Goal: Task Accomplishment & Management: Manage account settings

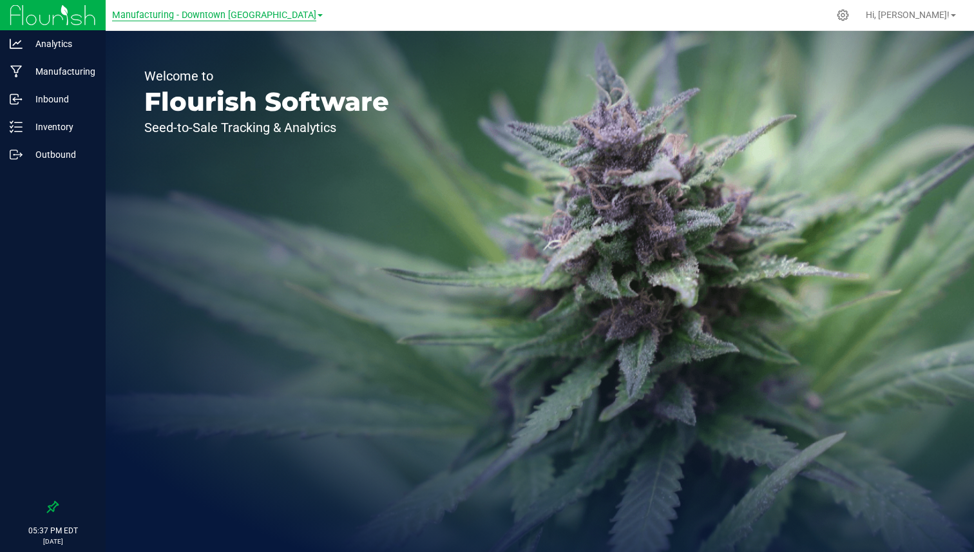
click at [202, 15] on span "Manufacturing - Downtown [GEOGRAPHIC_DATA]" at bounding box center [214, 16] width 204 height 12
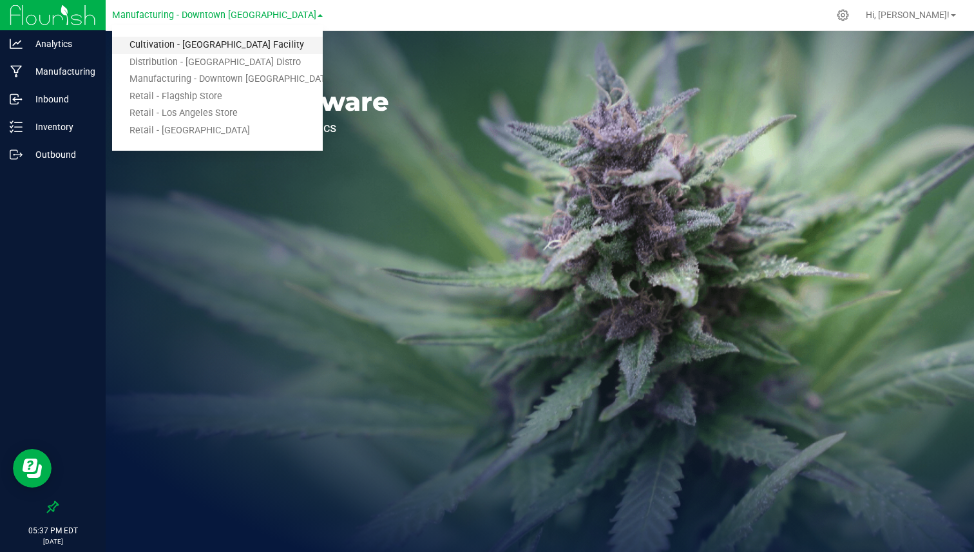
click at [187, 45] on link "Cultivation - [GEOGRAPHIC_DATA] Facility" at bounding box center [217, 45] width 211 height 17
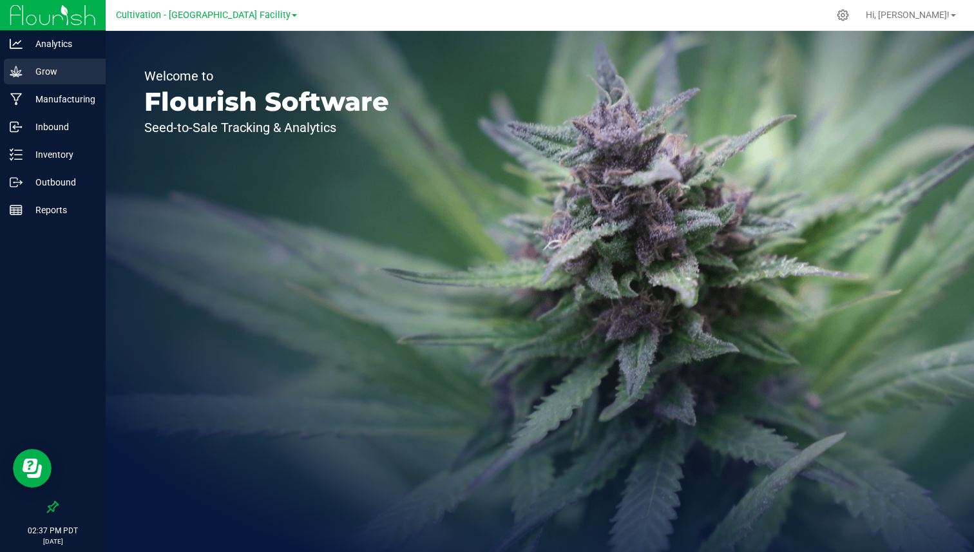
click at [74, 80] on div "Grow" at bounding box center [55, 72] width 102 height 26
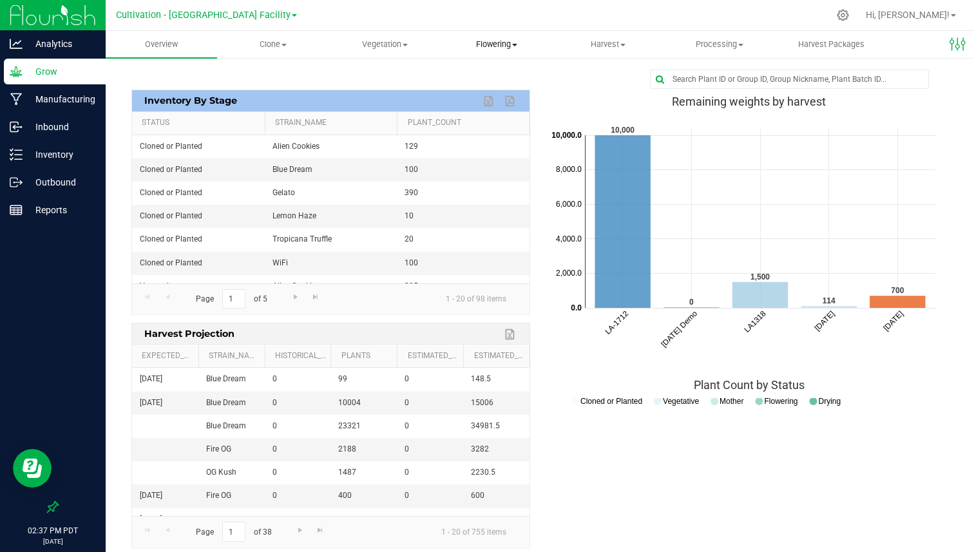
click at [508, 39] on span "Flowering" at bounding box center [496, 45] width 110 height 12
click at [610, 41] on span "Harvest" at bounding box center [608, 45] width 110 height 12
click at [592, 78] on span "Harvests" at bounding box center [588, 77] width 72 height 11
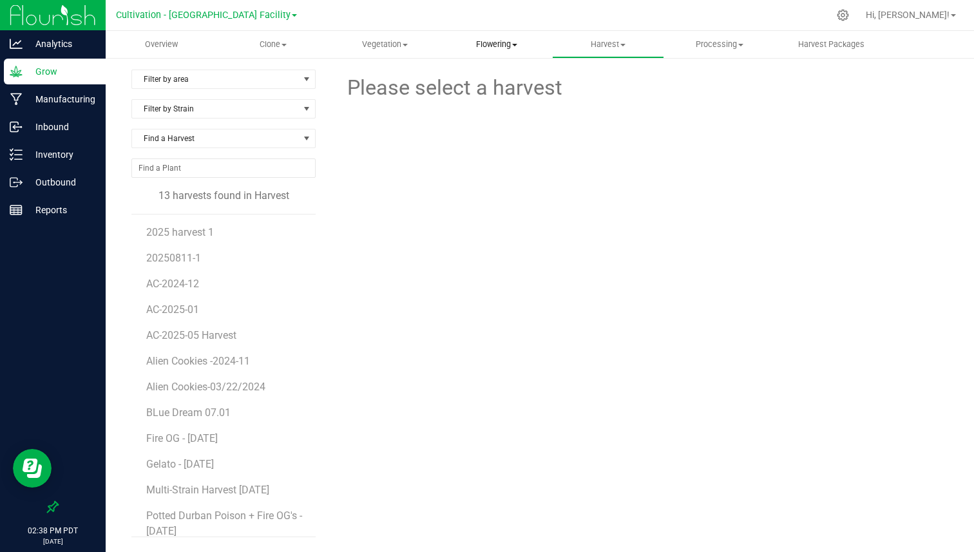
click at [479, 39] on span "Flowering" at bounding box center [496, 45] width 110 height 12
click at [493, 88] on span "Flowering groups" at bounding box center [494, 93] width 107 height 11
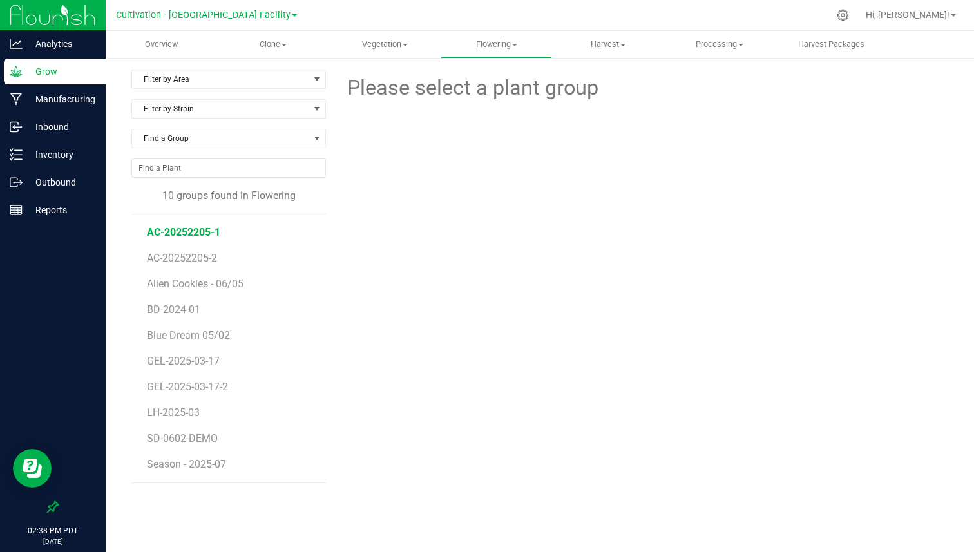
click at [189, 230] on span "AC-20252205-1" at bounding box center [183, 232] width 73 height 12
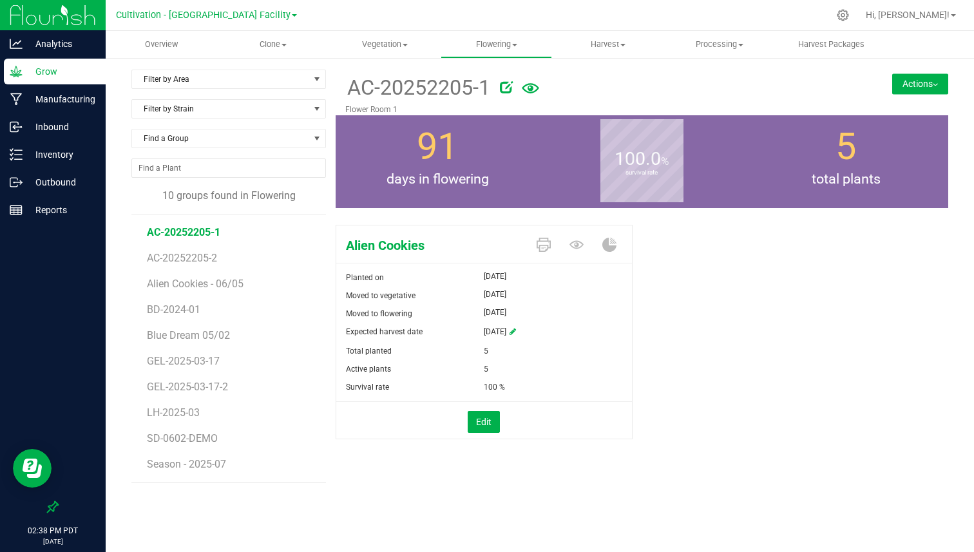
click at [908, 74] on button "Actions" at bounding box center [921, 83] width 56 height 21
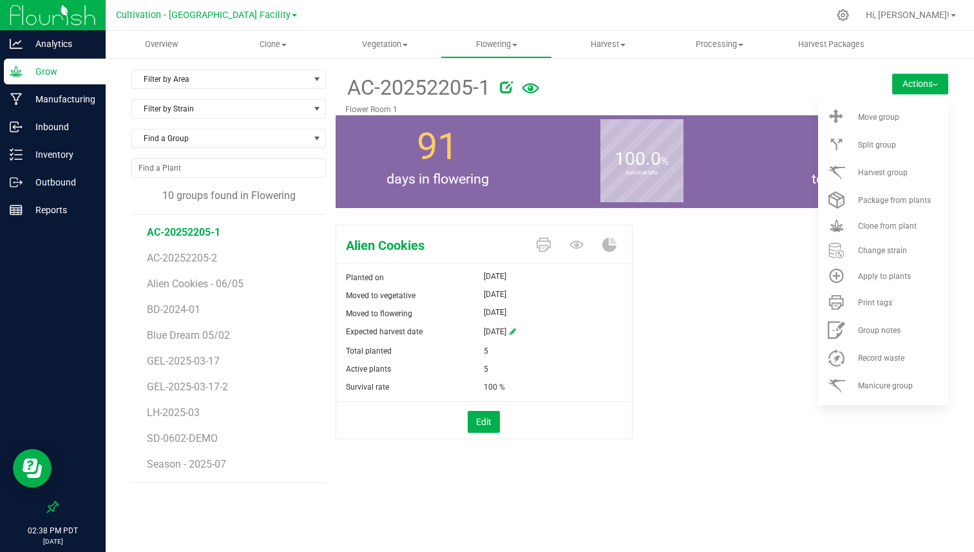
click at [908, 74] on button "Actions" at bounding box center [921, 83] width 56 height 21
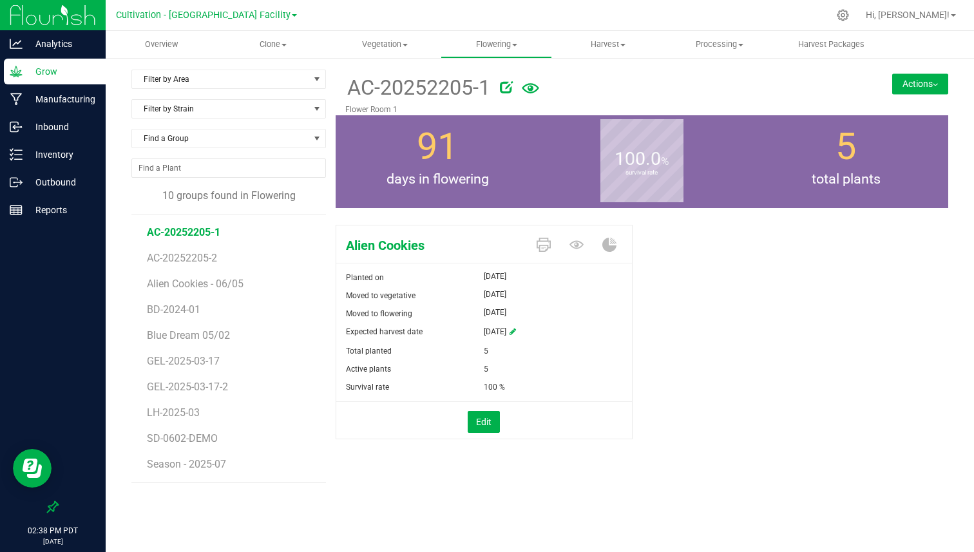
click at [908, 74] on button "Actions" at bounding box center [921, 83] width 56 height 21
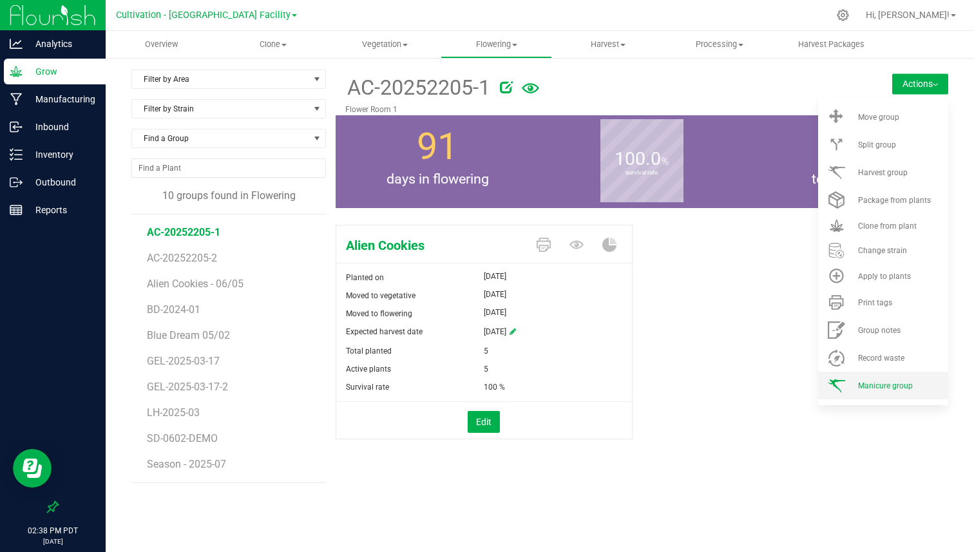
click at [871, 384] on span "Manicure group" at bounding box center [885, 386] width 55 height 9
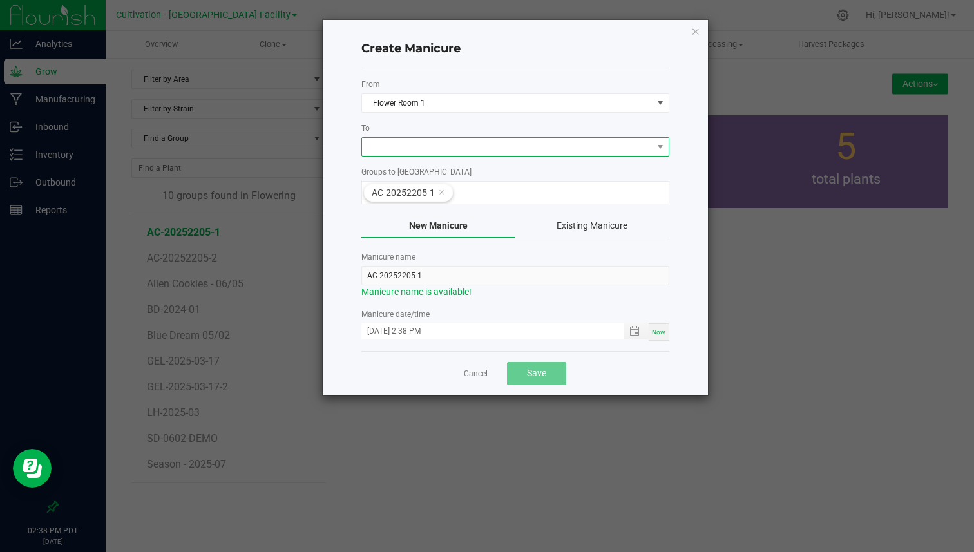
click at [436, 145] on span at bounding box center [507, 147] width 291 height 18
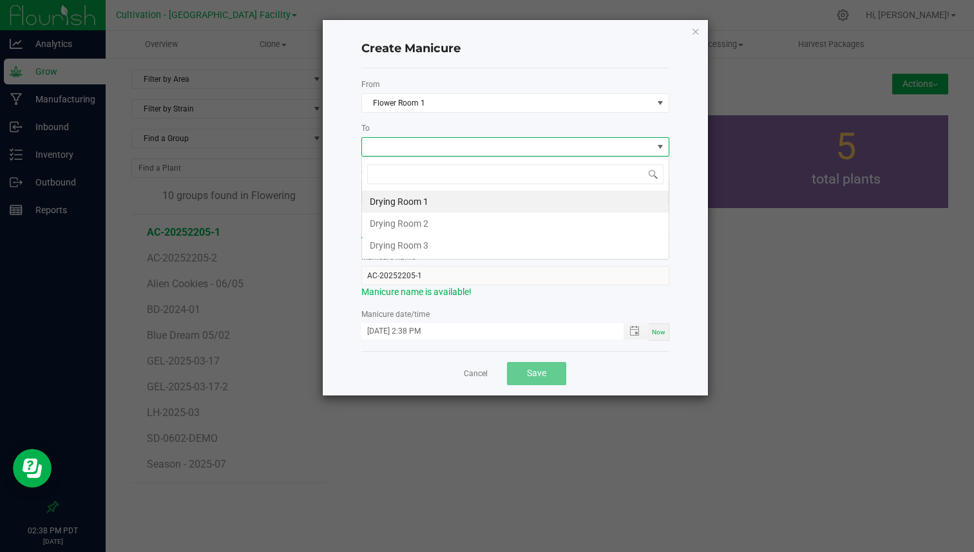
scroll to position [19, 308]
click at [411, 199] on li "Drying Room 1" at bounding box center [515, 202] width 307 height 22
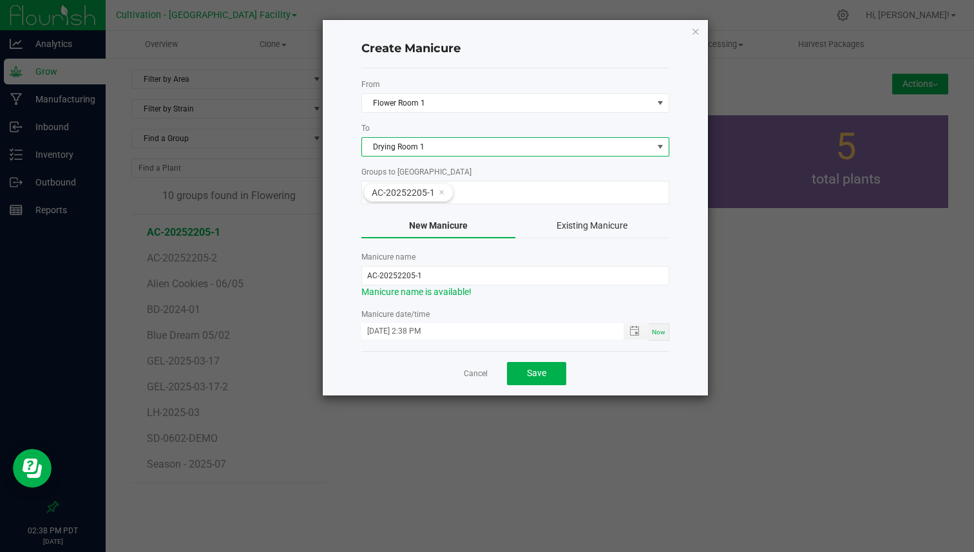
click at [571, 227] on button "Existing Manicure" at bounding box center [593, 226] width 154 height 24
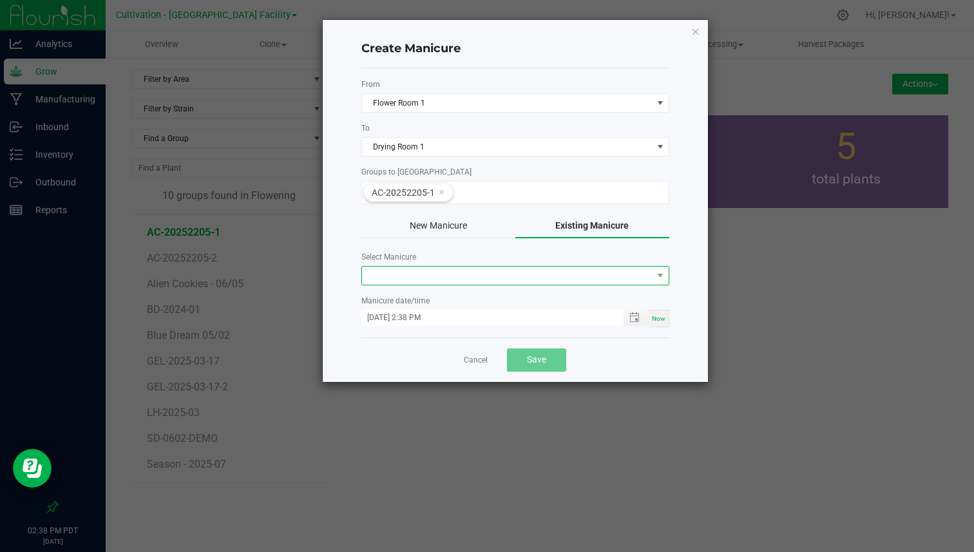
click at [452, 274] on span at bounding box center [507, 276] width 291 height 18
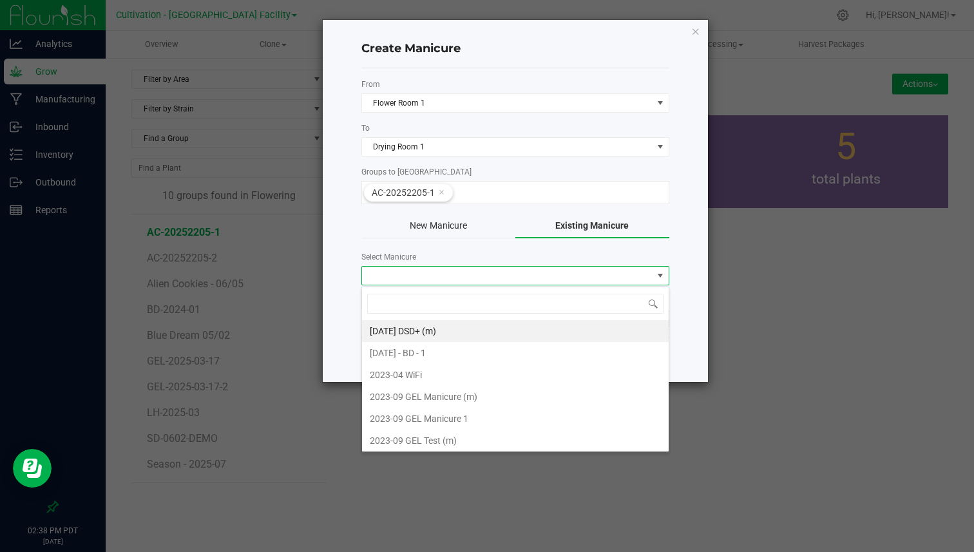
click at [462, 256] on label "Select Manicure" at bounding box center [516, 257] width 308 height 12
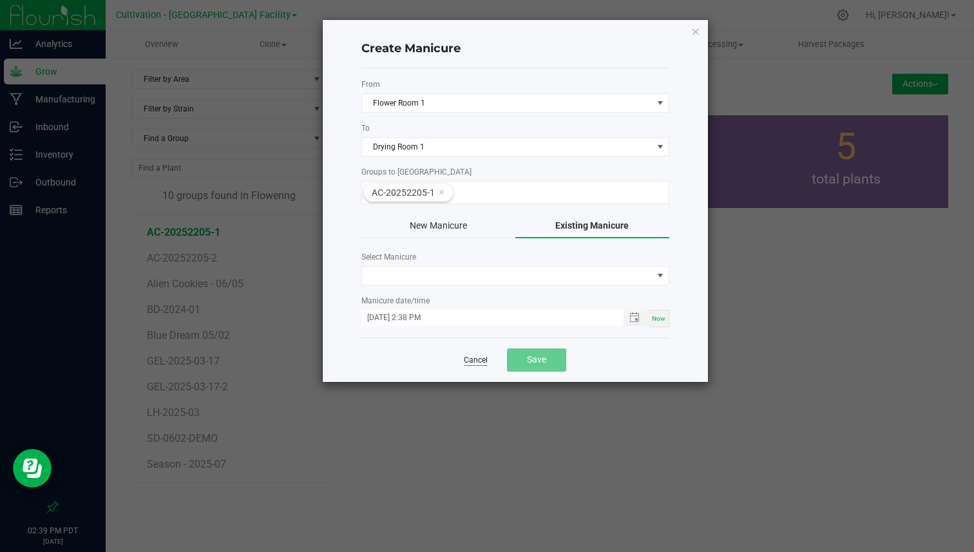
click at [470, 361] on link "Cancel" at bounding box center [476, 360] width 24 height 11
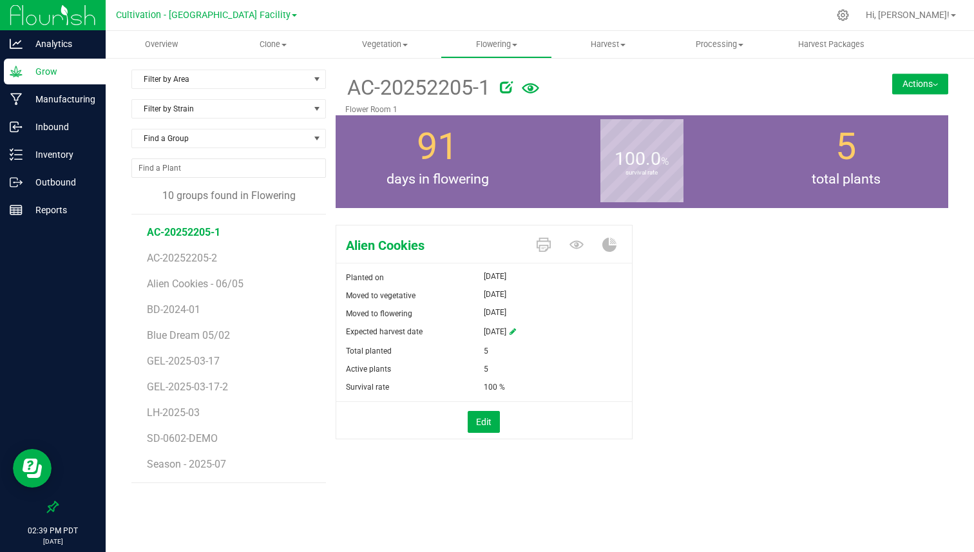
click at [929, 91] on button "Actions" at bounding box center [921, 83] width 56 height 21
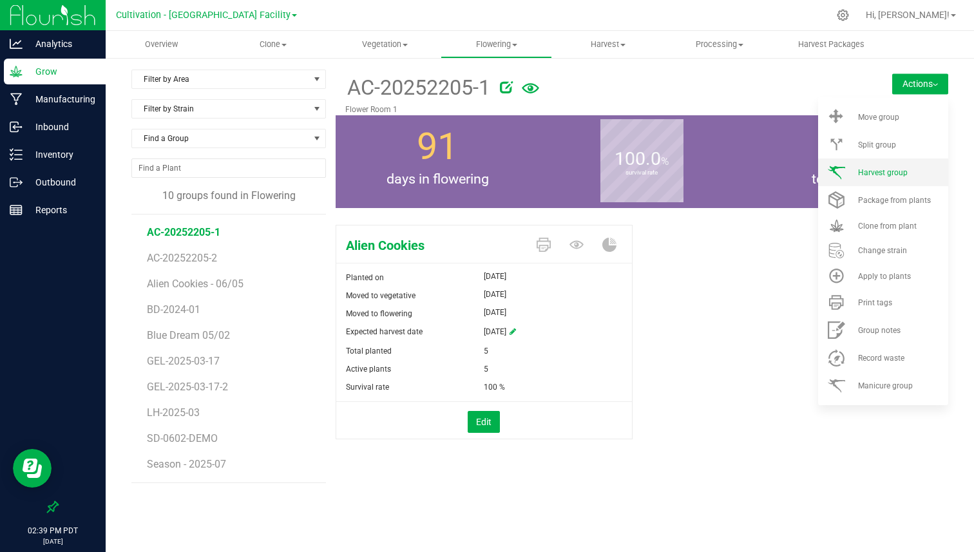
click at [867, 177] on span "Harvest group" at bounding box center [883, 172] width 50 height 9
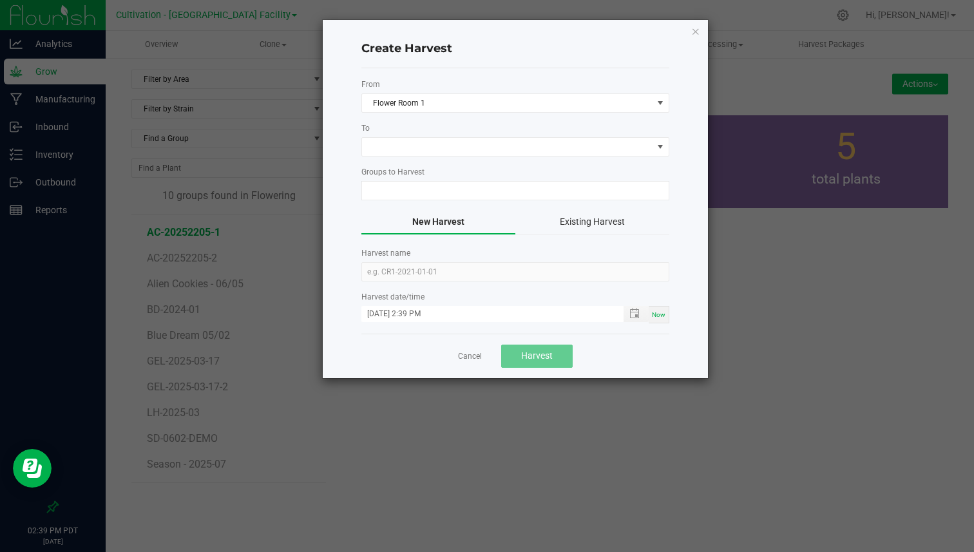
type input "AC-20252205-1"
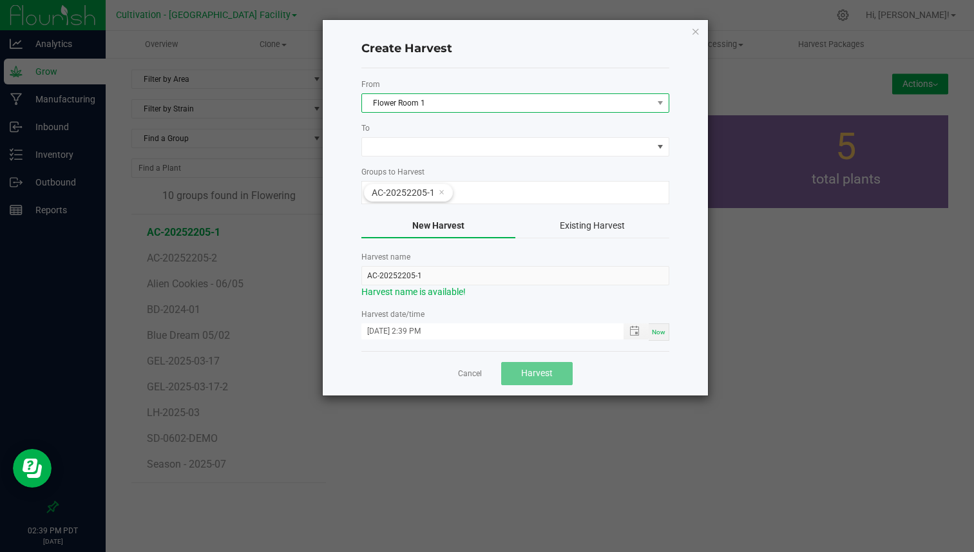
click at [390, 106] on span "Flower Room 1" at bounding box center [507, 103] width 291 height 18
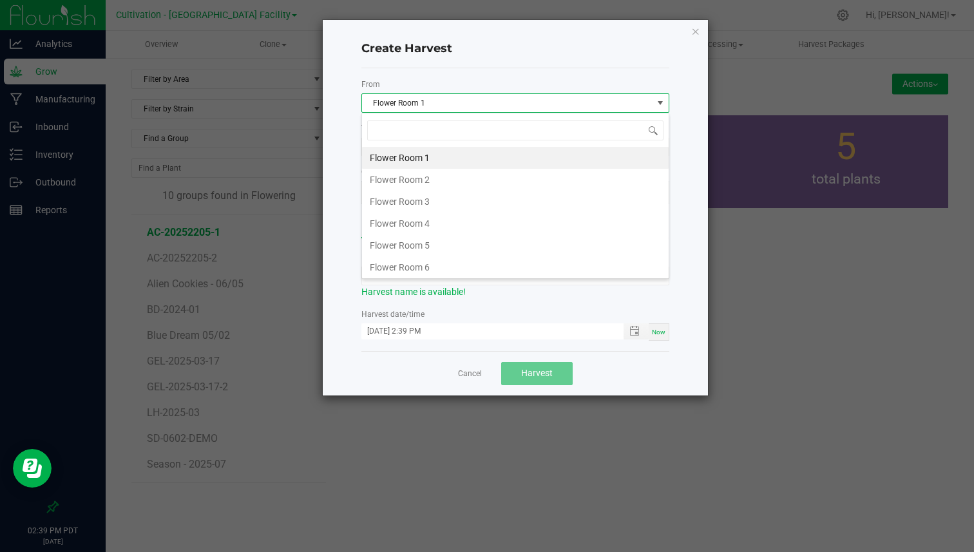
scroll to position [19, 308]
click at [417, 98] on span "Flower Room 1" at bounding box center [507, 103] width 291 height 18
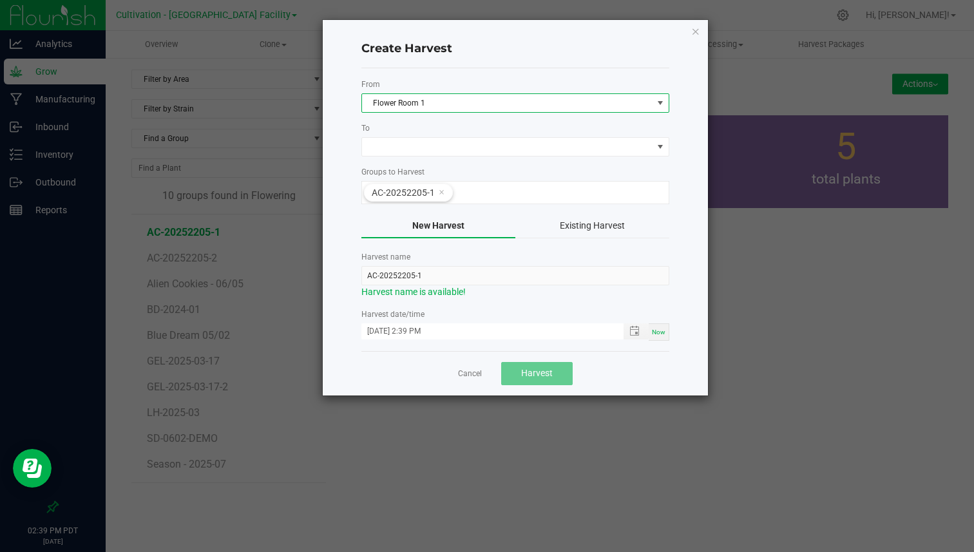
click at [391, 135] on div "To" at bounding box center [516, 139] width 308 height 34
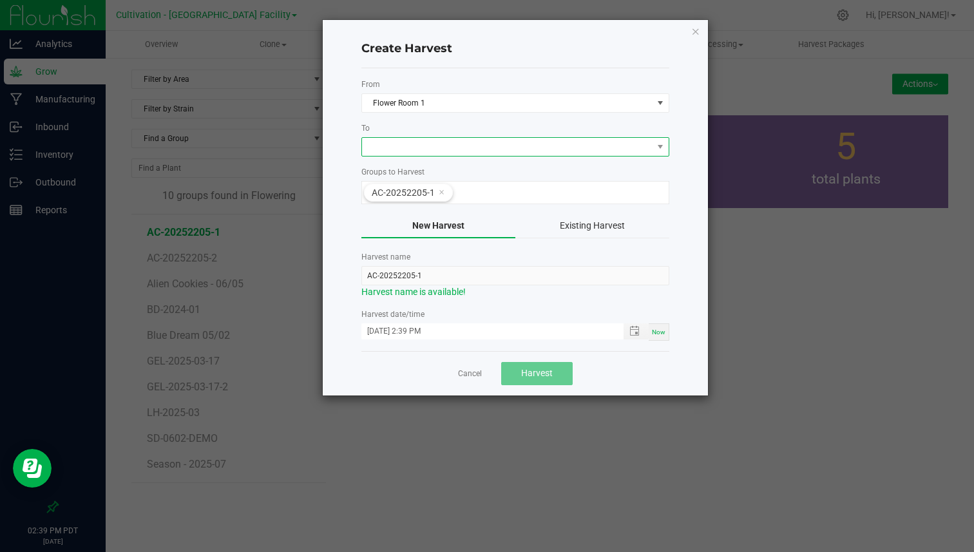
click at [389, 142] on span at bounding box center [507, 147] width 291 height 18
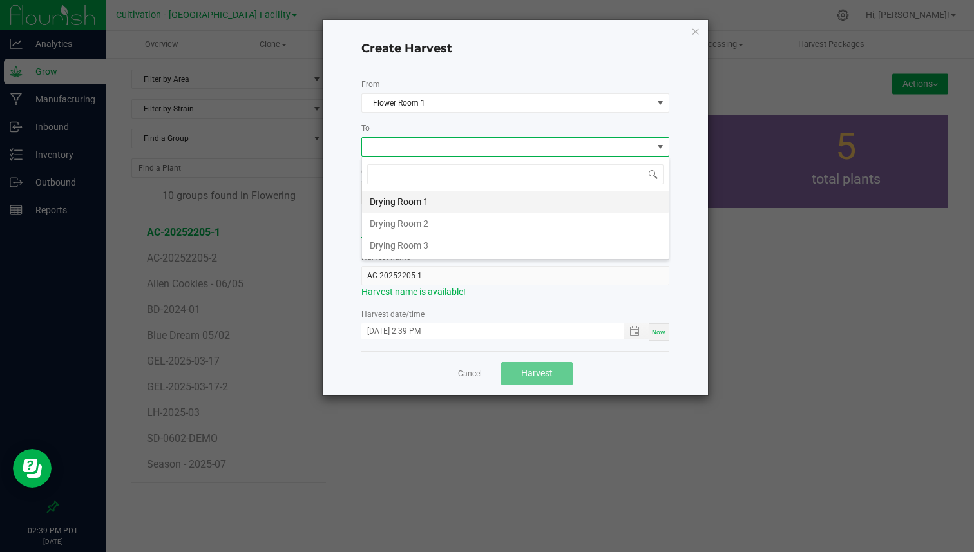
click at [414, 207] on li "Drying Room 1" at bounding box center [515, 202] width 307 height 22
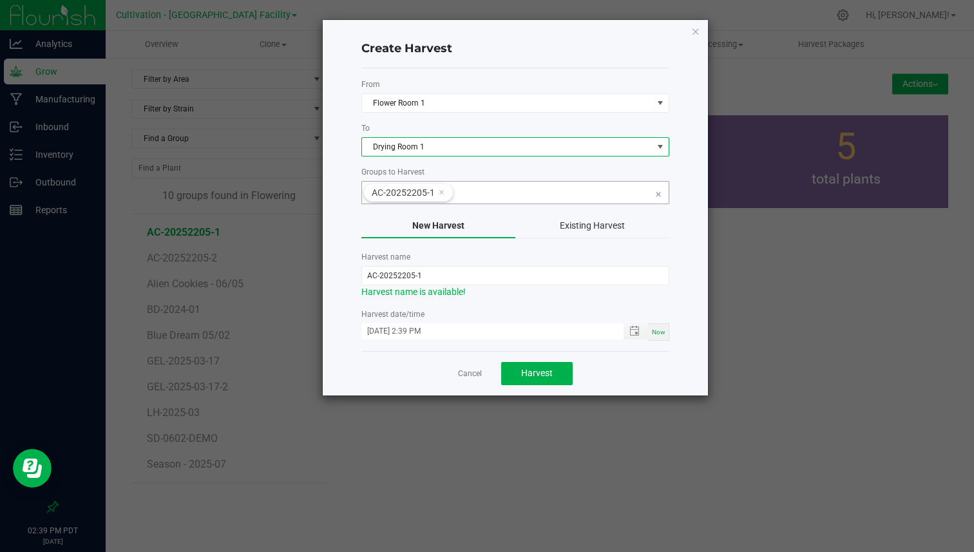
click at [505, 191] on input at bounding box center [552, 191] width 199 height 18
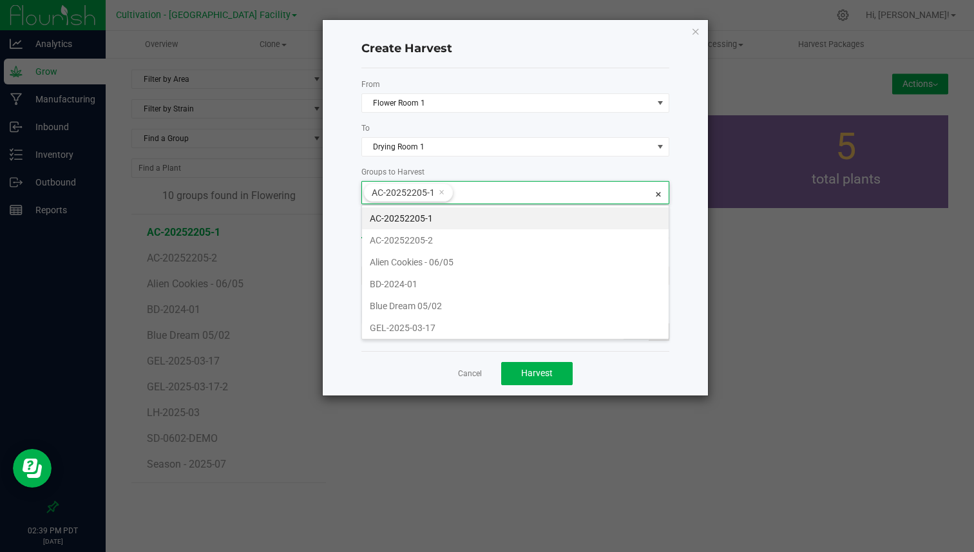
scroll to position [24, 308]
click at [465, 235] on li "AC-20252205-2" at bounding box center [515, 240] width 307 height 22
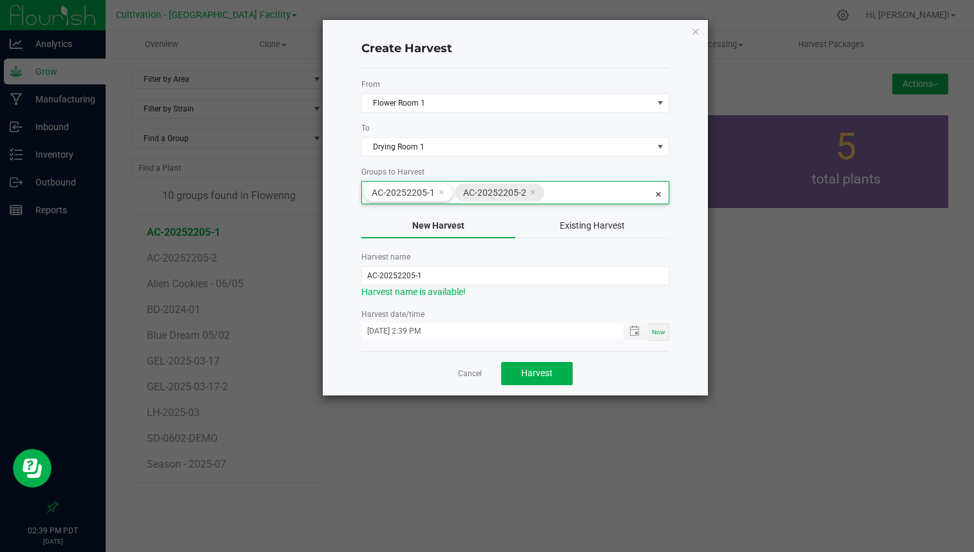
click at [530, 191] on icon at bounding box center [533, 192] width 6 height 10
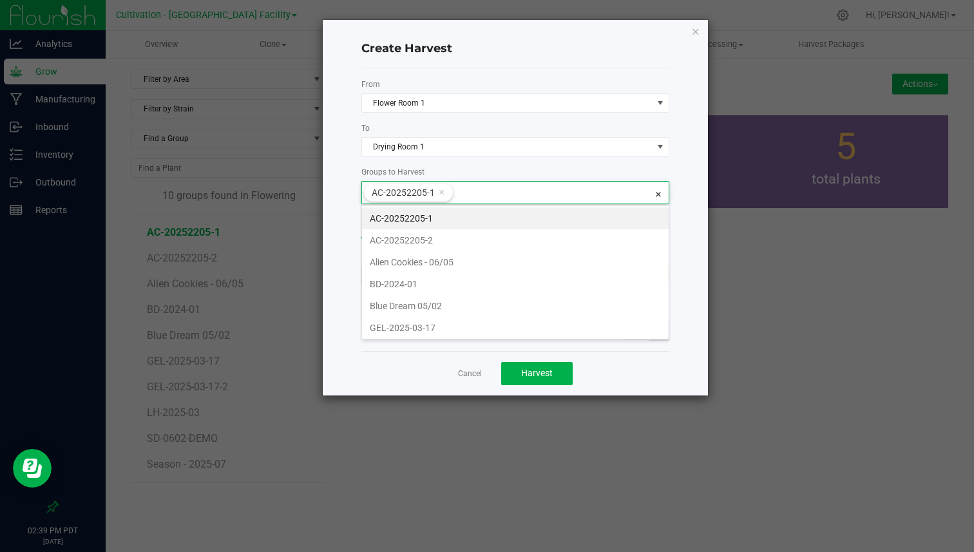
click at [546, 174] on label "Groups to Harvest" at bounding box center [516, 172] width 308 height 12
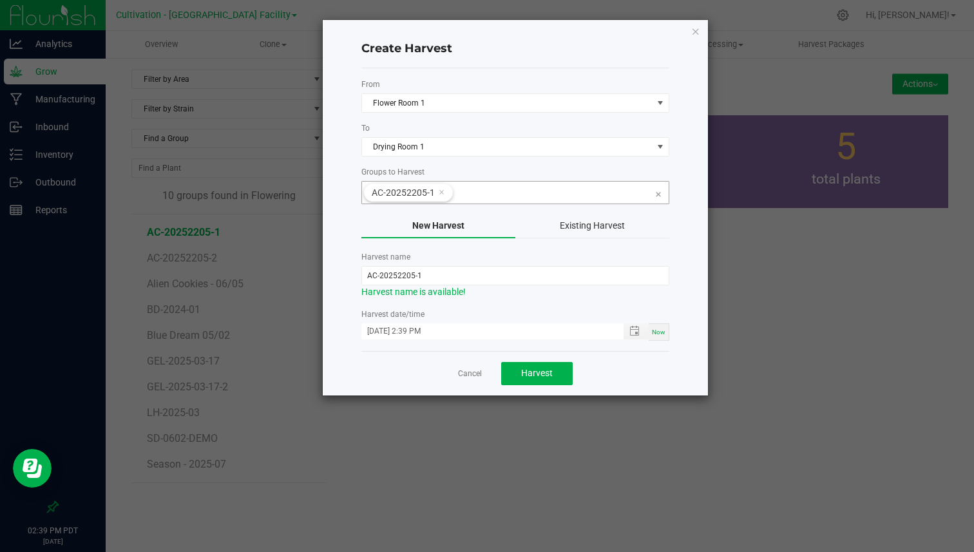
drag, startPoint x: 361, startPoint y: 256, endPoint x: 418, endPoint y: 256, distance: 56.7
click at [418, 256] on label "Harvest name" at bounding box center [516, 257] width 308 height 12
click at [404, 273] on input "AC-20252205-1" at bounding box center [516, 275] width 308 height 19
click at [546, 380] on button "Harvest" at bounding box center [537, 373] width 72 height 23
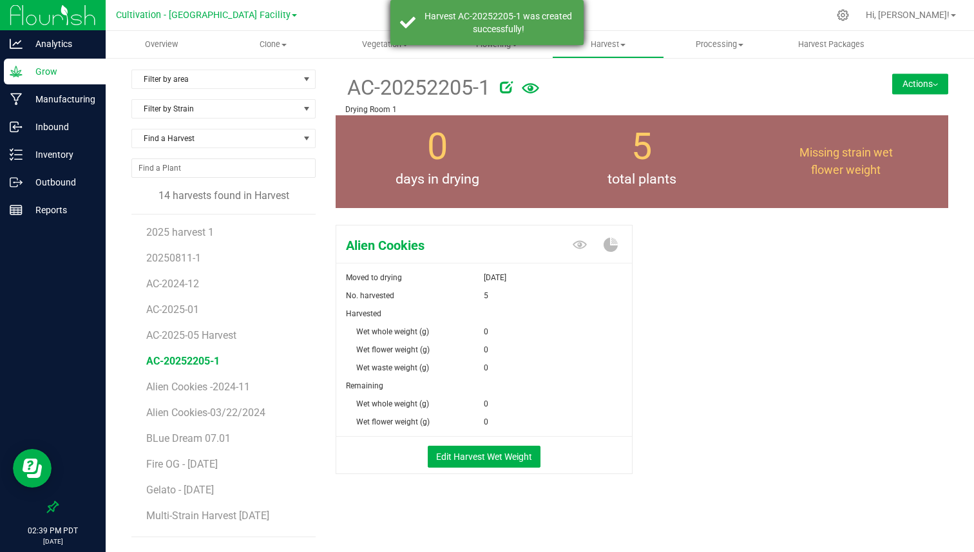
click at [564, 31] on div "Harvest AC-20252205-1 was created successfully!" at bounding box center [498, 23] width 151 height 26
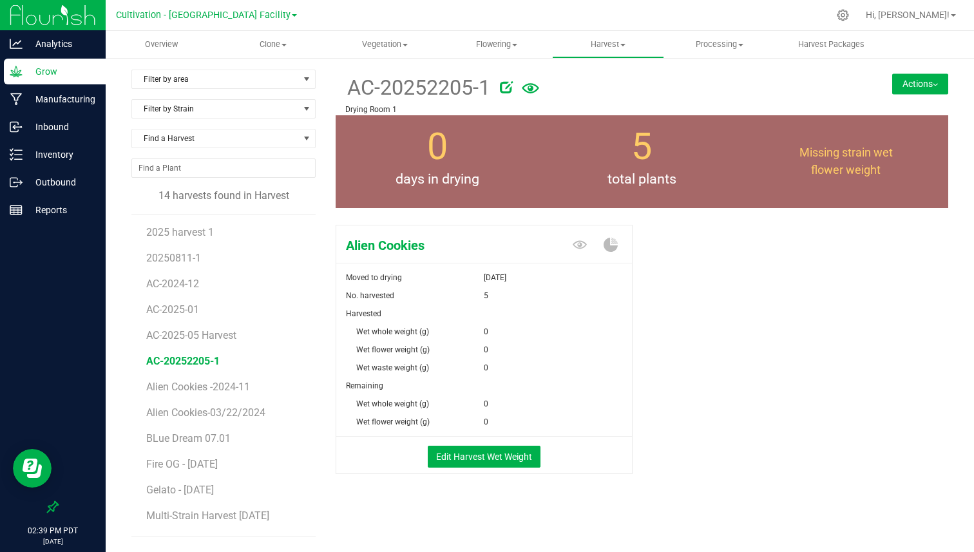
click at [504, 90] on icon at bounding box center [506, 87] width 13 height 13
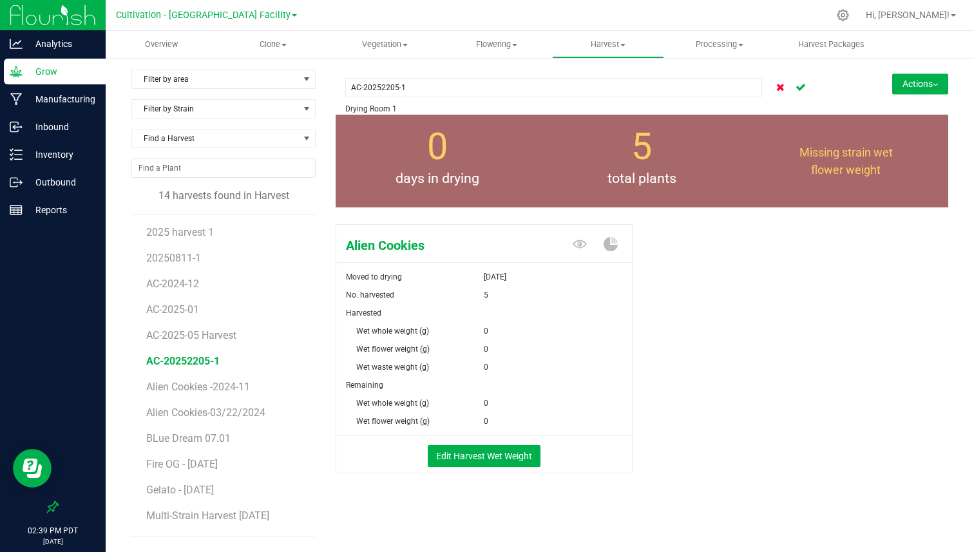
click at [777, 82] on icon "Cancel button" at bounding box center [781, 86] width 8 height 8
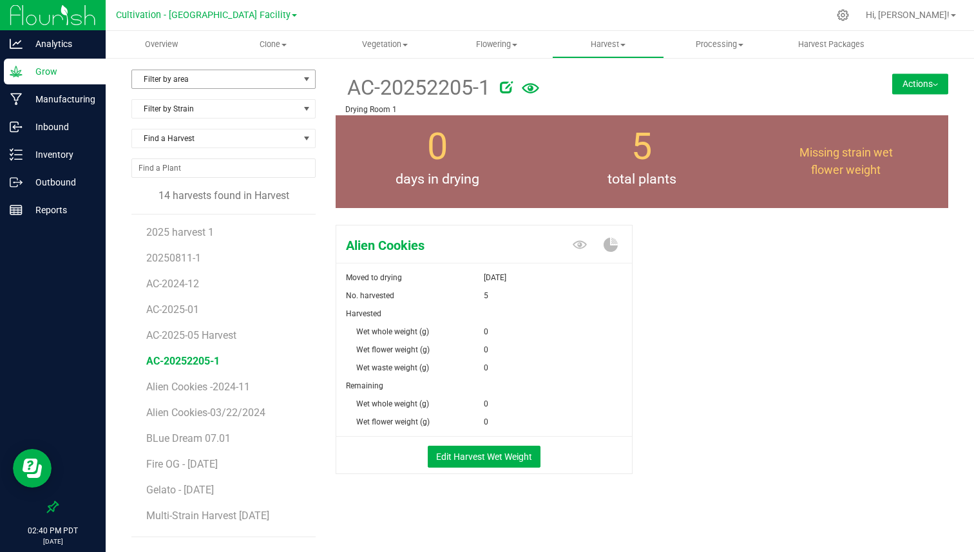
click at [212, 77] on span "Filter by area" at bounding box center [215, 79] width 167 height 18
click at [191, 117] on li "Drying Room 1" at bounding box center [223, 120] width 183 height 19
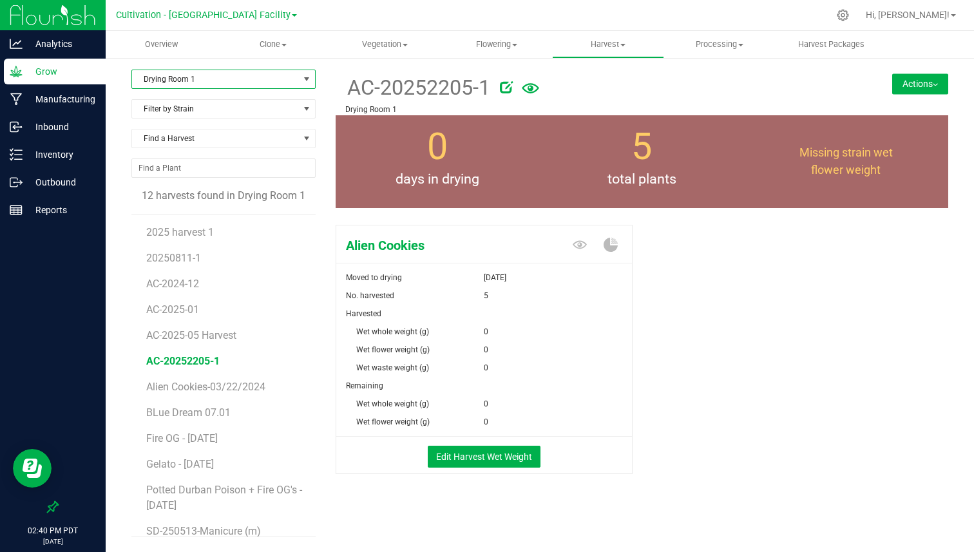
click at [217, 79] on span "Drying Room 1" at bounding box center [215, 79] width 167 height 18
click at [218, 95] on li "All" at bounding box center [223, 101] width 183 height 19
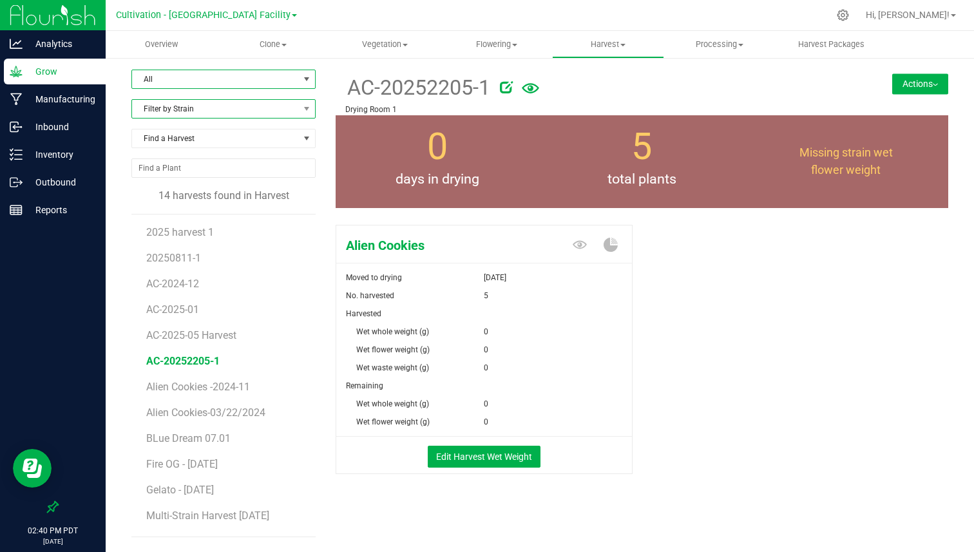
click at [209, 115] on span "Filter by Strain" at bounding box center [215, 109] width 167 height 18
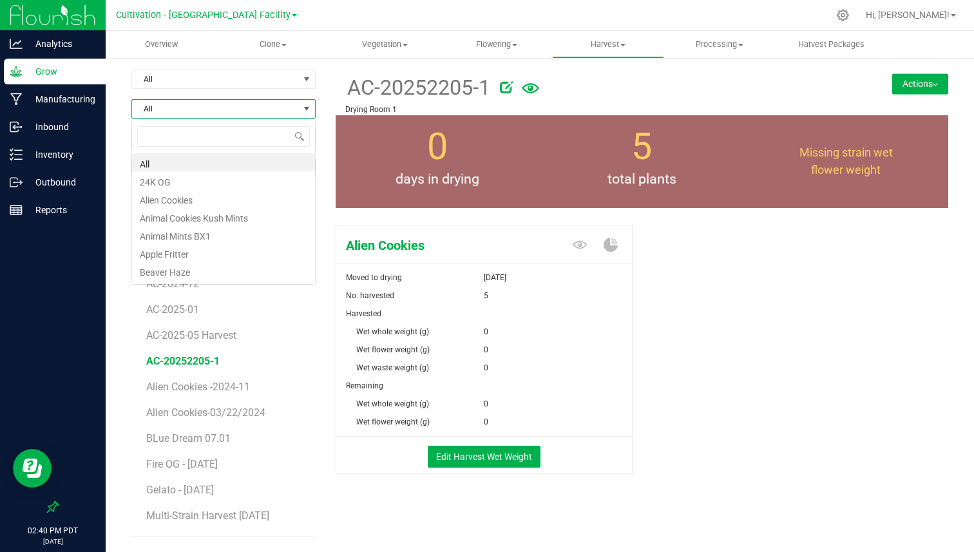
scroll to position [19, 184]
click at [196, 197] on li "Alien Cookies" at bounding box center [223, 198] width 183 height 18
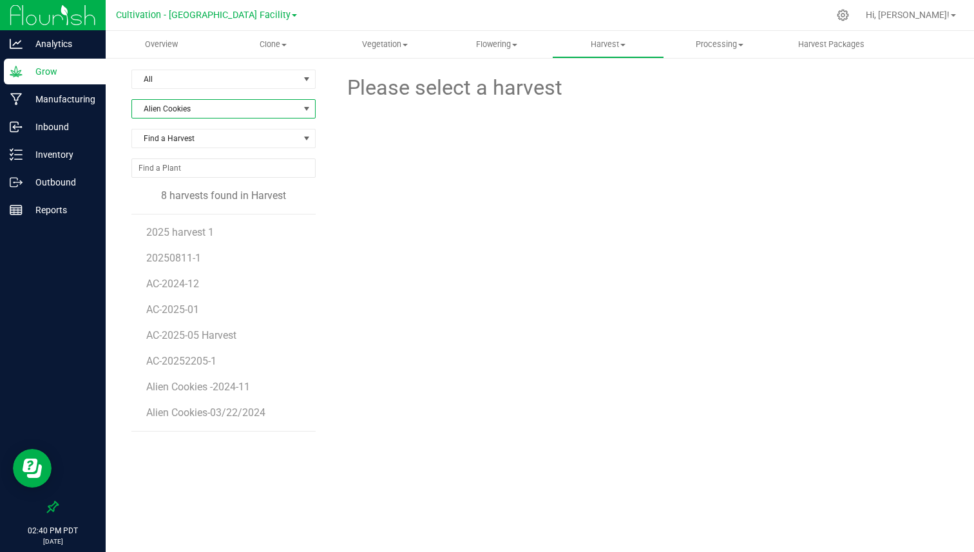
click at [235, 111] on span "Alien Cookies" at bounding box center [215, 109] width 167 height 18
click at [216, 157] on li "All" at bounding box center [223, 162] width 183 height 18
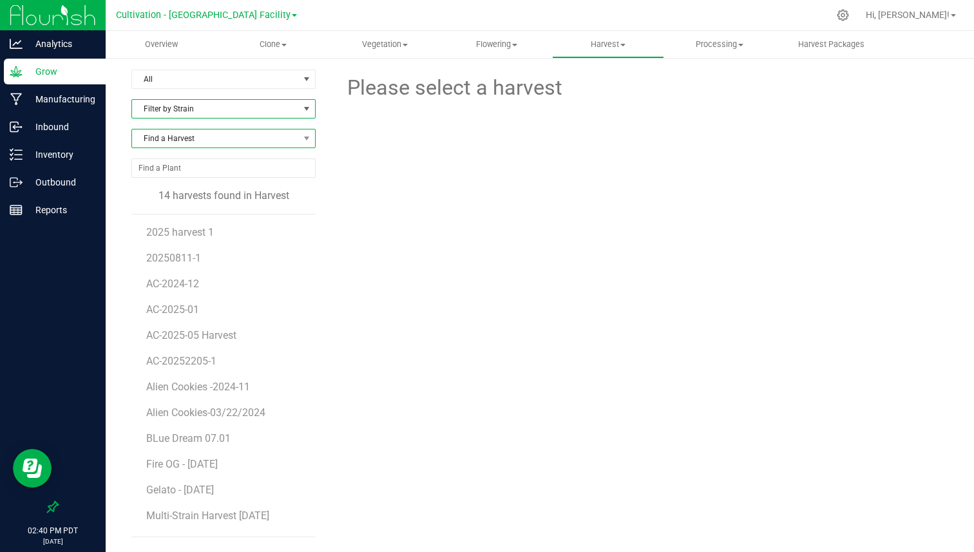
click at [237, 136] on span "Find a Harvest" at bounding box center [215, 139] width 167 height 18
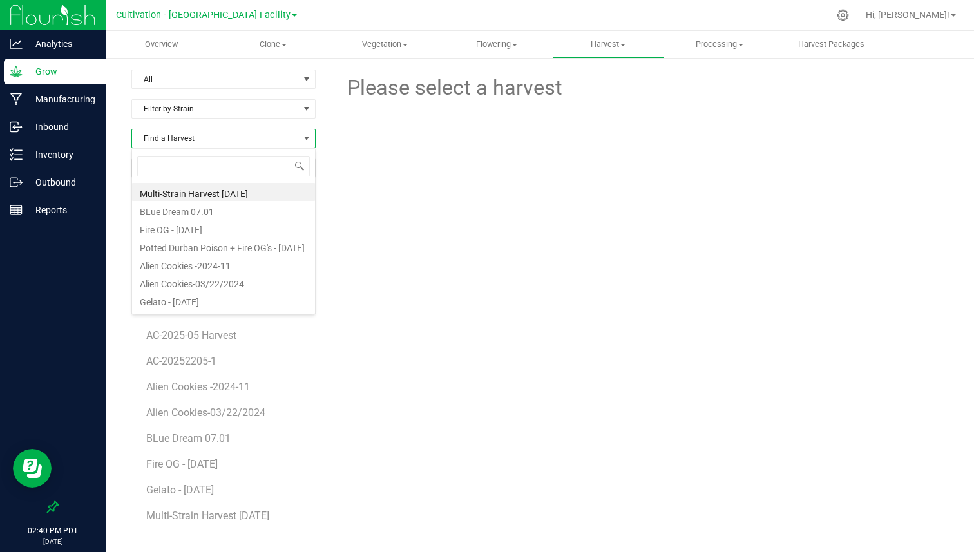
scroll to position [19, 184]
type input "ac"
click at [191, 242] on li "AC-20252205-1" at bounding box center [223, 246] width 183 height 18
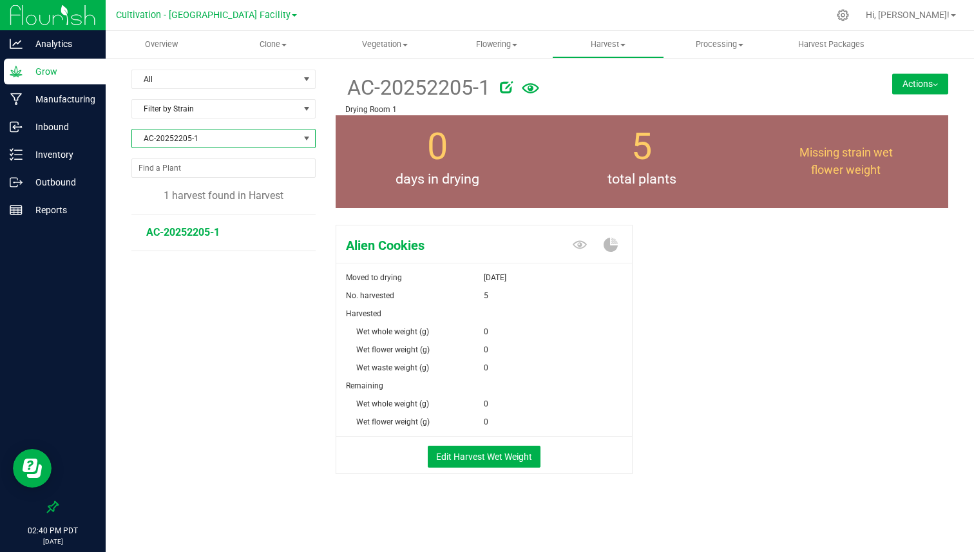
click at [295, 136] on span "AC-20252205-1" at bounding box center [215, 139] width 167 height 18
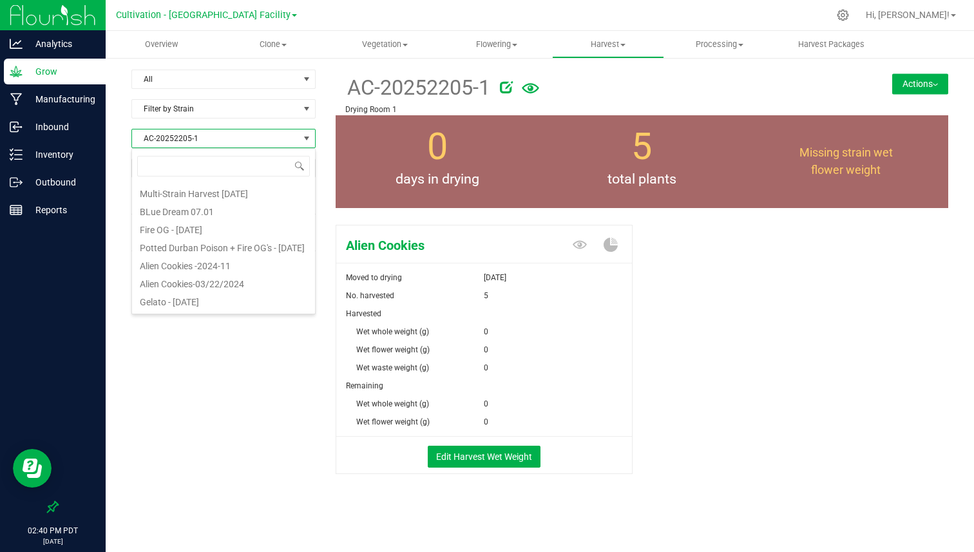
click at [267, 140] on span "AC-20252205-1" at bounding box center [215, 139] width 167 height 18
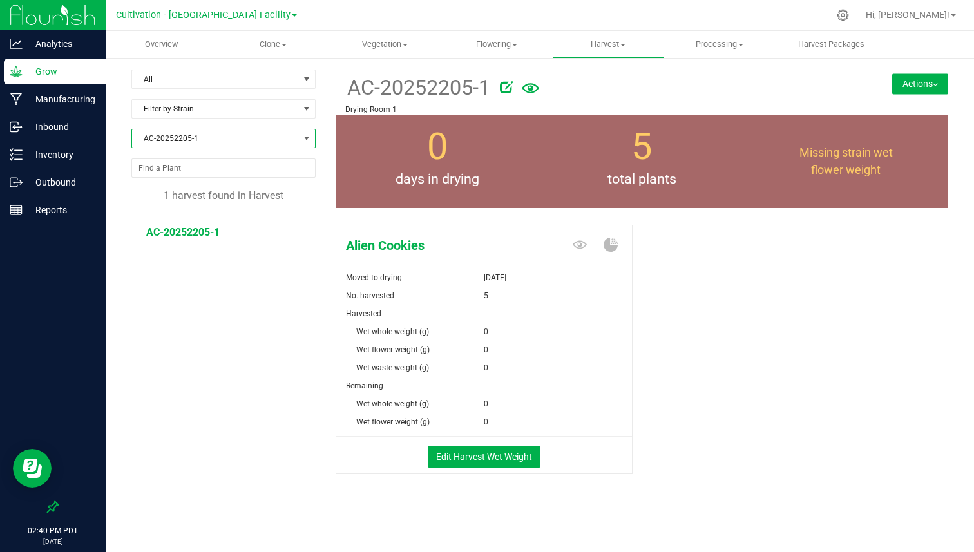
click at [277, 136] on span "AC-20252205-1" at bounding box center [215, 139] width 167 height 18
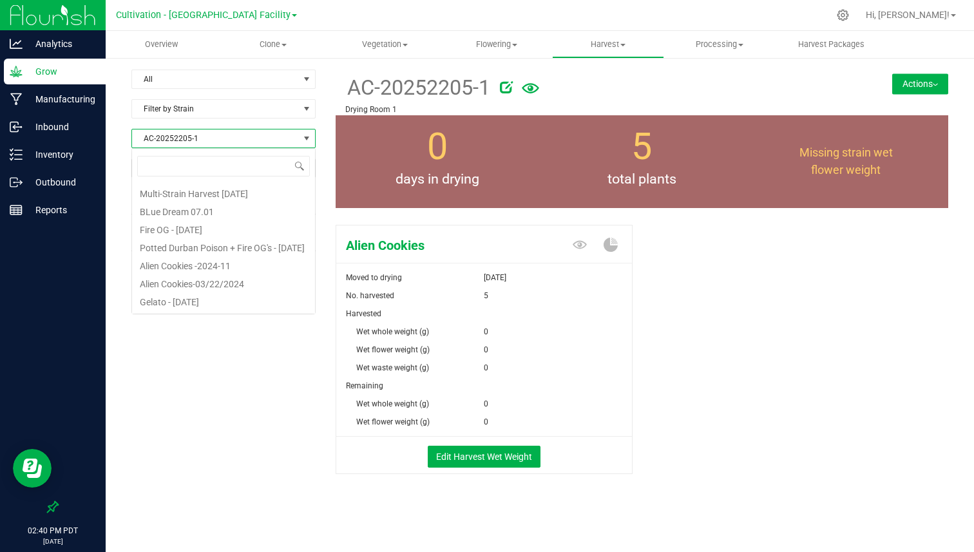
scroll to position [124, 0]
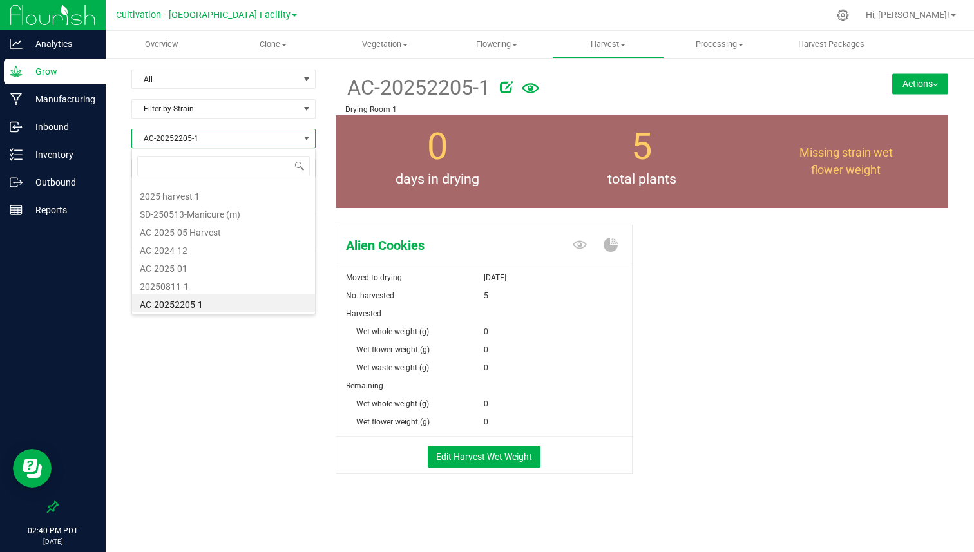
click at [277, 136] on span "AC-20252205-1" at bounding box center [215, 139] width 167 height 18
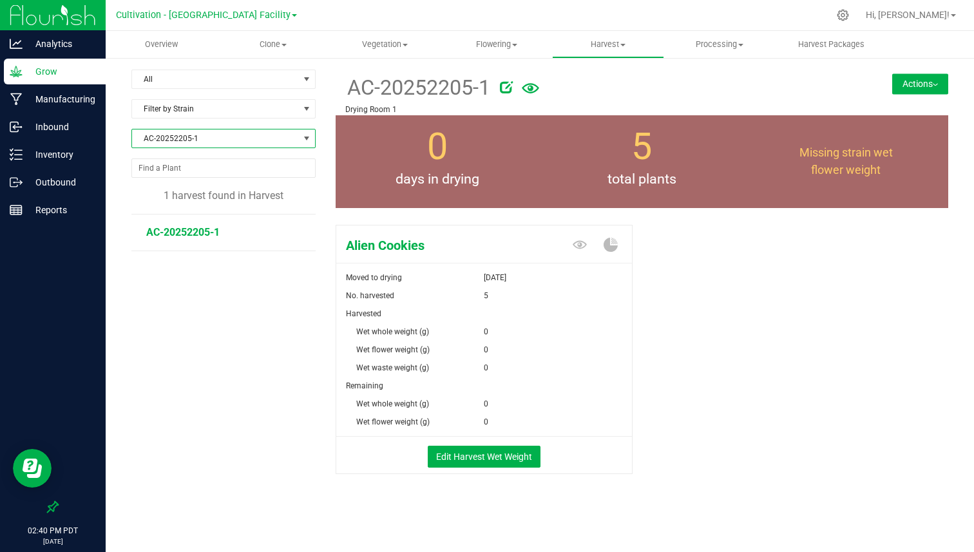
click at [199, 135] on span "AC-20252205-1" at bounding box center [215, 139] width 167 height 18
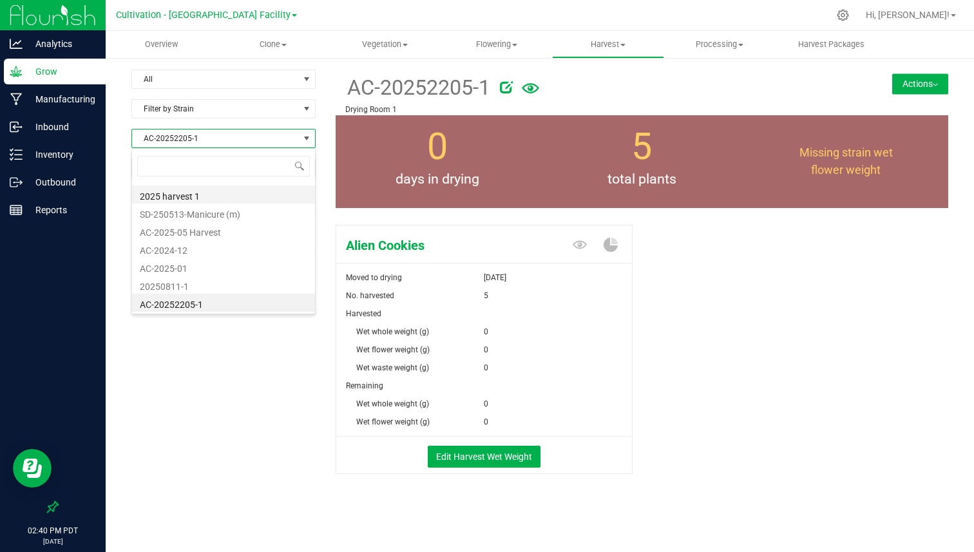
click at [184, 191] on li "2025 harvest 1" at bounding box center [223, 195] width 183 height 18
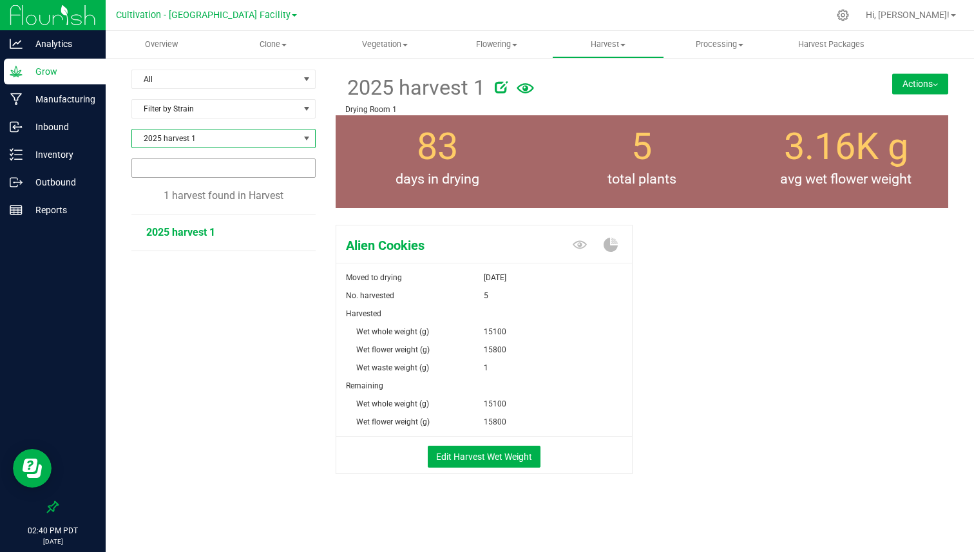
click at [230, 166] on input "NO DATA FOUND" at bounding box center [223, 168] width 183 height 18
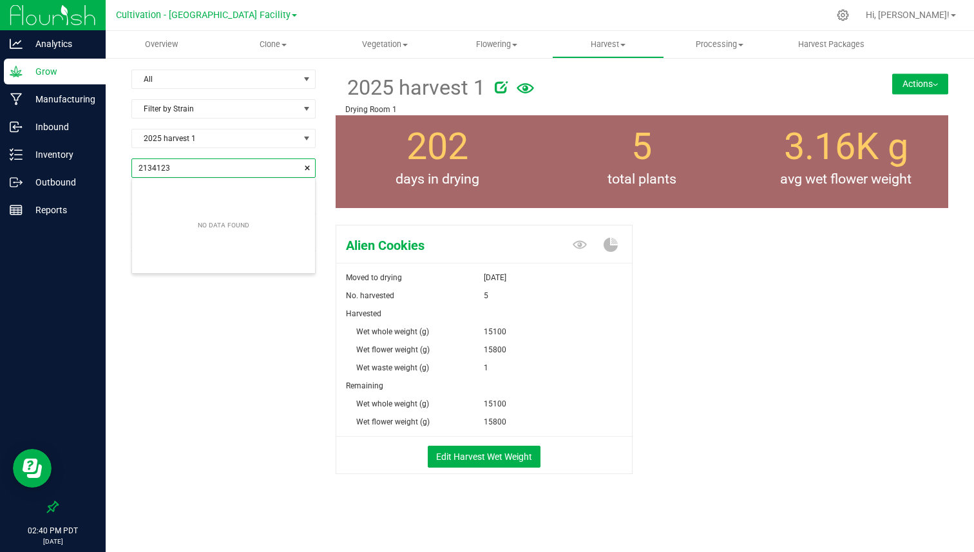
scroll to position [18, 183]
type input "1"
type input "033"
click at [483, 43] on div "Overview Clone Create plants Cloning groups Cloning plants Apply to plants Vege…" at bounding box center [540, 291] width 869 height 521
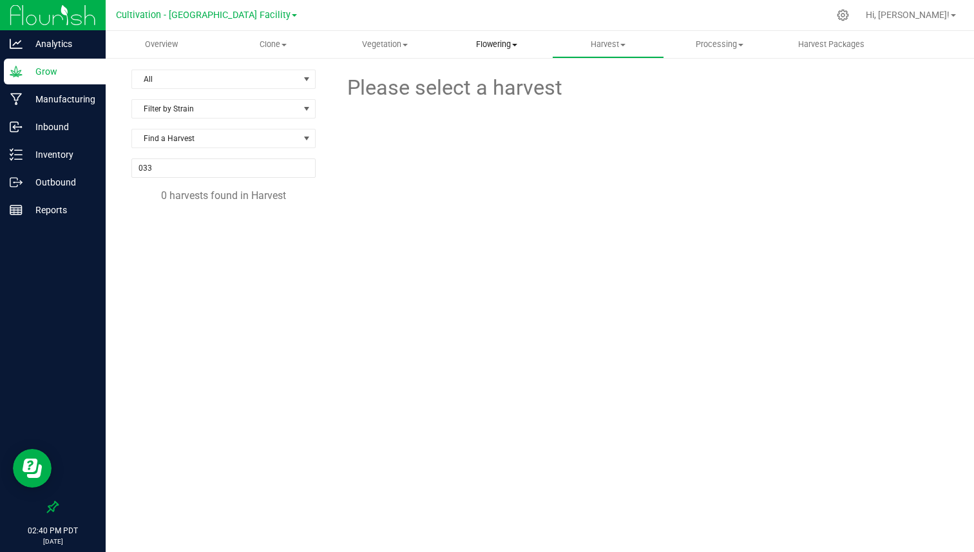
click at [483, 43] on span "Flowering" at bounding box center [496, 45] width 110 height 12
click at [483, 86] on li "Flowering groups" at bounding box center [496, 93] width 111 height 15
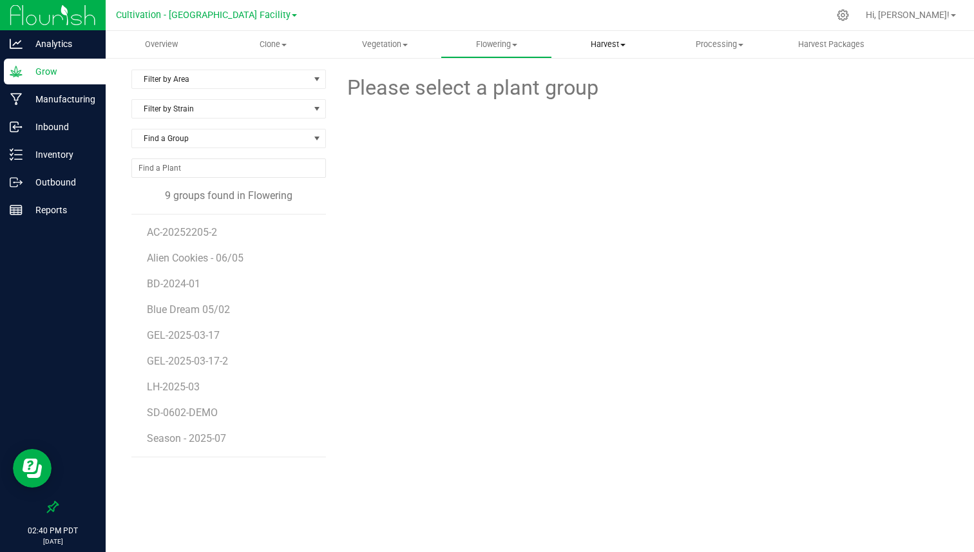
click at [605, 44] on span "Harvest" at bounding box center [608, 45] width 110 height 12
click at [597, 70] on li "Harvests" at bounding box center [607, 77] width 111 height 15
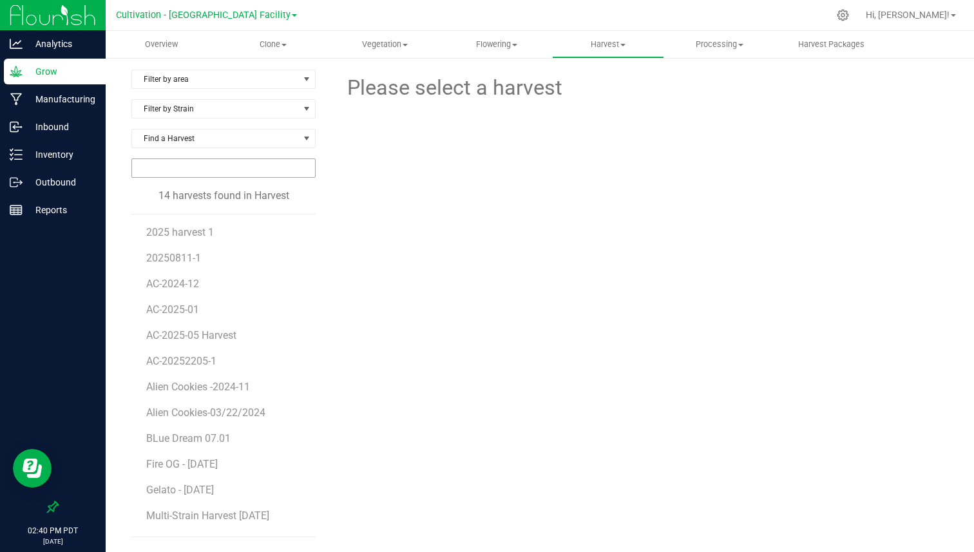
click at [198, 167] on input "NO DATA FOUND" at bounding box center [223, 168] width 183 height 18
click at [186, 226] on li "2025 harvest 1" at bounding box center [226, 228] width 160 height 26
click at [186, 232] on span "2025 harvest 1" at bounding box center [180, 232] width 69 height 12
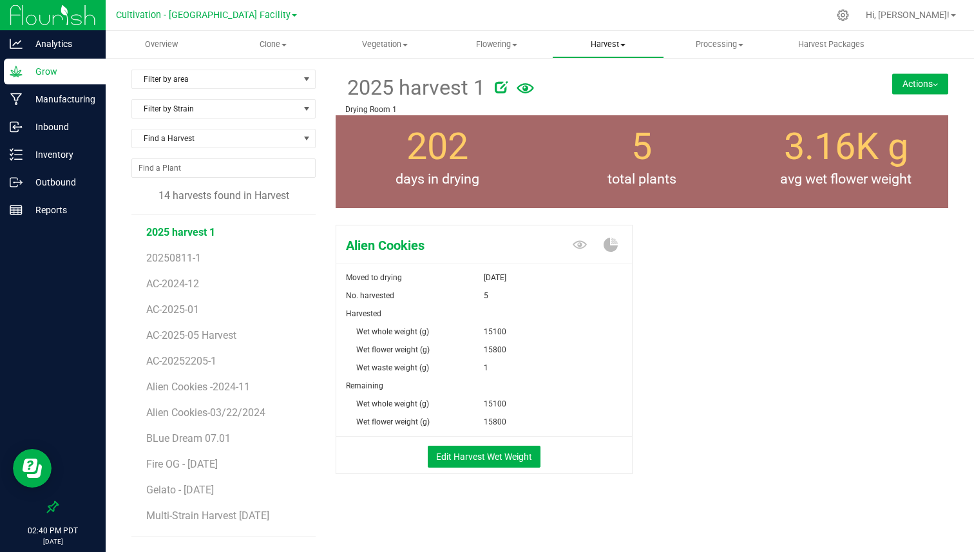
click at [601, 43] on span "Harvest" at bounding box center [608, 45] width 110 height 12
click at [593, 95] on span "Harvested plants" at bounding box center [605, 93] width 106 height 11
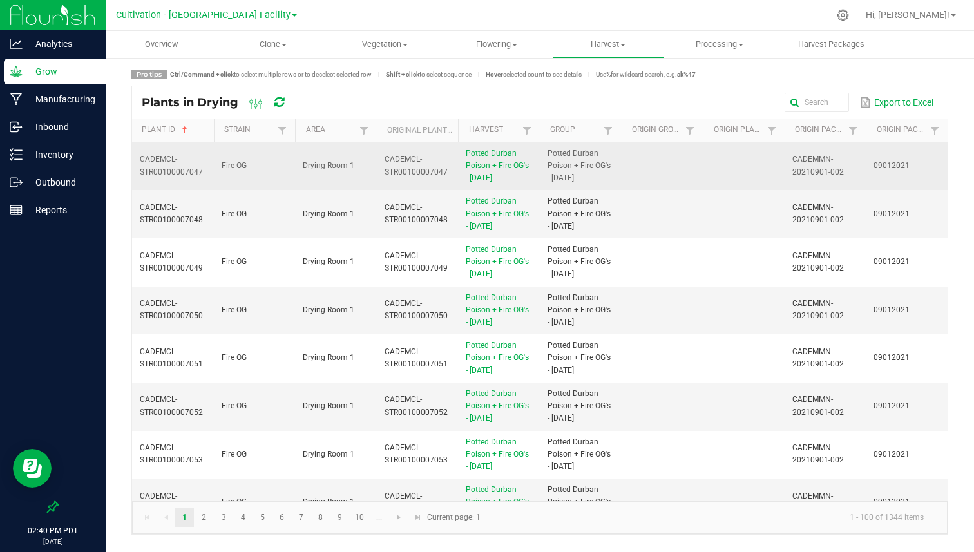
click at [389, 168] on span "CADEMCL-STR00100007047" at bounding box center [416, 165] width 63 height 21
copy span "CADEMCL-STR00100007047"
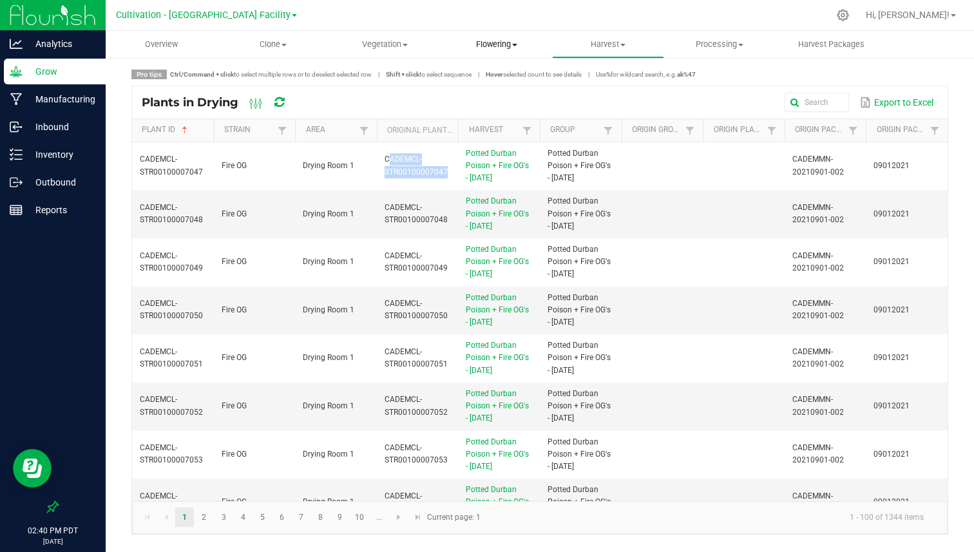
click at [518, 47] on span "Flowering" at bounding box center [496, 45] width 110 height 12
click at [478, 89] on span "Flowering groups" at bounding box center [494, 93] width 107 height 11
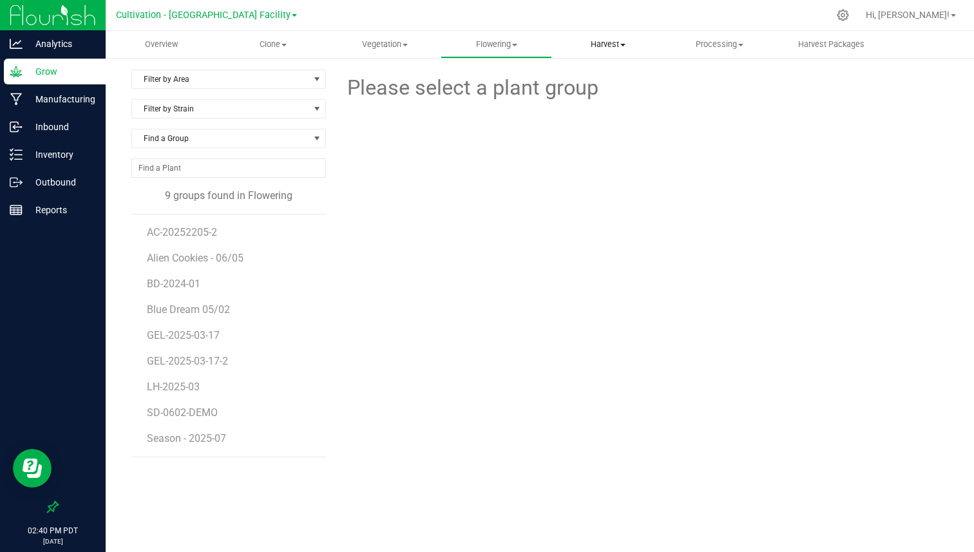
click at [597, 39] on span "Harvest" at bounding box center [608, 45] width 110 height 12
click at [586, 77] on span "Harvests" at bounding box center [588, 77] width 72 height 11
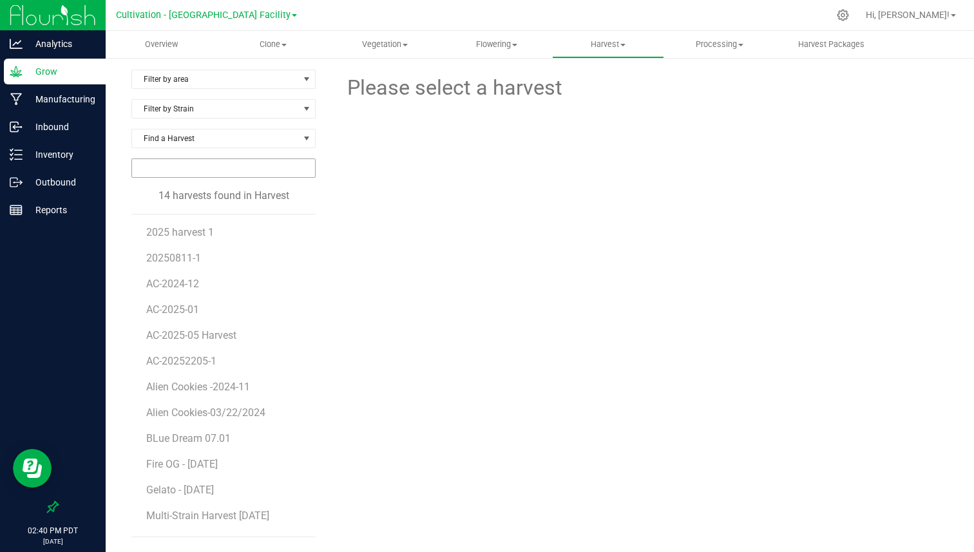
click at [200, 162] on input "NO DATA FOUND" at bounding box center [223, 168] width 183 height 18
paste input "CADEMCL-STR00100007047"
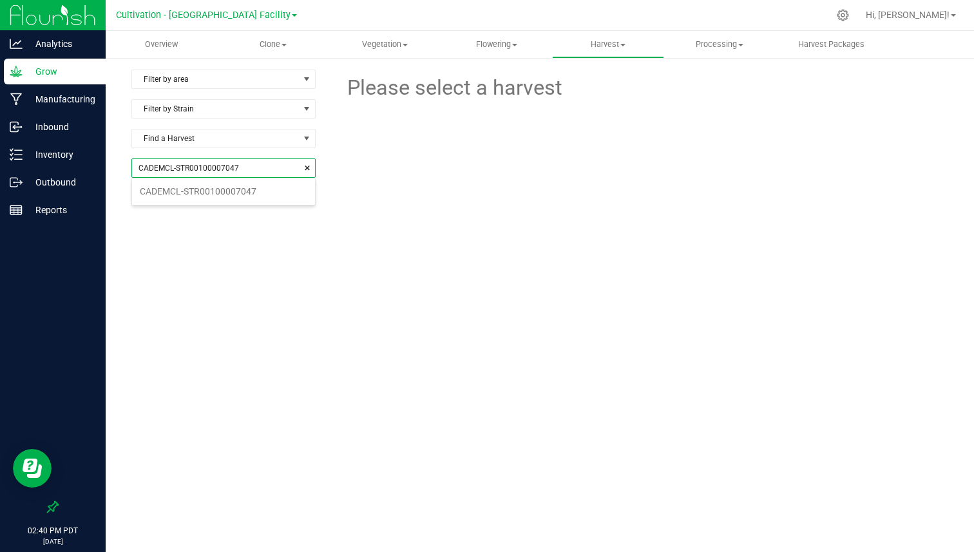
scroll to position [18, 183]
click at [218, 188] on li "CADEMCL-STR00100007047" at bounding box center [223, 191] width 183 height 22
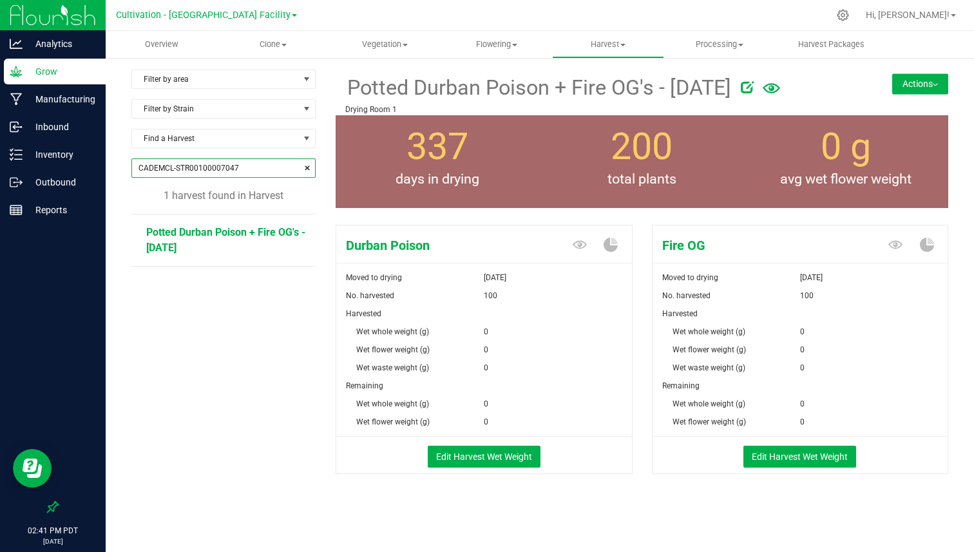
type input "CADEMCL-STR00100007047"
click at [397, 112] on p "Drying Room 1" at bounding box center [591, 110] width 492 height 12
click at [673, 246] on span "Fire OG" at bounding box center [750, 245] width 195 height 19
click at [680, 246] on span "Fire OG" at bounding box center [750, 245] width 195 height 19
drag, startPoint x: 680, startPoint y: 246, endPoint x: 527, endPoint y: 246, distance: 152.7
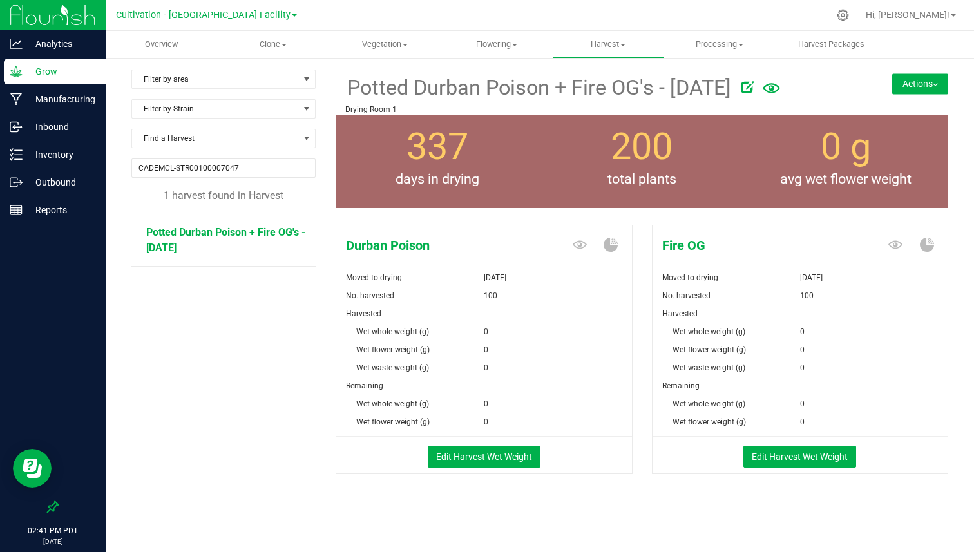
click at [528, 246] on div "Durban Poison Moved to drying [DATE] No. harvested 100 Harvested Wet whole weig…" at bounding box center [642, 363] width 613 height 287
click at [527, 246] on span "Durban Poison" at bounding box center [433, 245] width 195 height 19
click at [489, 293] on span "100" at bounding box center [491, 296] width 14 height 18
click at [936, 79] on button "Actions" at bounding box center [921, 83] width 56 height 21
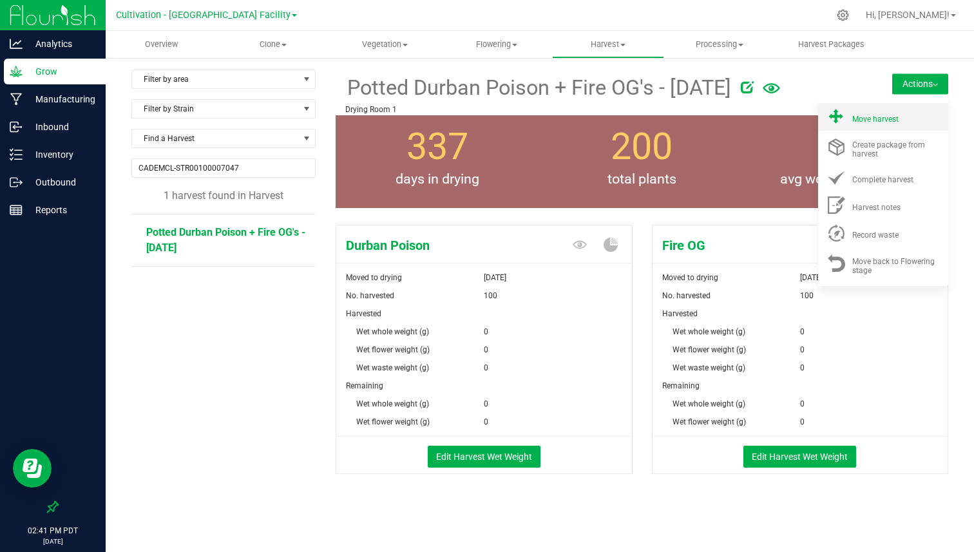
click at [840, 116] on icon at bounding box center [836, 117] width 15 height 15
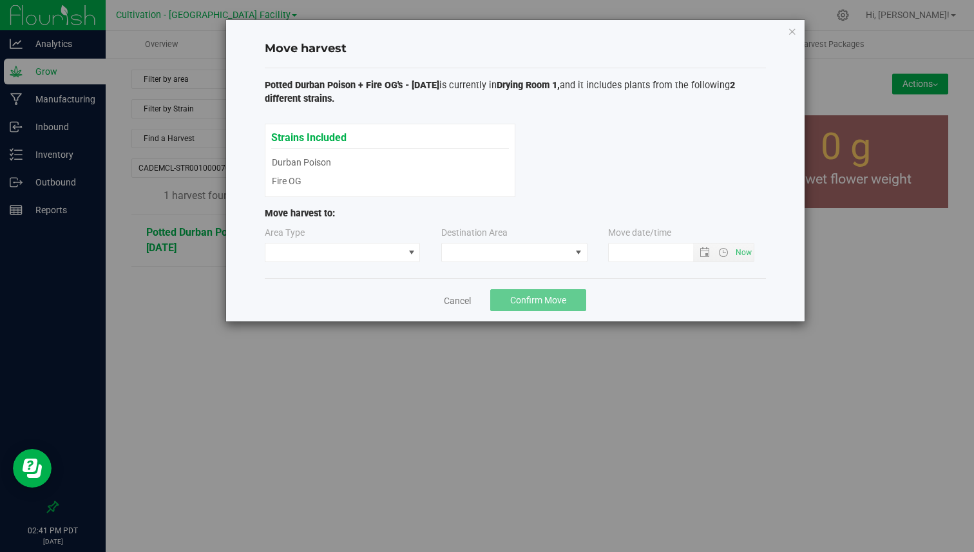
type input "[DATE] 2:41 PM"
click at [371, 244] on span at bounding box center [335, 253] width 139 height 18
click at [349, 278] on li "Harvest" at bounding box center [343, 276] width 155 height 22
click at [448, 297] on link "Cancel" at bounding box center [457, 301] width 27 height 13
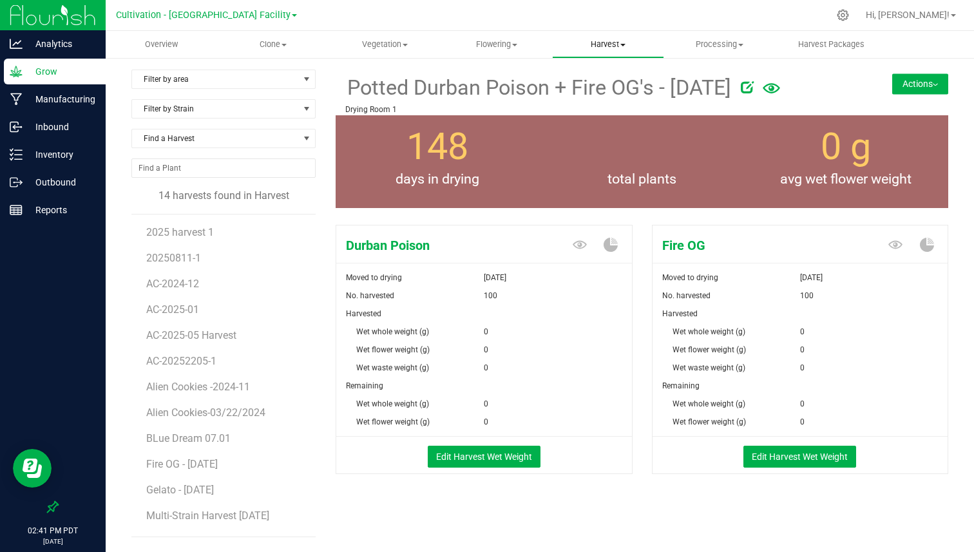
click at [606, 51] on uib-tab-heading "Harvest Harvests Harvested plants" at bounding box center [608, 45] width 110 height 26
click at [699, 52] on uib-tab-heading "Processing Create package Processing harvests Processing plants Completed harve…" at bounding box center [720, 45] width 110 height 26
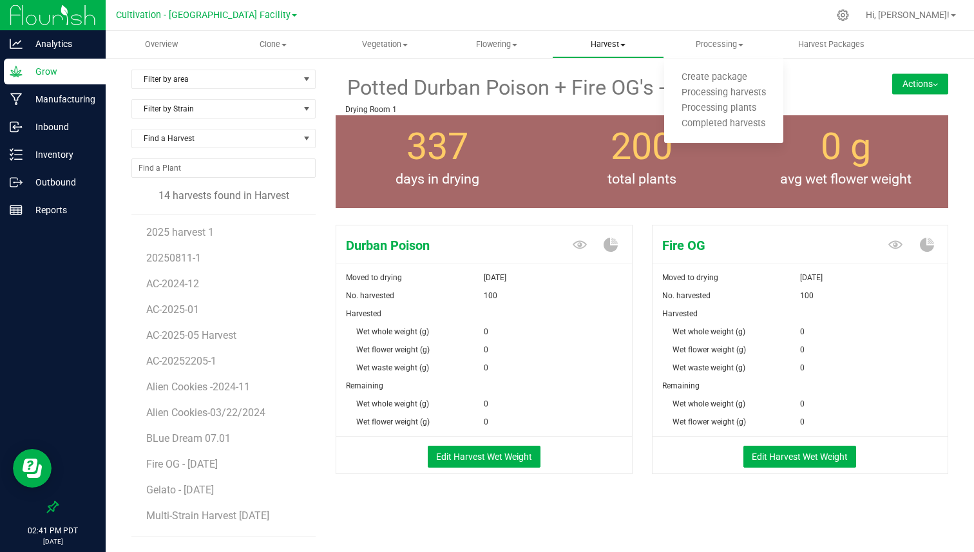
click at [606, 41] on span "Harvest" at bounding box center [608, 45] width 110 height 12
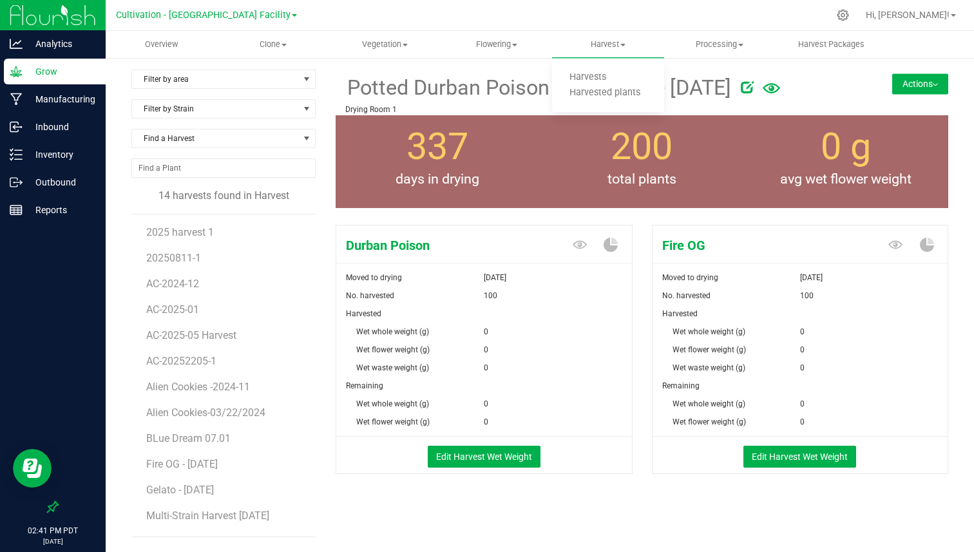
drag, startPoint x: 359, startPoint y: 329, endPoint x: 408, endPoint y: 328, distance: 49.0
click at [408, 328] on span "Wet whole weight (g)" at bounding box center [392, 331] width 73 height 9
click at [617, 205] on div "200 total plants" at bounding box center [642, 161] width 204 height 93
drag, startPoint x: 357, startPoint y: 367, endPoint x: 407, endPoint y: 367, distance: 50.3
click at [407, 367] on span "Wet waste weight (g)" at bounding box center [392, 367] width 73 height 9
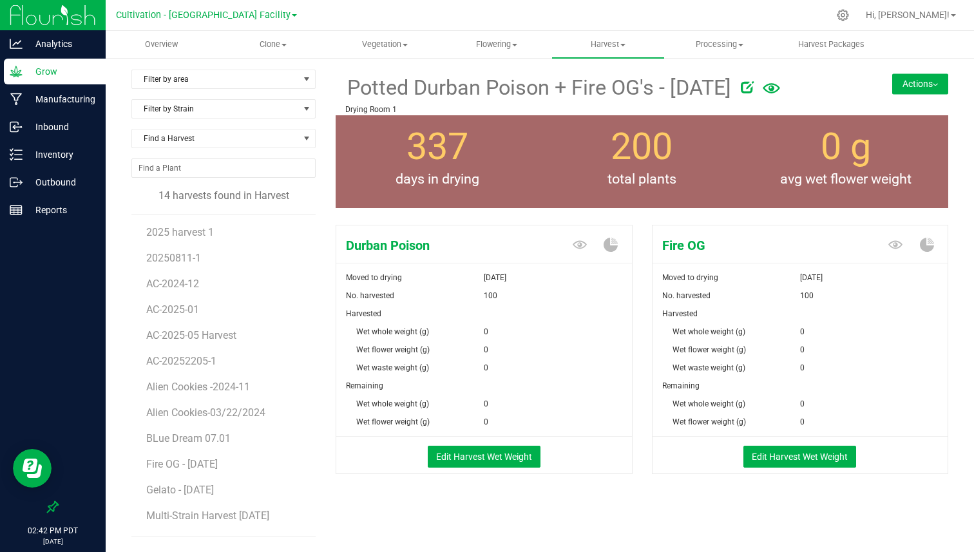
click at [412, 278] on div "Moved to drying" at bounding box center [410, 278] width 148 height 18
drag, startPoint x: 419, startPoint y: 331, endPoint x: 428, endPoint y: 332, distance: 9.0
click at [428, 332] on span "Wet whole weight (g)" at bounding box center [392, 331] width 73 height 9
click at [415, 338] on div "Wet whole weight (g)" at bounding box center [410, 332] width 148 height 18
click at [481, 447] on button "Edit Harvest Wet Weight" at bounding box center [484, 457] width 113 height 22
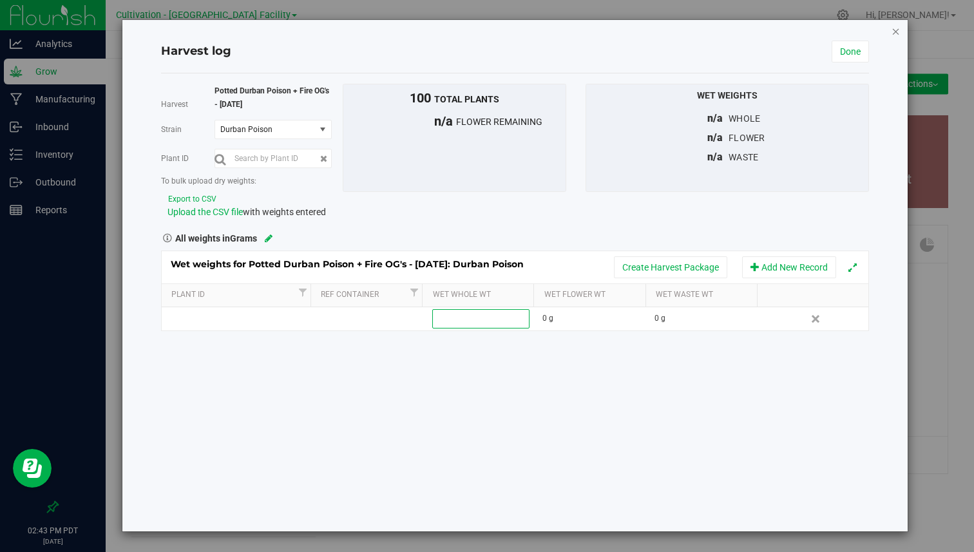
click at [898, 32] on icon "button" at bounding box center [896, 30] width 9 height 15
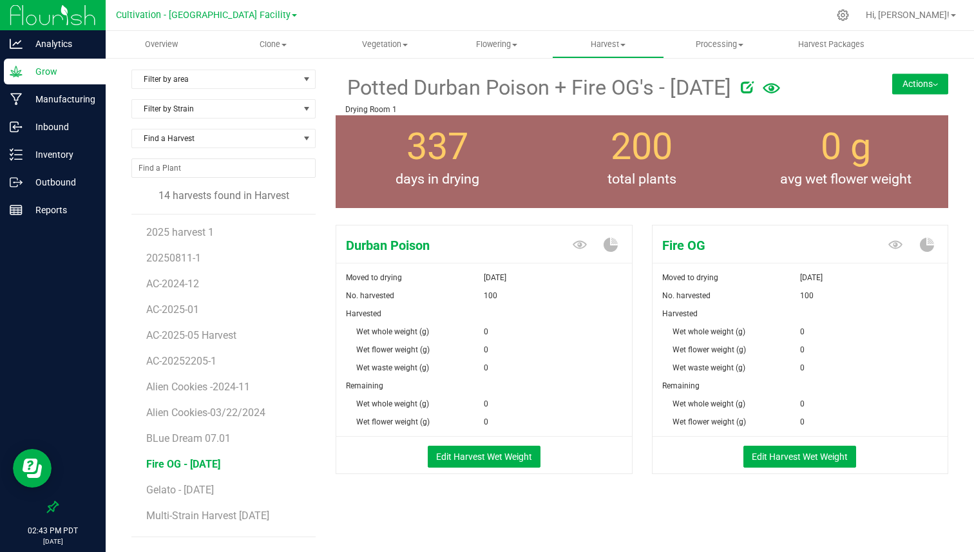
scroll to position [64, 0]
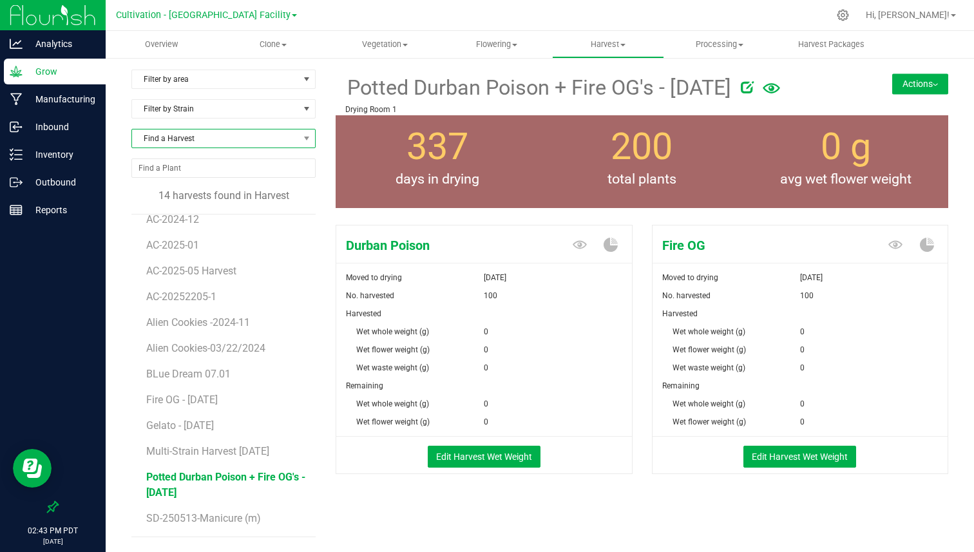
click at [197, 147] on span "Find a Harvest" at bounding box center [215, 139] width 167 height 18
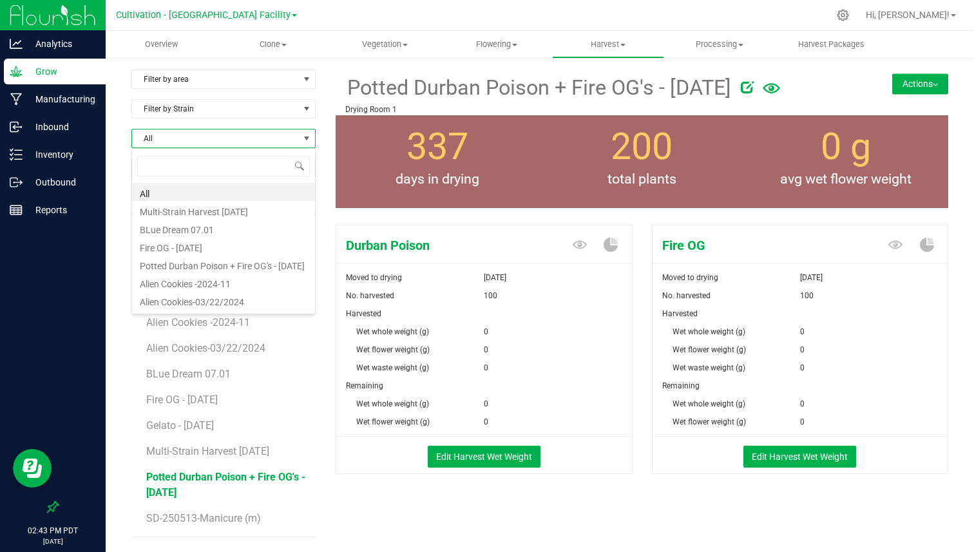
scroll to position [19, 184]
click at [219, 126] on div "Filter by Strain" at bounding box center [228, 114] width 195 height 30
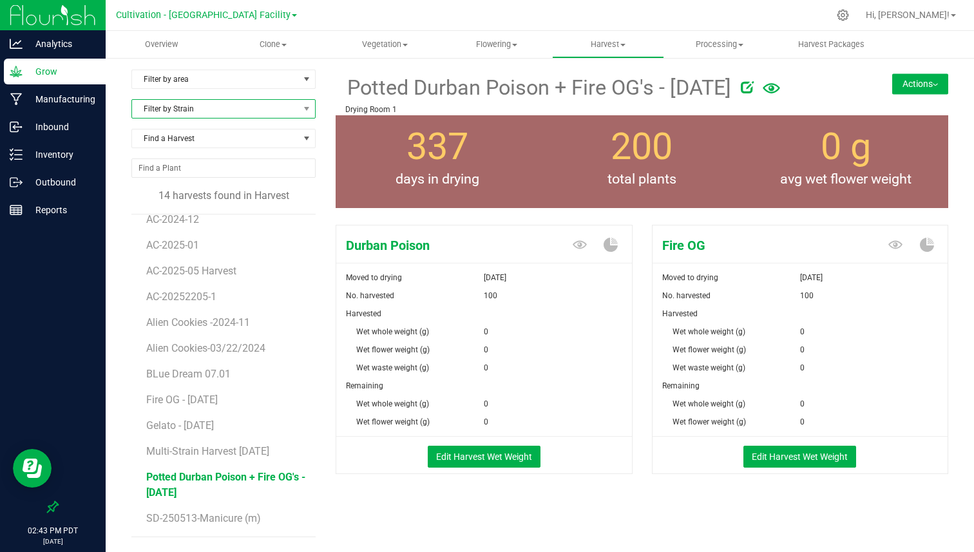
click at [227, 109] on span "Filter by Strain" at bounding box center [215, 109] width 167 height 18
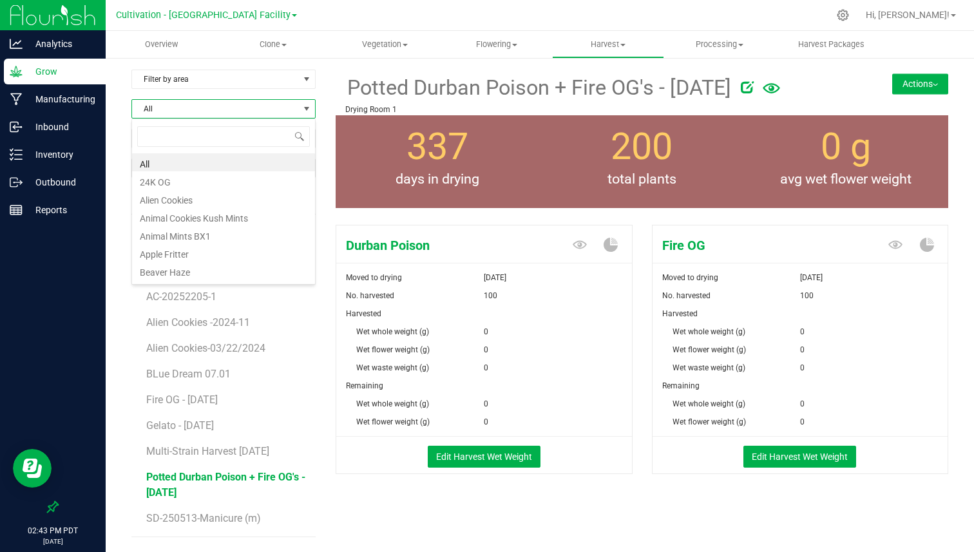
click at [239, 95] on div "Filter by area Filter by area All Drying Room 1 Drying Room 2 Drying Room 3" at bounding box center [228, 85] width 195 height 30
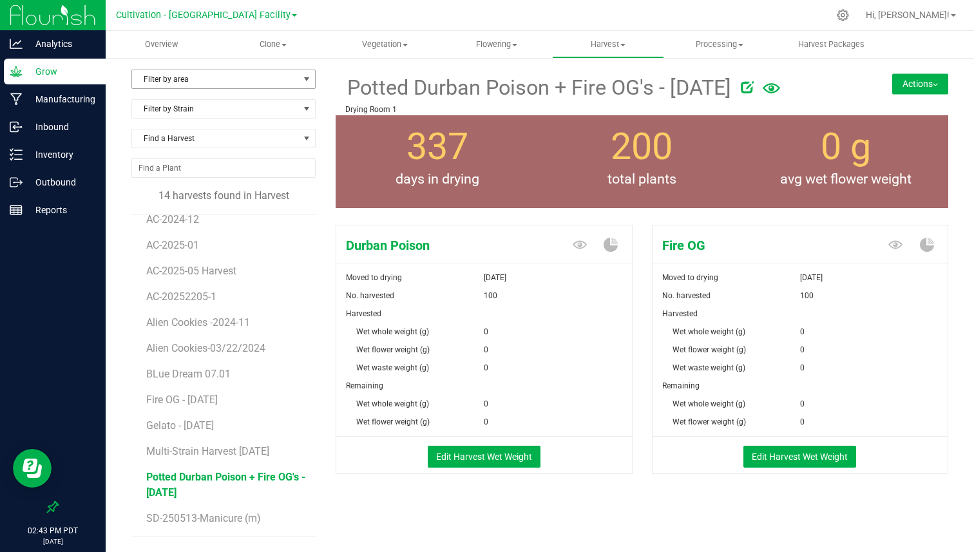
click at [243, 81] on span "Filter by area" at bounding box center [215, 79] width 167 height 18
click at [390, 112] on p "Drying Room 1" at bounding box center [591, 110] width 492 height 12
click at [410, 81] on span "Potted Durban Poison + Fire OG's - [DATE]" at bounding box center [538, 88] width 386 height 32
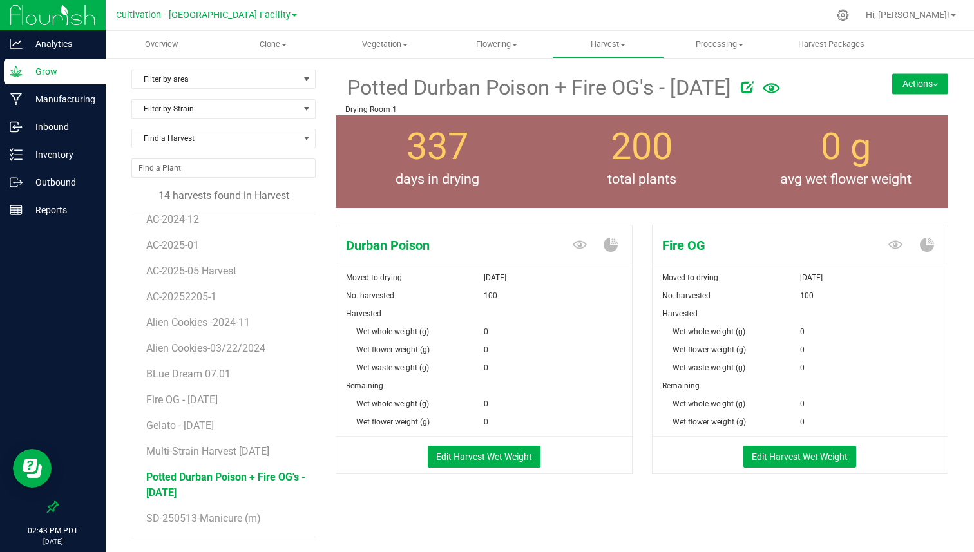
click at [410, 81] on span "Potted Durban Poison + Fire OG's - [DATE]" at bounding box center [538, 88] width 386 height 32
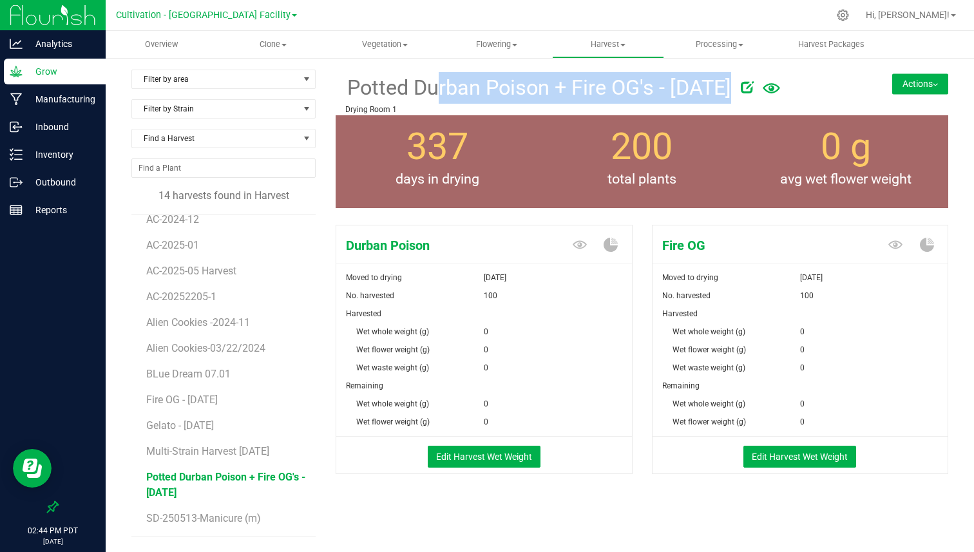
click at [789, 88] on div at bounding box center [784, 85] width 106 height 26
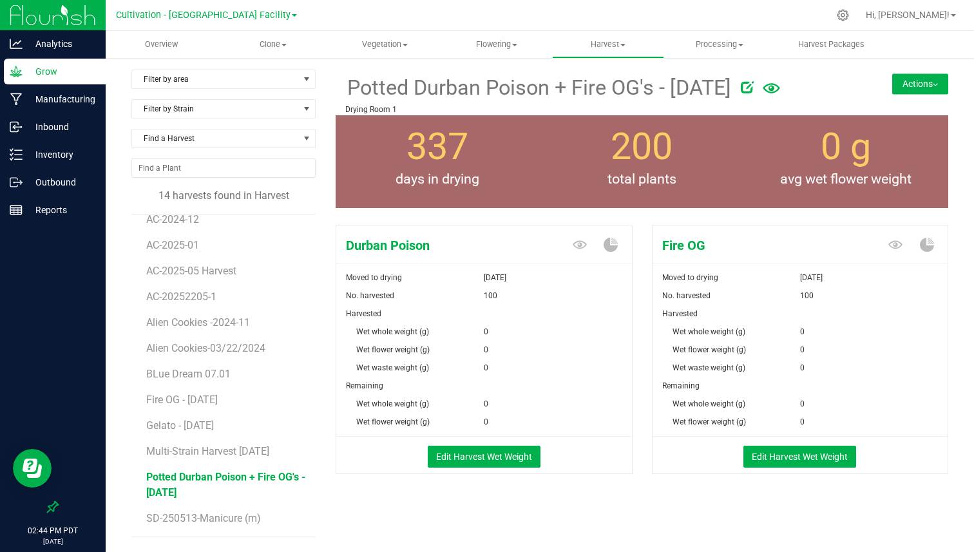
click at [754, 87] on icon at bounding box center [747, 87] width 13 height 13
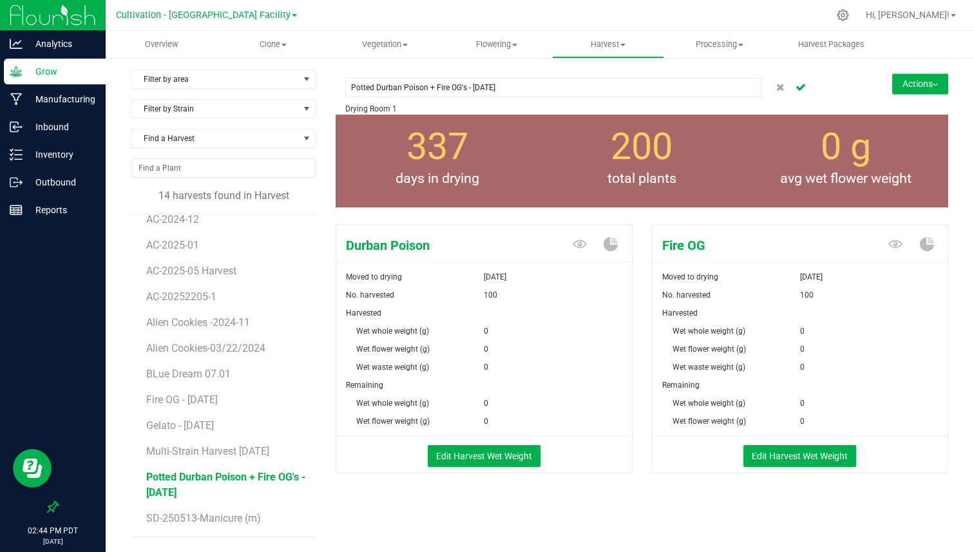
click at [586, 75] on div "Potted Durban Poison + Fire OG's - [DATE]" at bounding box center [553, 87] width 417 height 31
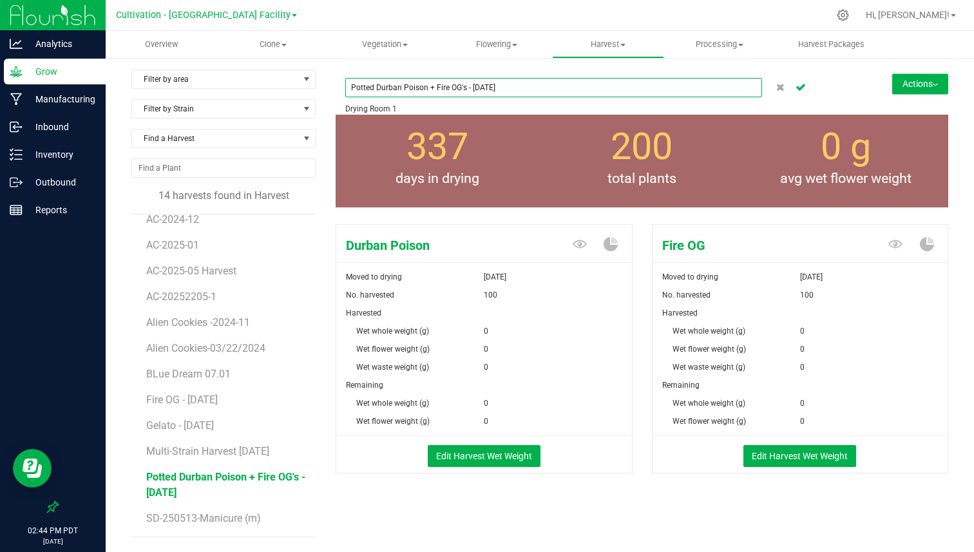
click at [577, 86] on input "Potted Durban Poison + Fire OG's - [DATE]" at bounding box center [553, 87] width 417 height 19
type input "[DATE]"
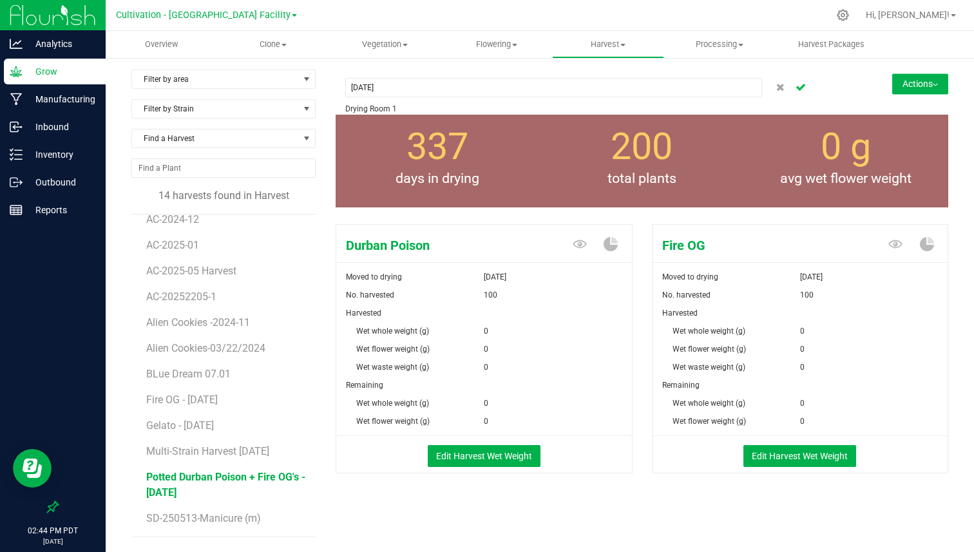
click at [804, 90] on icon "Cancel button" at bounding box center [801, 86] width 10 height 8
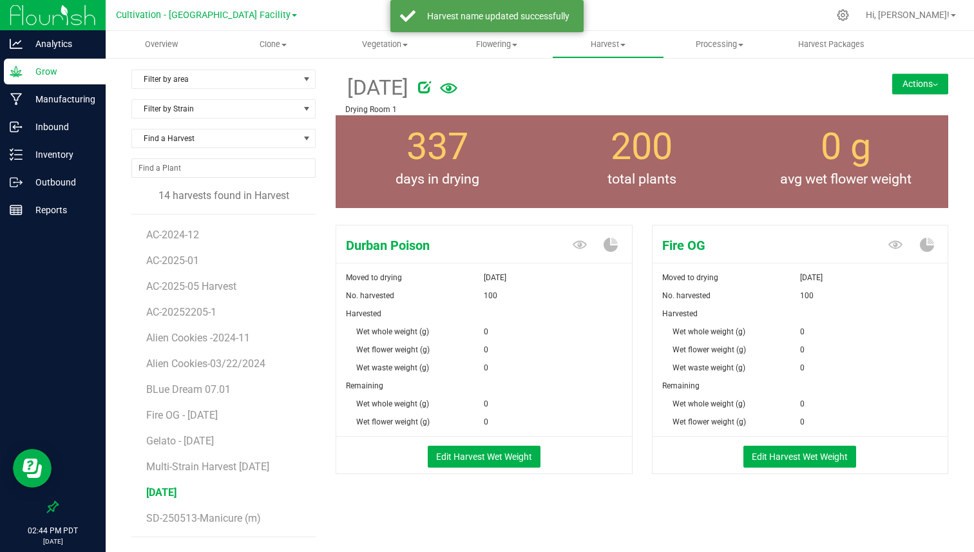
click at [431, 84] on icon at bounding box center [424, 87] width 13 height 13
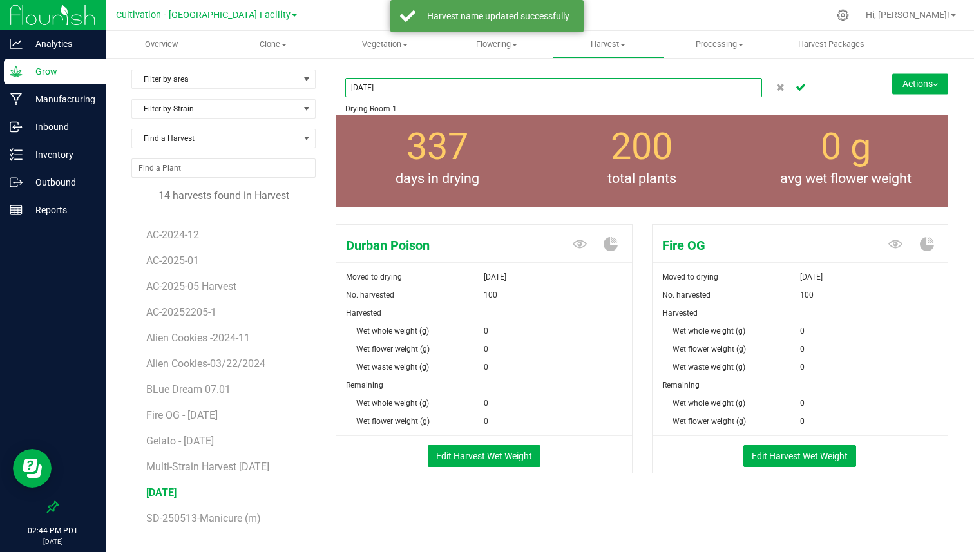
click at [398, 88] on input "[DATE]" at bounding box center [553, 87] width 417 height 19
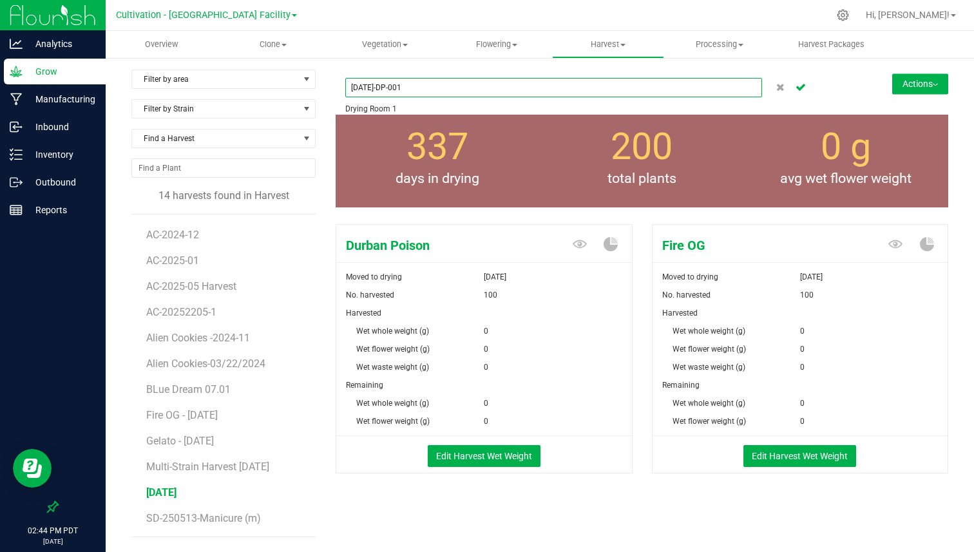
drag, startPoint x: 394, startPoint y: 88, endPoint x: 324, endPoint y: 87, distance: 69.6
click at [324, 87] on div "Filter by area Filter by area All Drying Room 1 Drying Room 2 Drying Room 3 Fil…" at bounding box center [539, 309] width 817 height 478
click at [379, 87] on input "DP-001" at bounding box center [553, 87] width 417 height 19
click at [392, 87] on input "DP-001-202311" at bounding box center [553, 87] width 417 height 19
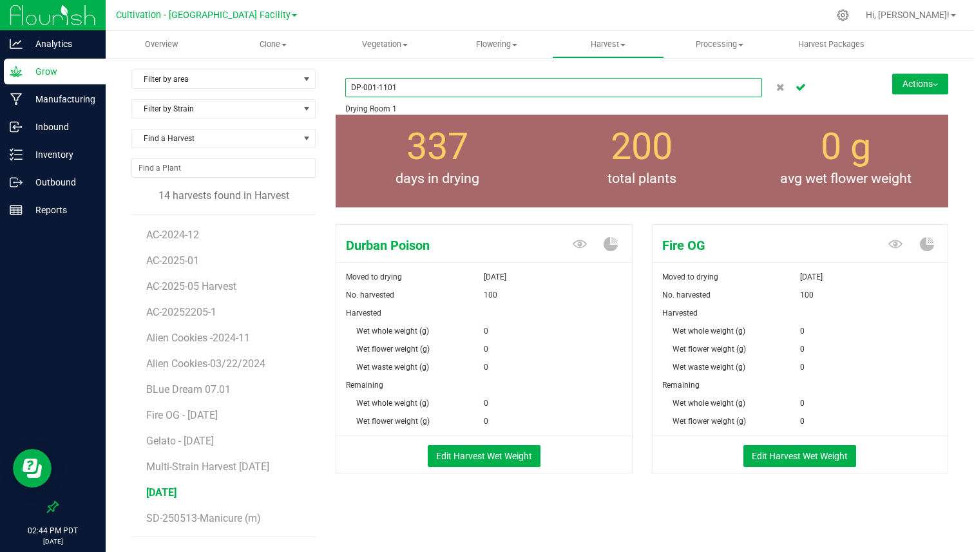
type input "DP-001-11011"
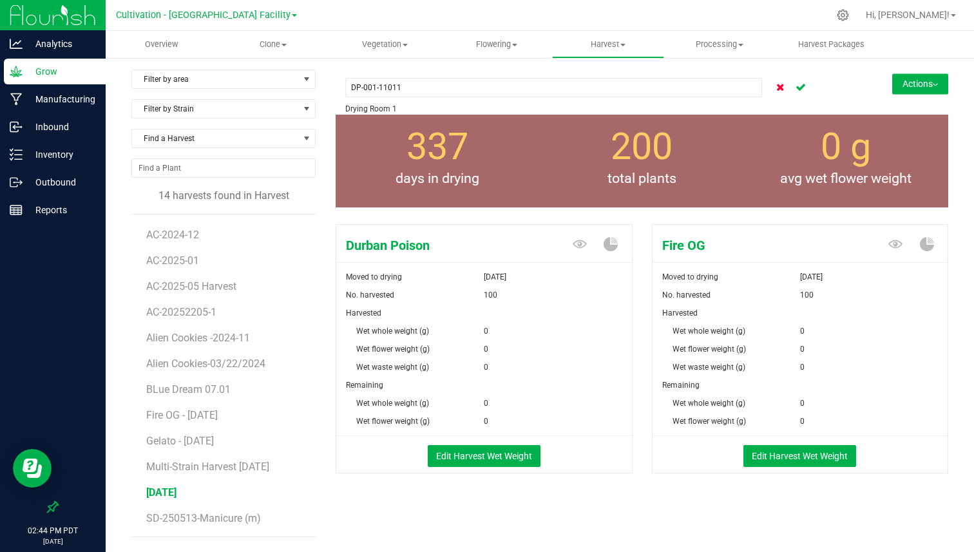
click at [777, 81] on button "Cancel button" at bounding box center [781, 87] width 16 height 19
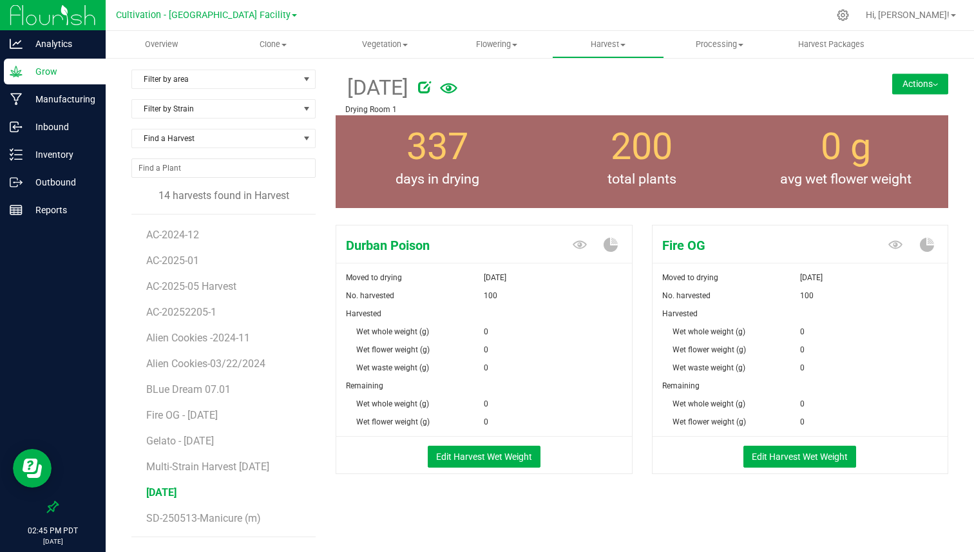
drag, startPoint x: 349, startPoint y: 93, endPoint x: 451, endPoint y: 91, distance: 102.5
click at [409, 91] on span "[DATE]" at bounding box center [376, 88] width 63 height 32
drag, startPoint x: 350, startPoint y: 248, endPoint x: 421, endPoint y: 246, distance: 70.9
click at [421, 246] on span "Durban Poison" at bounding box center [433, 245] width 195 height 19
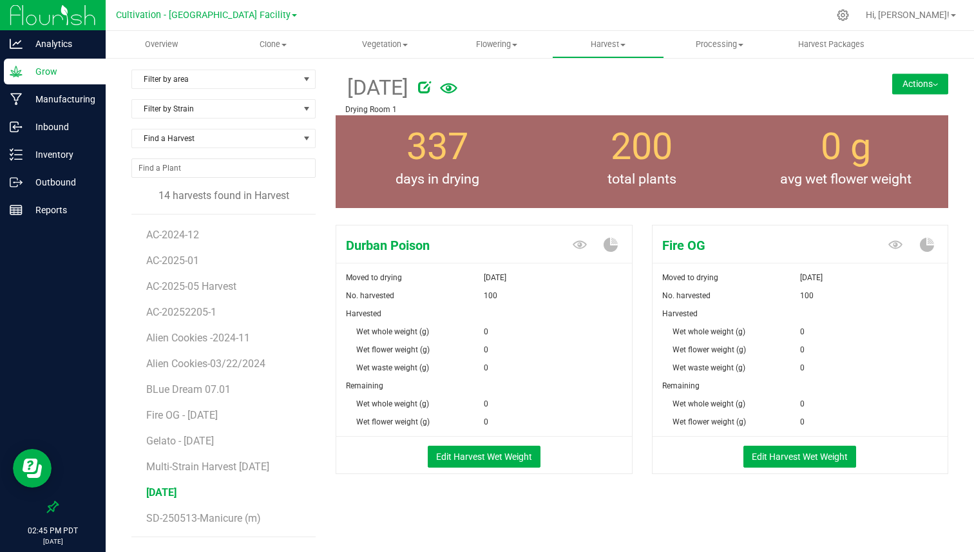
click at [421, 246] on span "Durban Poison" at bounding box center [433, 245] width 195 height 19
drag, startPoint x: 373, startPoint y: 317, endPoint x: 385, endPoint y: 398, distance: 81.5
click at [385, 398] on form "Moved to drying [DATE] No. harvested 100 Harvested Wet whole weight (g) 0 Wet f…" at bounding box center [484, 371] width 296 height 205
click at [403, 359] on div "Wet waste weight (g)" at bounding box center [410, 368] width 148 height 18
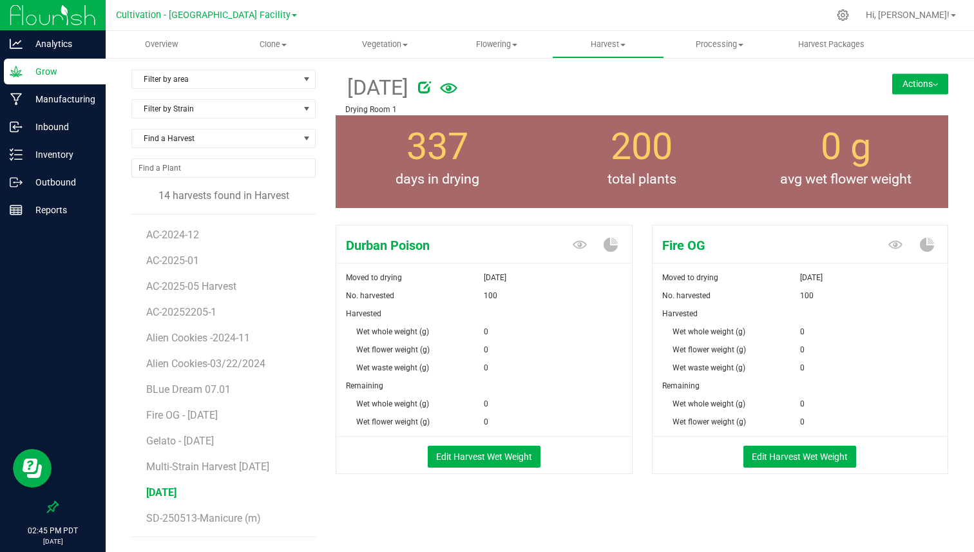
click at [956, 79] on div "Filter by area Filter by area All Drying Room 1 Drying Room 2 Drying Room 3 Fil…" at bounding box center [540, 323] width 869 height 533
click at [932, 82] on button "Actions" at bounding box center [921, 83] width 56 height 21
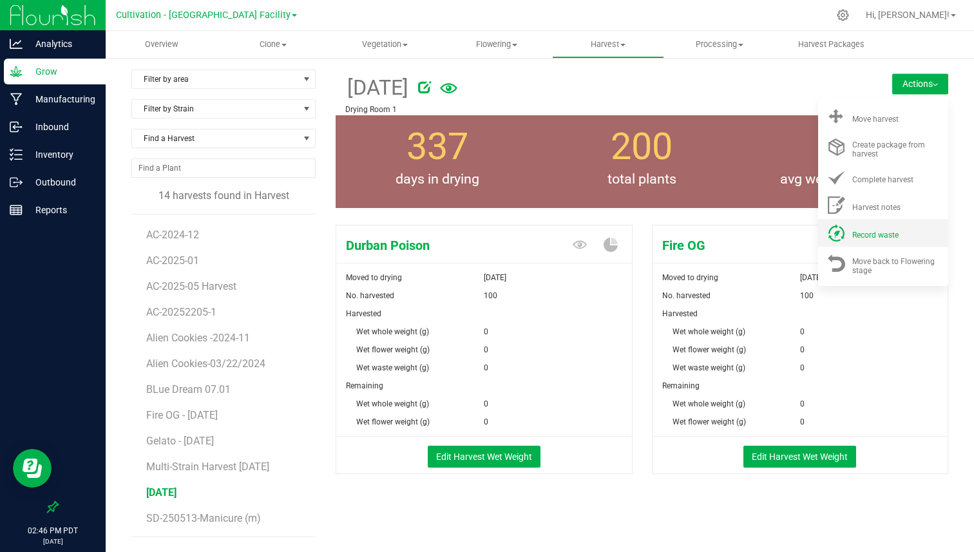
click at [863, 233] on span "Record waste" at bounding box center [876, 235] width 46 height 9
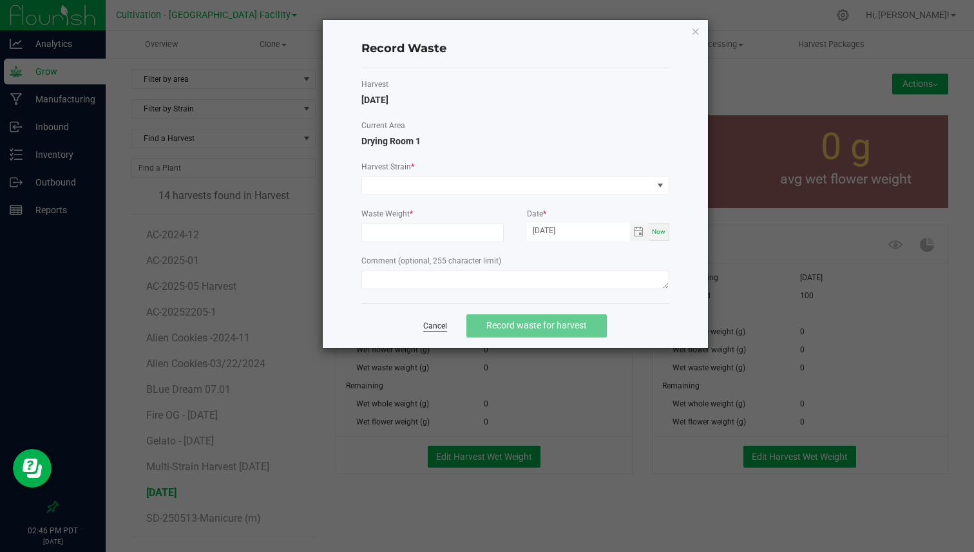
click at [446, 325] on link "Cancel" at bounding box center [435, 326] width 24 height 11
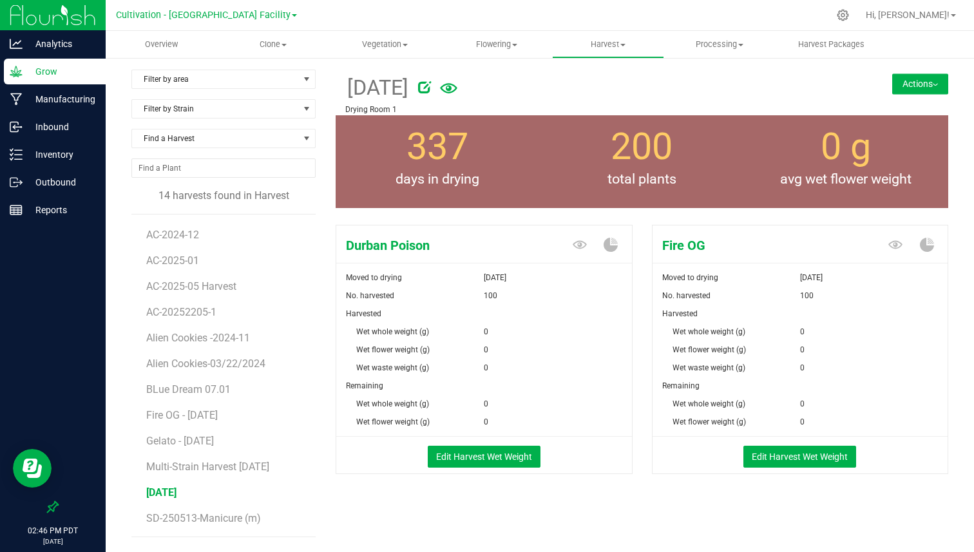
drag, startPoint x: 360, startPoint y: 347, endPoint x: 419, endPoint y: 347, distance: 59.3
click at [420, 347] on span "Wet flower weight (g)" at bounding box center [392, 349] width 73 height 9
click at [419, 347] on span "Wet flower weight (g)" at bounding box center [392, 349] width 73 height 9
click at [907, 93] on button "Actions" at bounding box center [921, 83] width 56 height 21
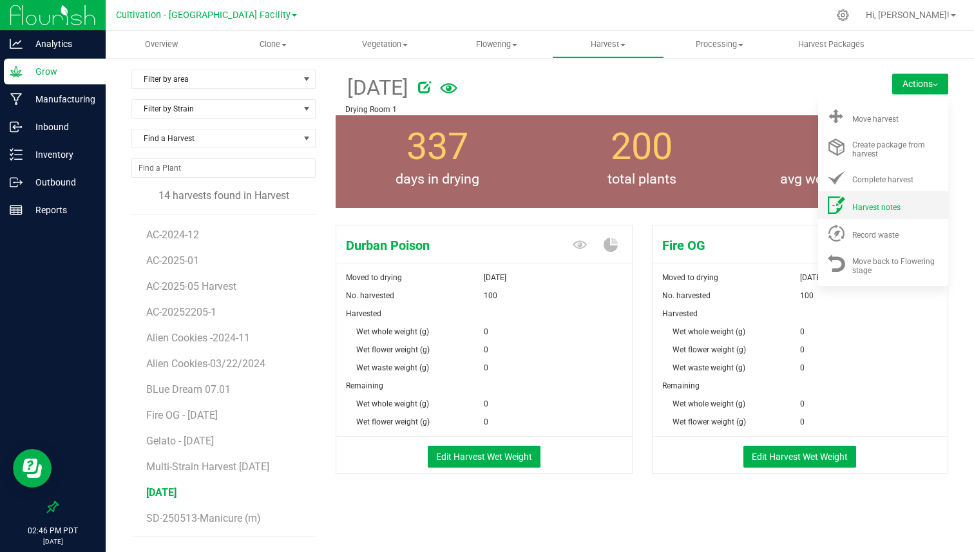
click at [879, 206] on span "Harvest notes" at bounding box center [877, 207] width 48 height 9
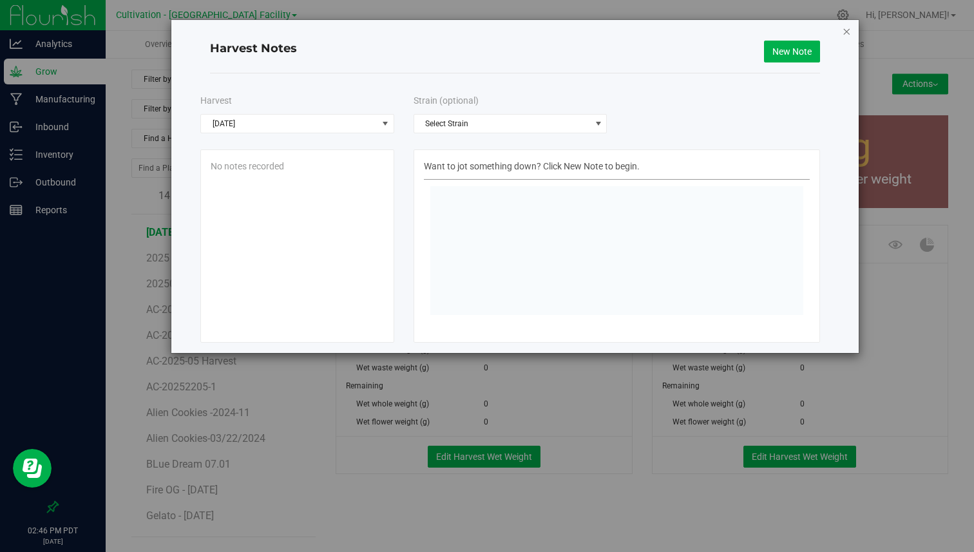
click at [849, 32] on icon "button" at bounding box center [846, 30] width 9 height 15
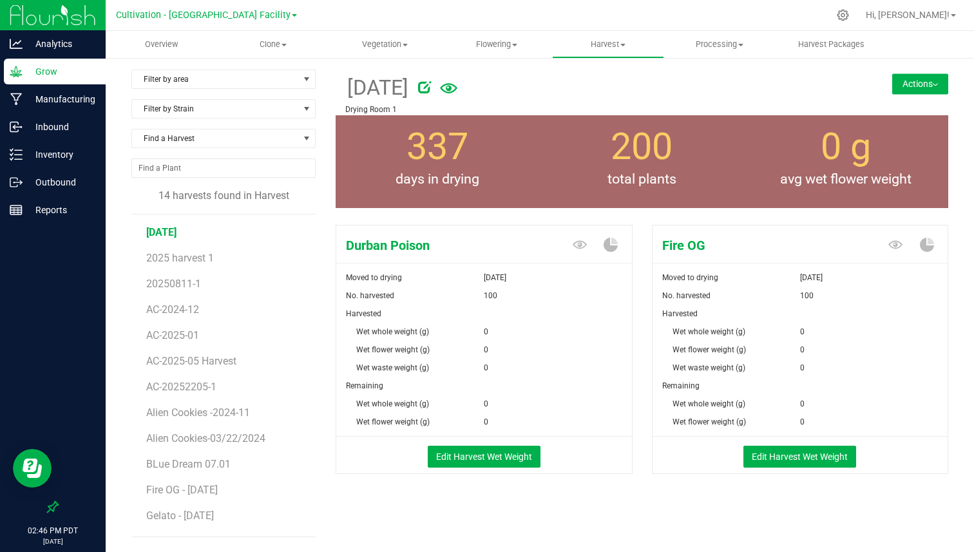
click at [936, 80] on button "Actions" at bounding box center [921, 83] width 56 height 21
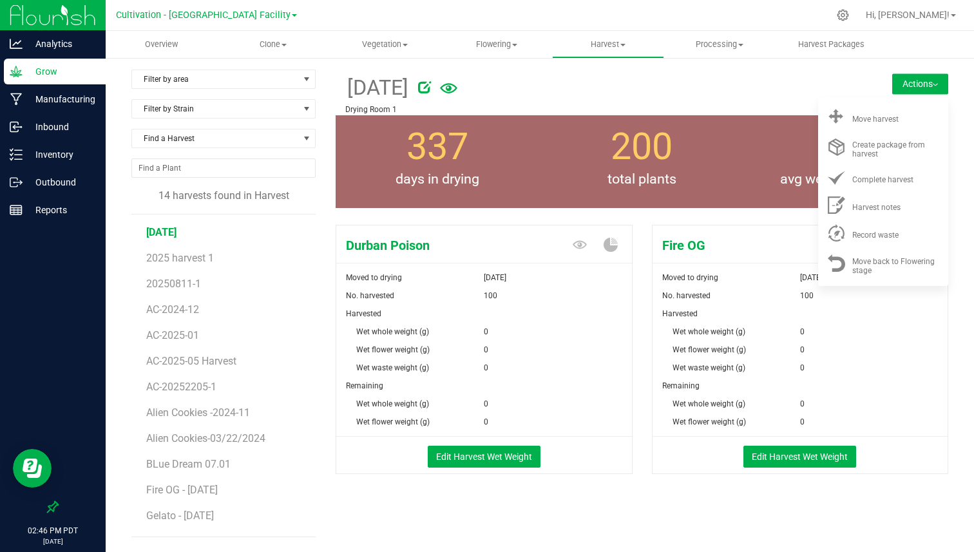
drag, startPoint x: 728, startPoint y: 228, endPoint x: 679, endPoint y: 256, distance: 55.7
click at [684, 253] on div "[DATE] Drying Room 1 Actions Move harvest Create package from harvest" at bounding box center [642, 309] width 613 height 478
click at [635, 296] on div "Durban Poison Moved to drying [DATE] No. harvested 100 Harvested Wet whole weig…" at bounding box center [489, 349] width 307 height 258
click at [392, 256] on div "Durban Poison" at bounding box center [484, 246] width 296 height 23
click at [453, 452] on button "Edit Harvest Wet Weight" at bounding box center [484, 457] width 113 height 22
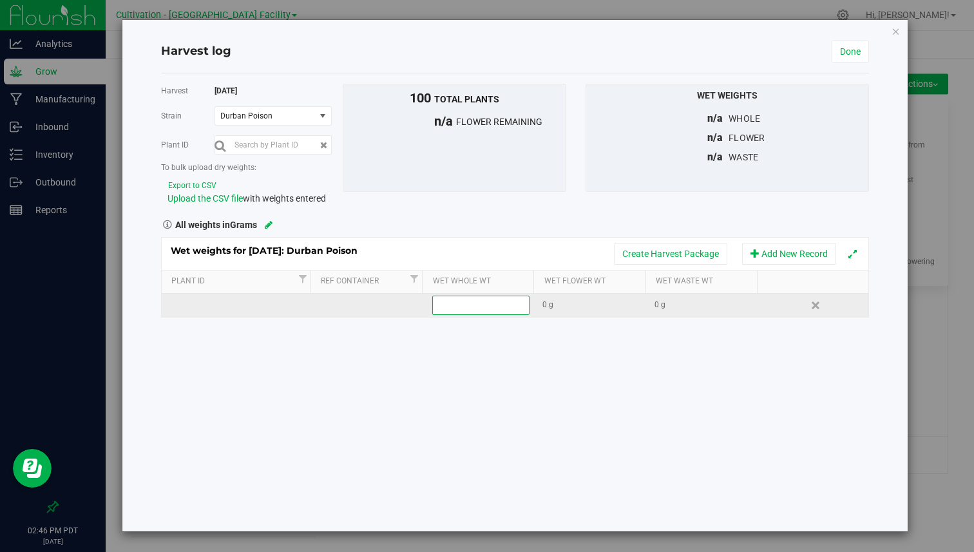
click at [572, 303] on div "0 g" at bounding box center [594, 305] width 102 height 12
type input "454000"
type input "454000.0000 g"
click at [569, 316] on div "Wet weights for [DATE]: Durban Poison Create Harvest Package Add New Record Pla…" at bounding box center [515, 277] width 709 height 81
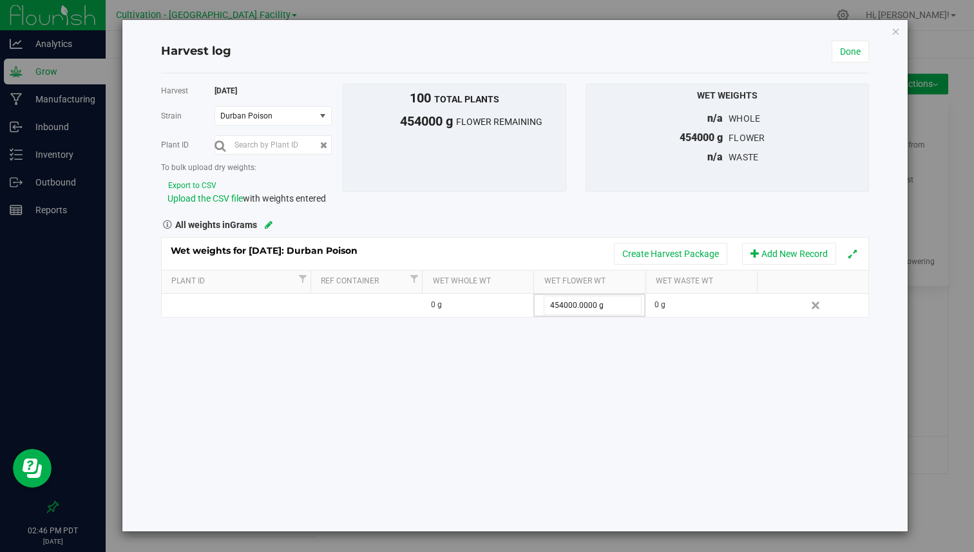
click at [417, 130] on span "454000 g" at bounding box center [399, 120] width 113 height 19
click at [459, 143] on div "100 total plants 454000 g flower remaining" at bounding box center [455, 138] width 224 height 108
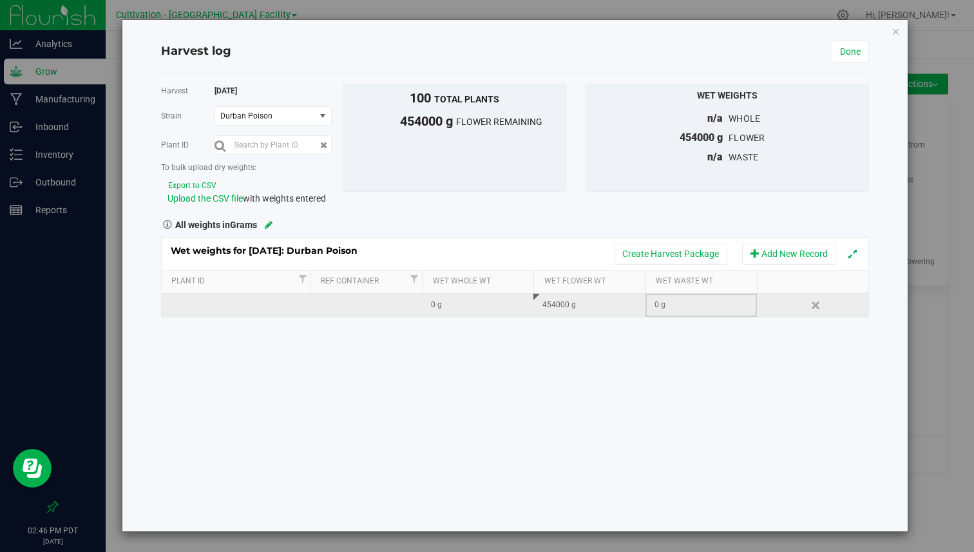
click at [708, 306] on div "0 g" at bounding box center [706, 305] width 102 height 12
type input "20000"
click at [708, 344] on div "Harvest [DATE] [GEOGRAPHIC_DATA] Durban Poison Select strain Durban Poison Fire…" at bounding box center [515, 302] width 709 height 458
click at [387, 309] on td at bounding box center [366, 305] width 111 height 23
type input "Bin 1"
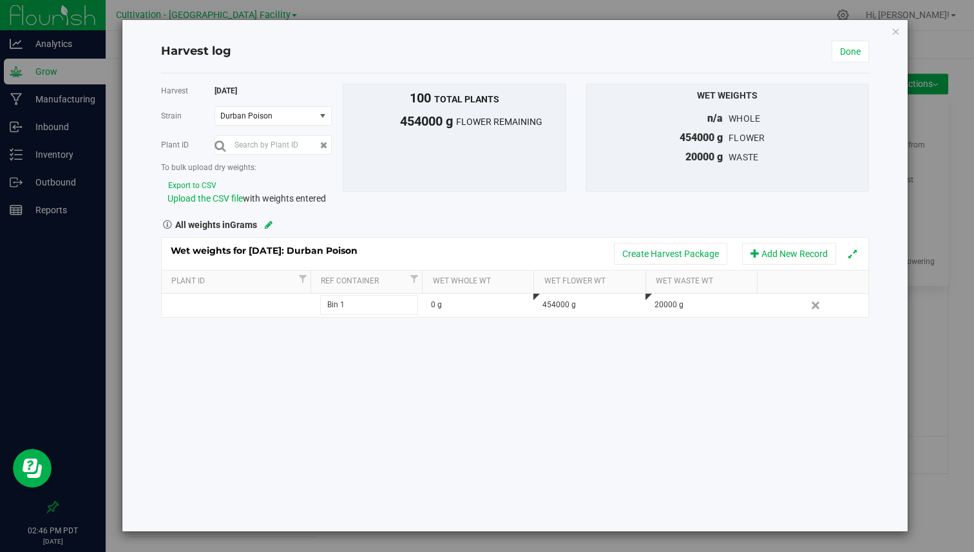
click at [383, 351] on div "Harvest [DATE] [GEOGRAPHIC_DATA] Durban Poison Select strain Durban Poison Fire…" at bounding box center [515, 302] width 709 height 458
click at [793, 249] on button "Add New Record" at bounding box center [789, 254] width 94 height 22
click at [352, 342] on div "Harvest [DATE] [GEOGRAPHIC_DATA] Durban Poison Select strain Durban Poison Fire…" at bounding box center [515, 302] width 709 height 458
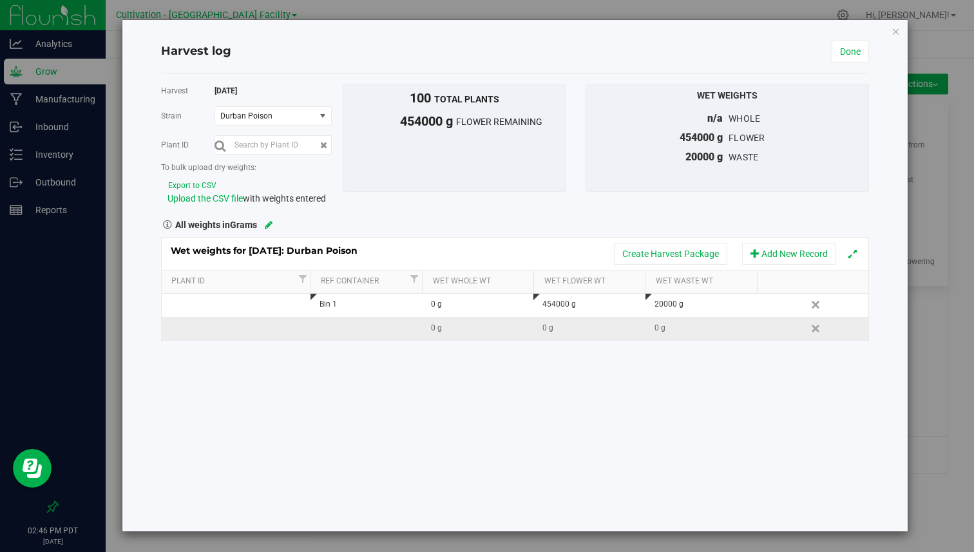
click at [369, 330] on td at bounding box center [366, 328] width 111 height 23
type input "i"
type input "Bin 2"
click at [424, 359] on div "Harvest [DATE] [GEOGRAPHIC_DATA] Durban Poison Select strain Durban Poison Fire…" at bounding box center [515, 302] width 709 height 458
click at [795, 239] on div "Wet weights for [DATE]: Durban Poison Create Harvest Package Add New Record" at bounding box center [516, 254] width 708 height 32
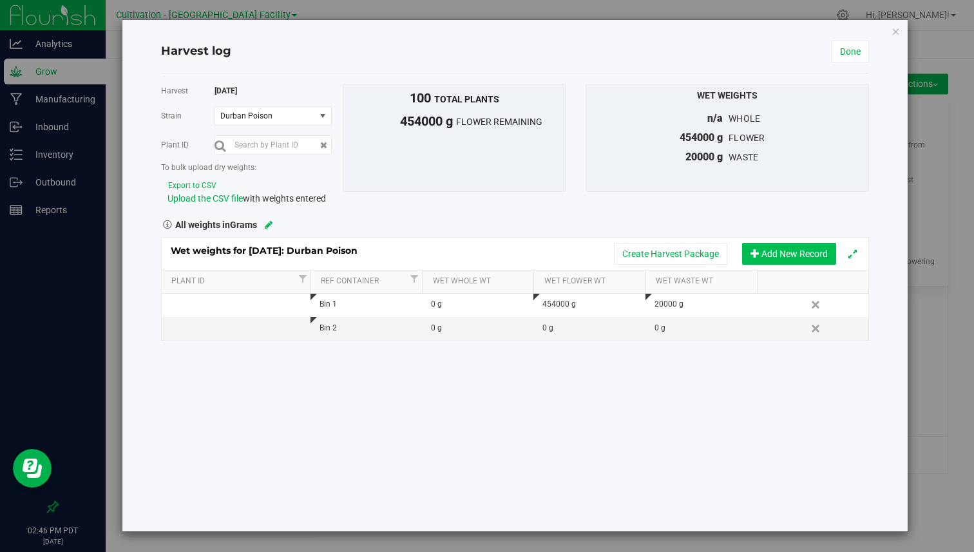
click at [789, 244] on button "Add New Record" at bounding box center [789, 254] width 94 height 22
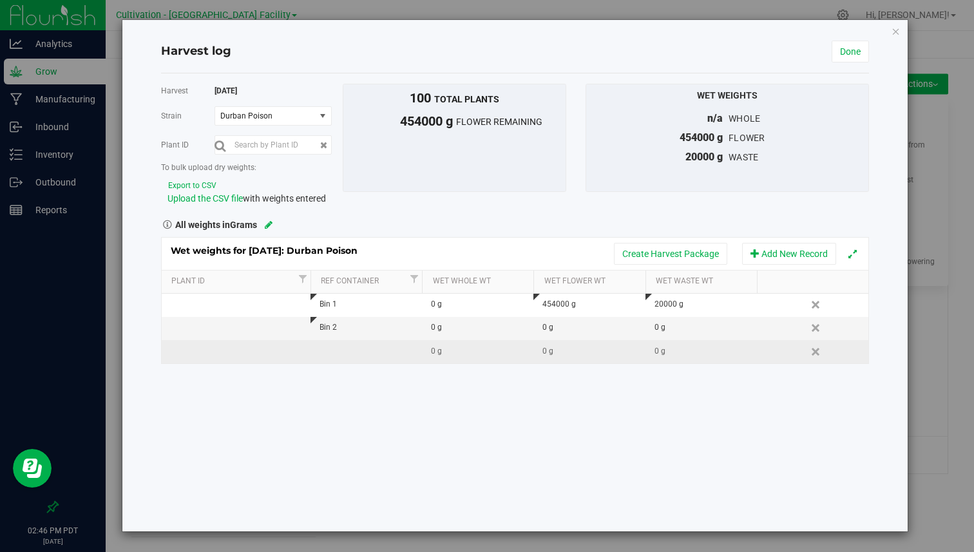
click at [358, 343] on td at bounding box center [366, 351] width 111 height 23
type input "Bin 3"
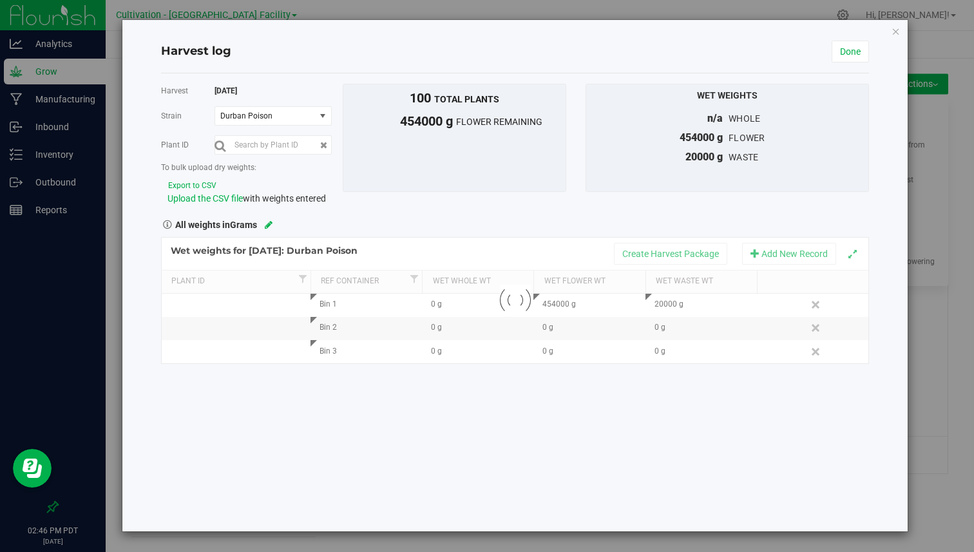
click at [368, 389] on div "Harvest [DATE] [GEOGRAPHIC_DATA] Durban Poison Select strain Durban Poison Fire…" at bounding box center [515, 302] width 709 height 458
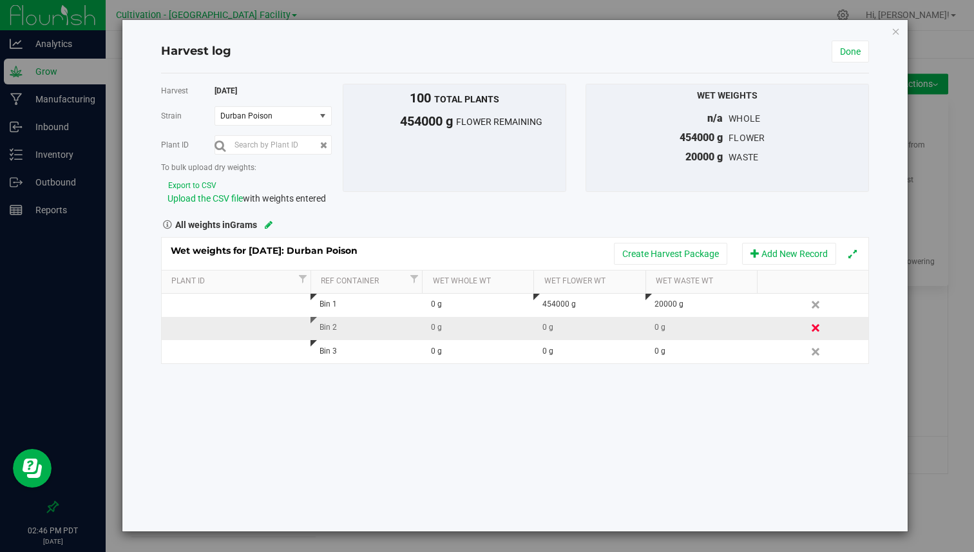
click at [818, 328] on link "Delete" at bounding box center [816, 328] width 19 height 17
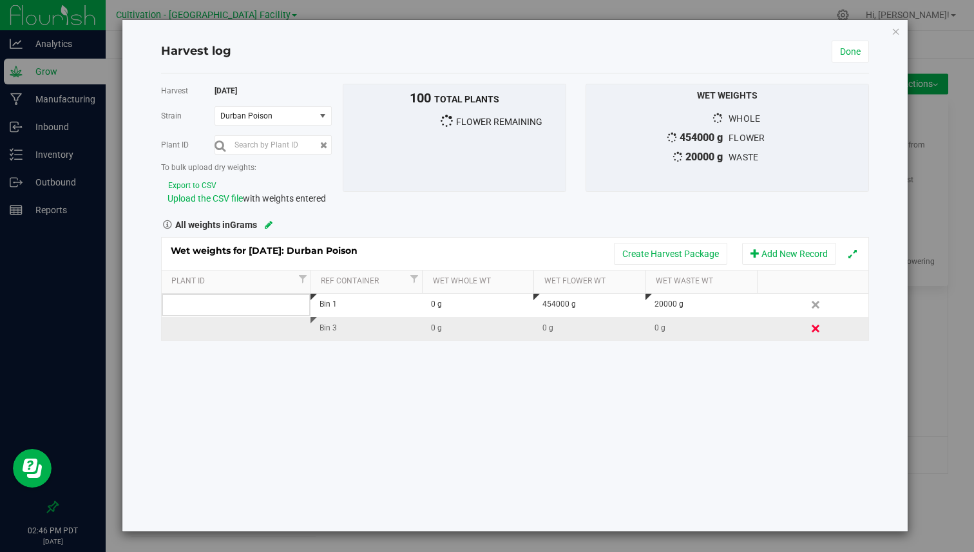
click at [814, 329] on link "Delete" at bounding box center [816, 328] width 19 height 17
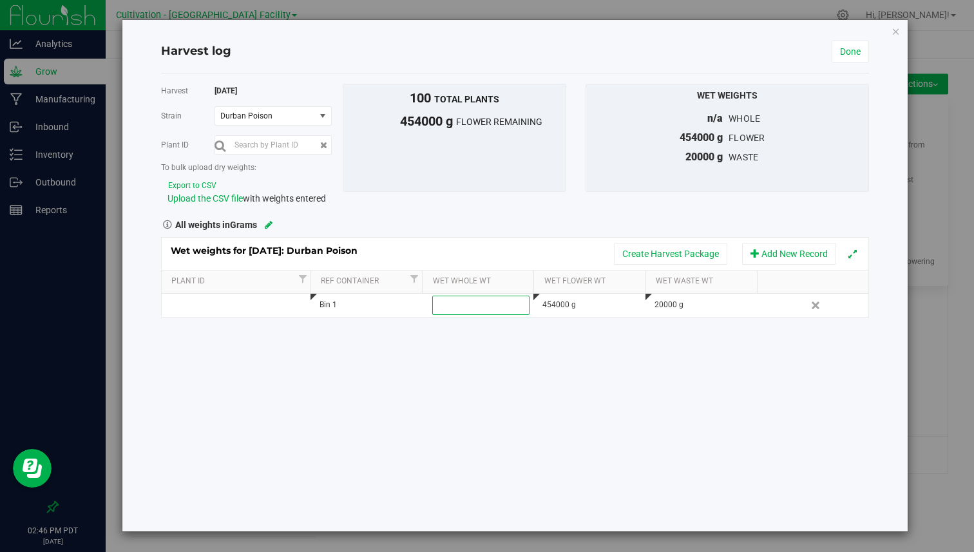
click at [424, 369] on div "Harvest [DATE] [GEOGRAPHIC_DATA] Durban Poison Select strain Durban Poison Fire…" at bounding box center [515, 302] width 709 height 458
click at [200, 185] on button "Export to CSV" at bounding box center [193, 186] width 50 height 12
click at [203, 204] on div "Upload the CSV file with weights entered" at bounding box center [251, 199] width 166 height 14
click at [215, 202] on span "Upload the CSV file" at bounding box center [205, 198] width 75 height 10
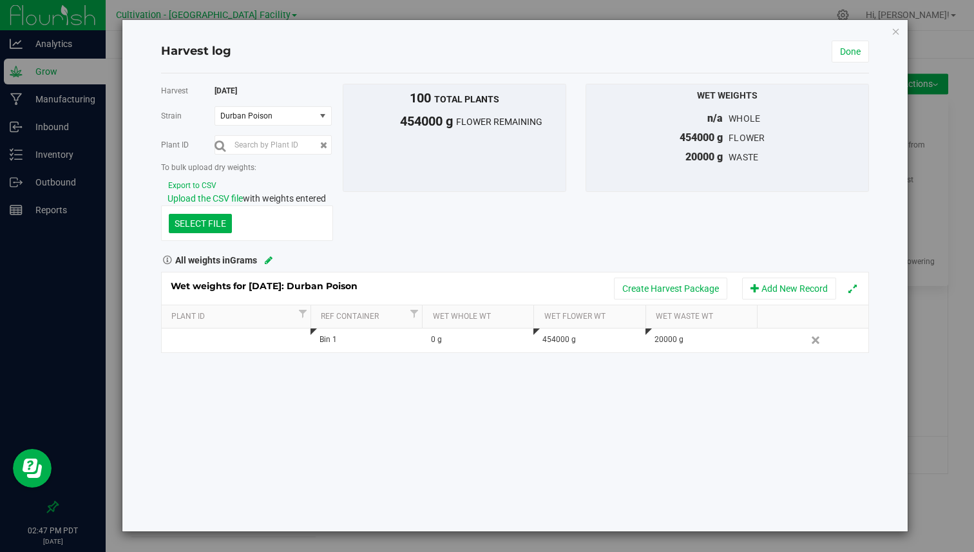
click at [347, 150] on div "100 total plants 454000 g flower remaining" at bounding box center [455, 138] width 224 height 108
click at [214, 197] on span "Upload the CSV file" at bounding box center [205, 198] width 75 height 10
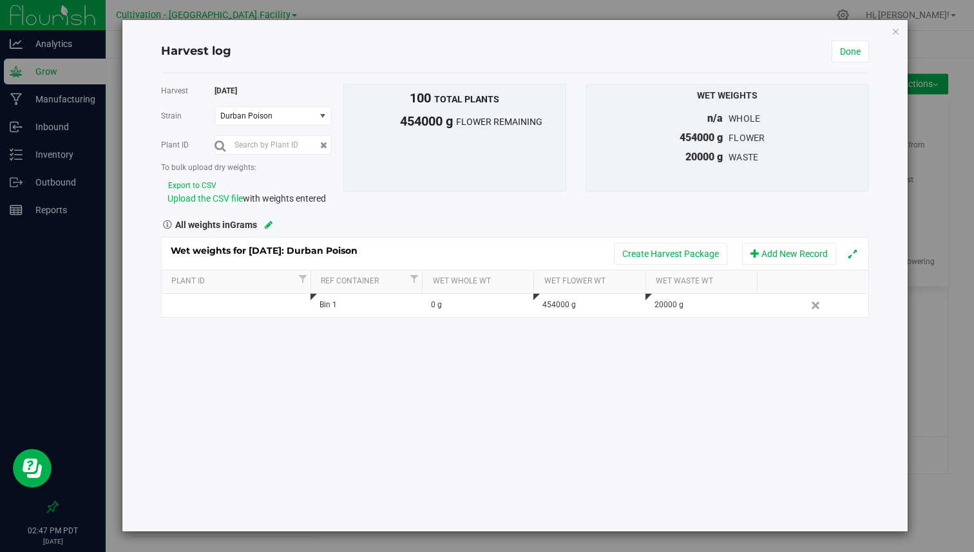
click at [213, 199] on span "Upload the CSV file" at bounding box center [205, 198] width 75 height 10
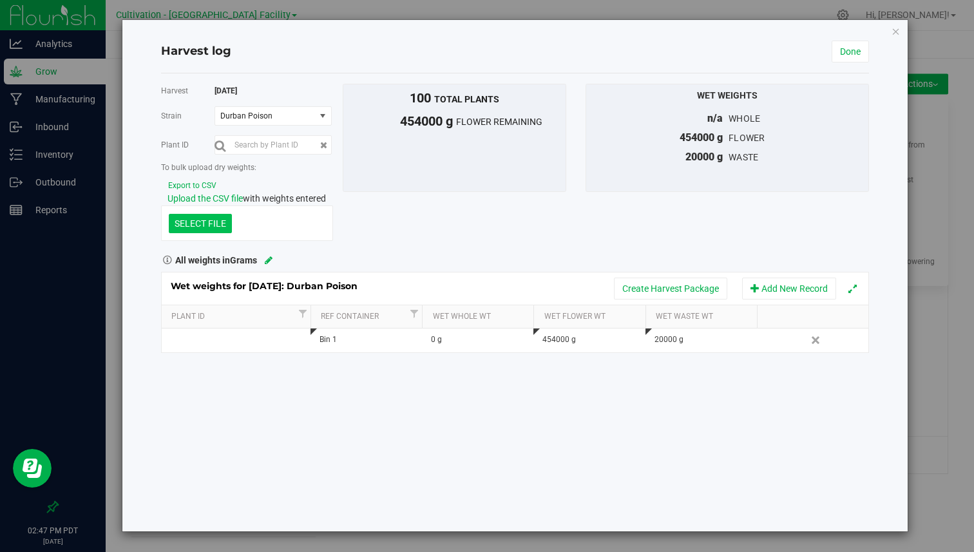
drag, startPoint x: 405, startPoint y: 97, endPoint x: 499, endPoint y: 94, distance: 94.1
click at [499, 95] on h5 "100 total plants" at bounding box center [454, 98] width 222 height 14
drag, startPoint x: 214, startPoint y: 87, endPoint x: 251, endPoint y: 88, distance: 37.4
click at [251, 88] on div "Harvest [DATE]" at bounding box center [247, 91] width 172 height 14
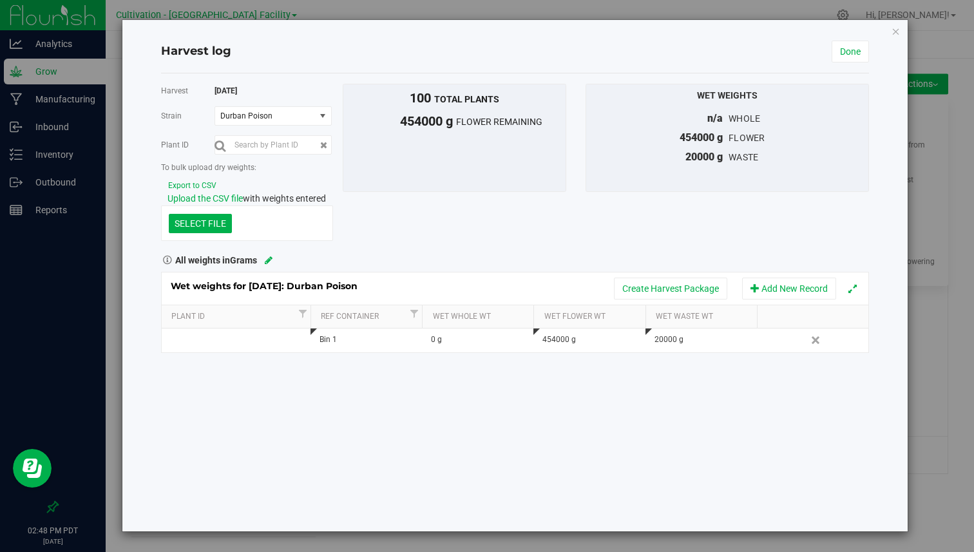
drag, startPoint x: 169, startPoint y: 105, endPoint x: 242, endPoint y: 104, distance: 73.5
click at [242, 104] on div "Harvest [DATE] [GEOGRAPHIC_DATA] Durban Poison Select strain Durban Poison Fire…" at bounding box center [242, 162] width 182 height 157
drag, startPoint x: 159, startPoint y: 90, endPoint x: 270, endPoint y: 93, distance: 111.5
click at [270, 93] on div "Harvest [DATE] [GEOGRAPHIC_DATA] Durban Poison Select strain Durban Poison Fire…" at bounding box center [242, 162] width 182 height 157
drag, startPoint x: 162, startPoint y: 115, endPoint x: 224, endPoint y: 117, distance: 61.3
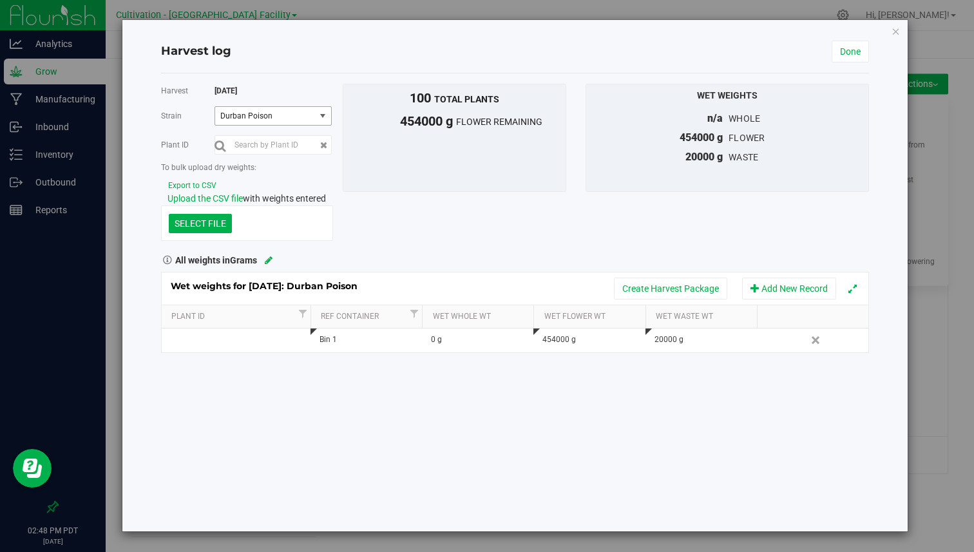
click at [224, 117] on div "Strain Durban Poison Select strain Durban Poison Fire OG" at bounding box center [247, 115] width 172 height 19
click at [231, 100] on div "Harvest [DATE] [GEOGRAPHIC_DATA] Durban Poison Select strain Durban Poison Fire…" at bounding box center [242, 162] width 182 height 157
click at [253, 113] on span "Durban Poison" at bounding box center [263, 115] width 86 height 9
click at [246, 148] on li "Fire OG" at bounding box center [273, 157] width 116 height 19
click at [248, 117] on span "Fire OG" at bounding box center [263, 115] width 86 height 9
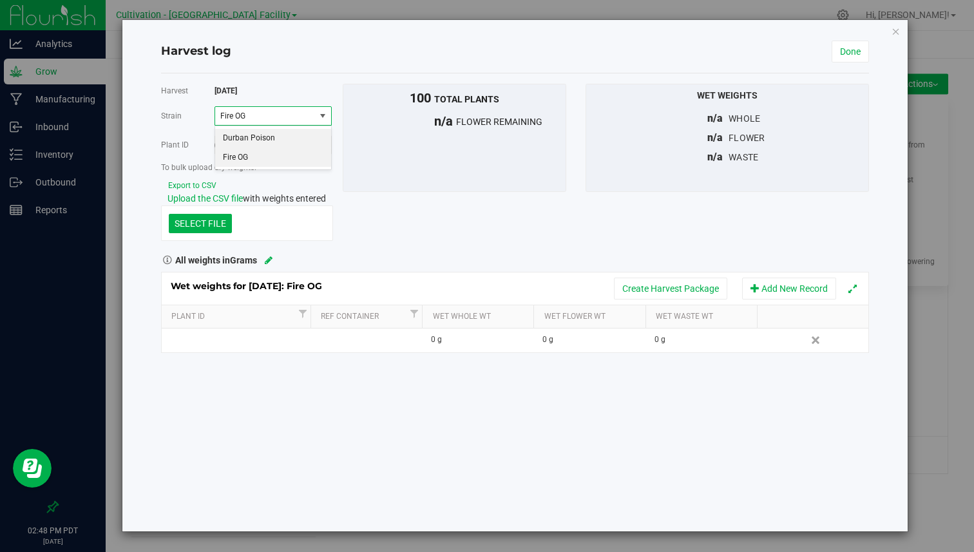
click at [246, 137] on span "Durban Poison" at bounding box center [249, 138] width 52 height 17
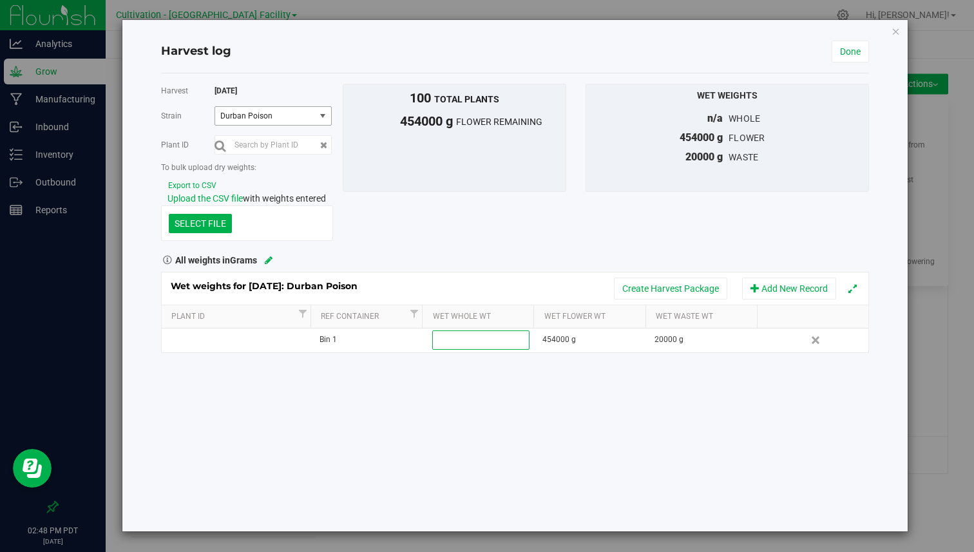
click at [266, 111] on span "Durban Poison" at bounding box center [263, 115] width 86 height 9
click at [263, 155] on li "Fire OG" at bounding box center [273, 157] width 116 height 19
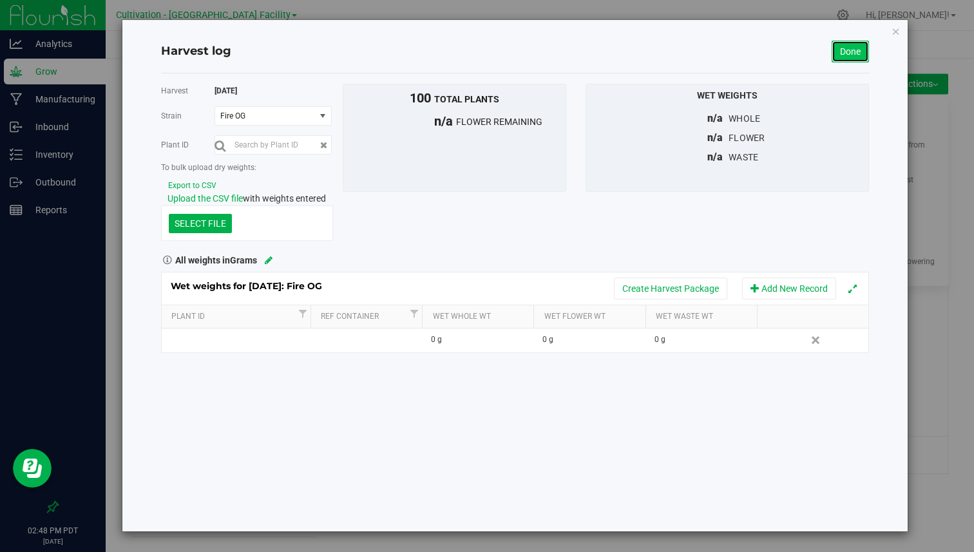
click at [851, 57] on link "Done" at bounding box center [850, 52] width 37 height 22
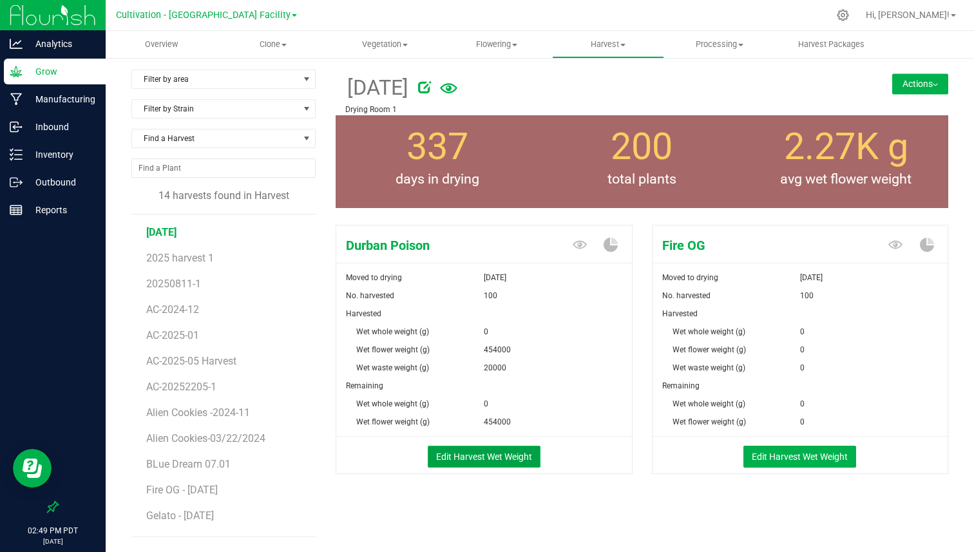
click at [512, 459] on button "Edit Harvest Wet Weight" at bounding box center [484, 457] width 113 height 22
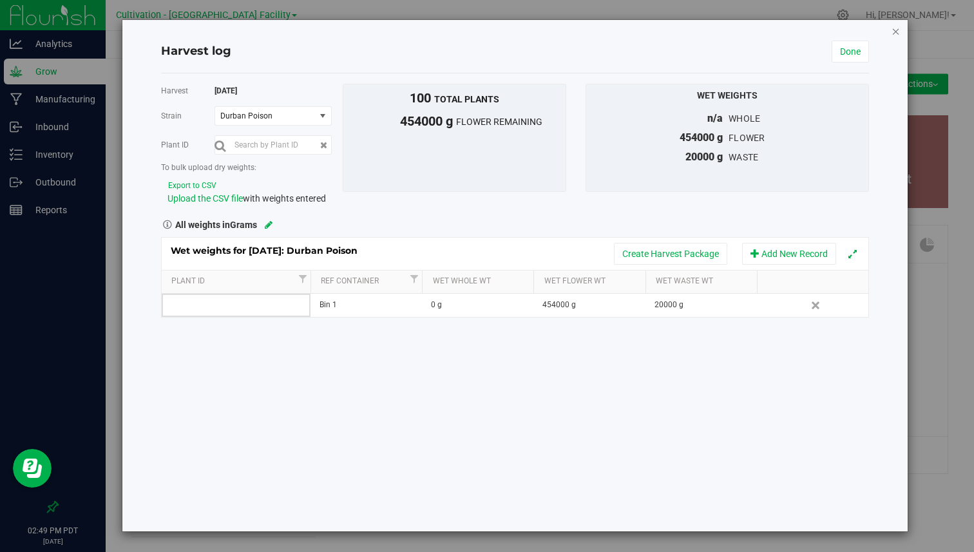
click at [896, 35] on icon "button" at bounding box center [896, 30] width 9 height 15
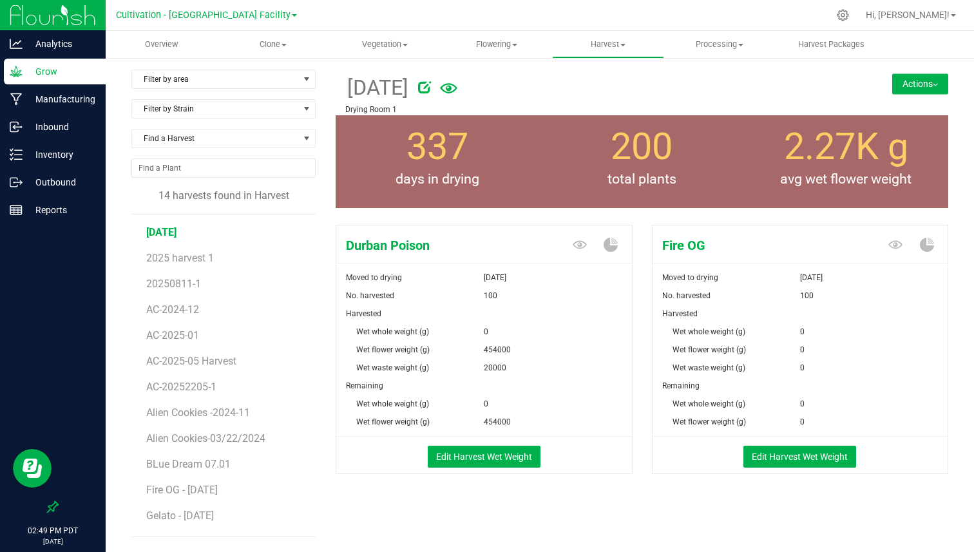
drag, startPoint x: 350, startPoint y: 277, endPoint x: 532, endPoint y: 273, distance: 181.8
click at [532, 274] on div "Moved to drying [DATE]" at bounding box center [484, 278] width 296 height 18
click at [456, 275] on div "Moved to drying" at bounding box center [410, 278] width 148 height 18
drag, startPoint x: 347, startPoint y: 275, endPoint x: 401, endPoint y: 275, distance: 54.1
click at [401, 275] on div "Moved to drying" at bounding box center [410, 278] width 148 height 18
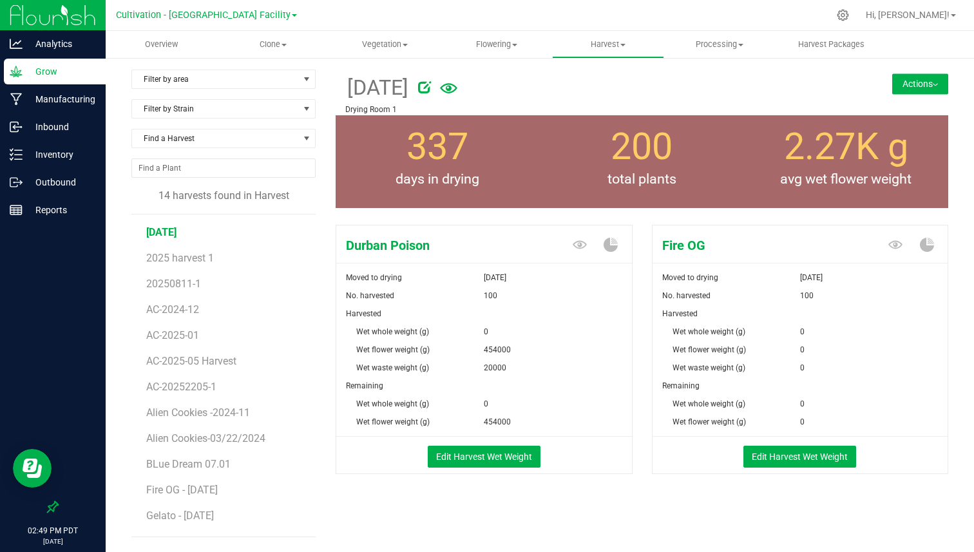
click at [401, 275] on div "Moved to drying" at bounding box center [410, 278] width 148 height 18
drag, startPoint x: 401, startPoint y: 275, endPoint x: 391, endPoint y: 275, distance: 10.3
click at [391, 275] on div "Moved to drying" at bounding box center [410, 278] width 148 height 18
click at [354, 385] on span "Remaining" at bounding box center [364, 386] width 37 height 9
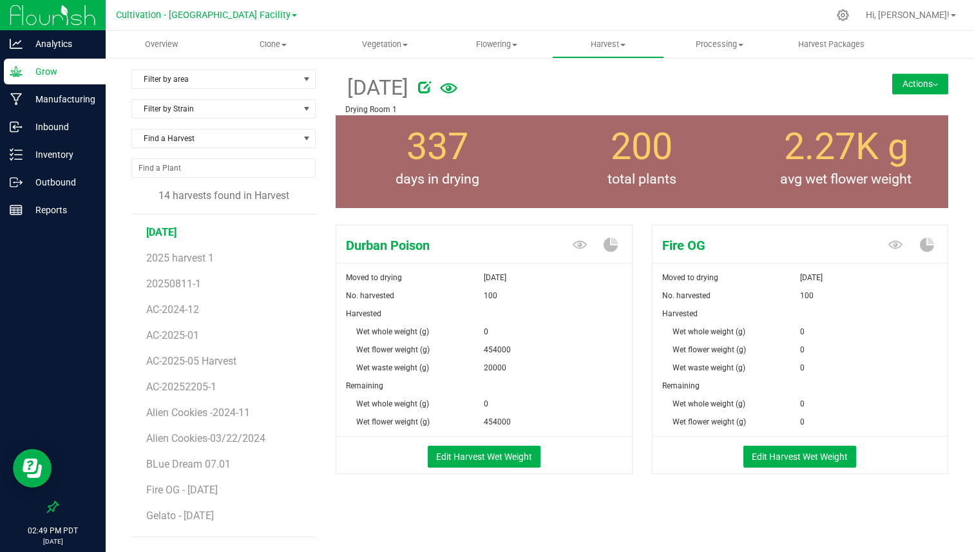
drag, startPoint x: 345, startPoint y: 383, endPoint x: 511, endPoint y: 431, distance: 172.3
click at [511, 431] on form "Moved to drying [DATE] No. harvested 100 Harvested Wet whole weight (g) 0 Wet f…" at bounding box center [484, 371] width 296 height 205
click at [554, 360] on div "20000" at bounding box center [558, 368] width 148 height 18
click at [936, 86] on button "Actions" at bounding box center [921, 83] width 56 height 21
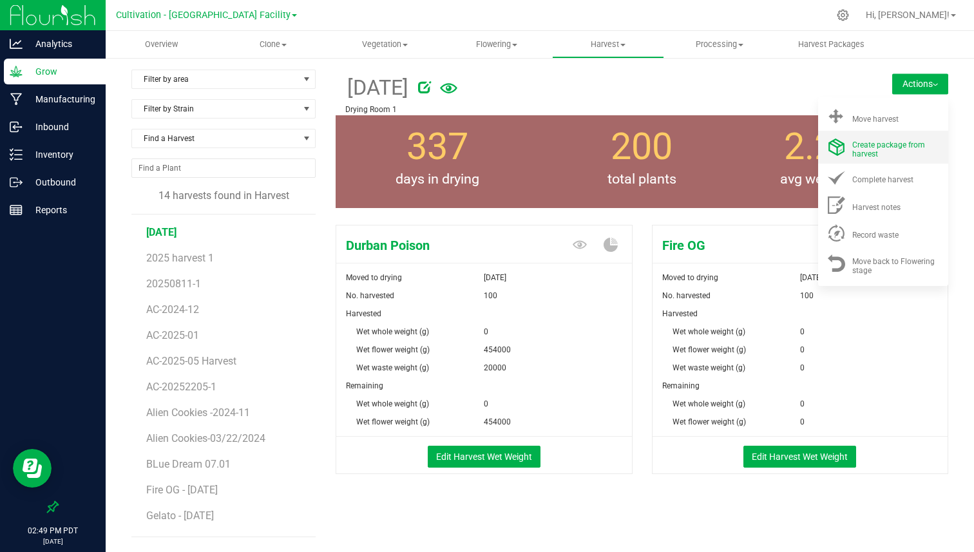
click at [892, 143] on span "Create package from harvest" at bounding box center [889, 149] width 73 height 18
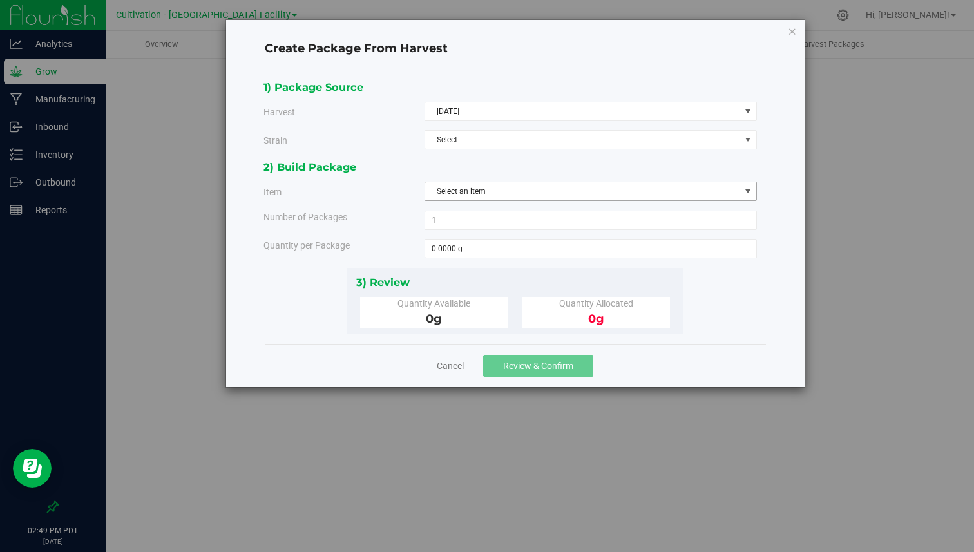
click at [500, 189] on span "Select an item" at bounding box center [582, 191] width 315 height 18
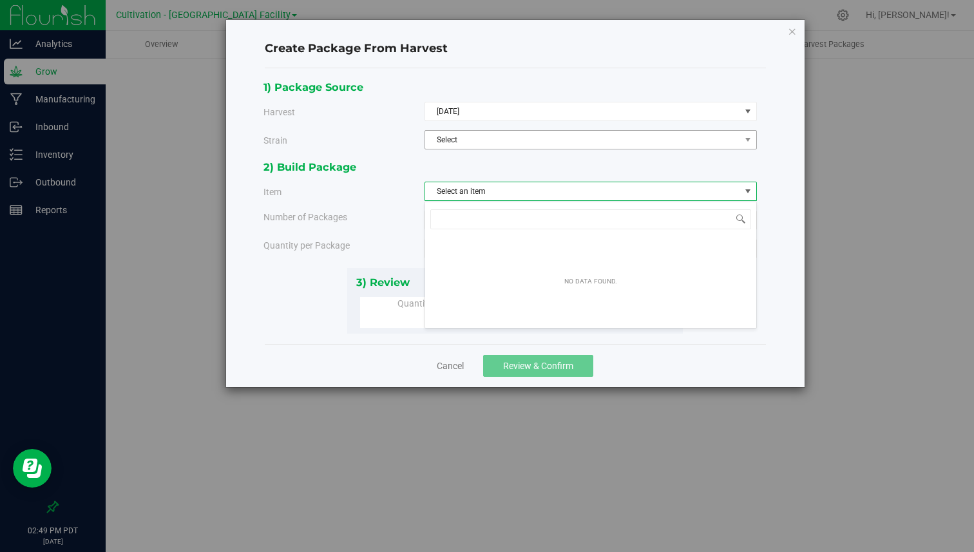
click at [514, 145] on span "Select" at bounding box center [582, 140] width 315 height 18
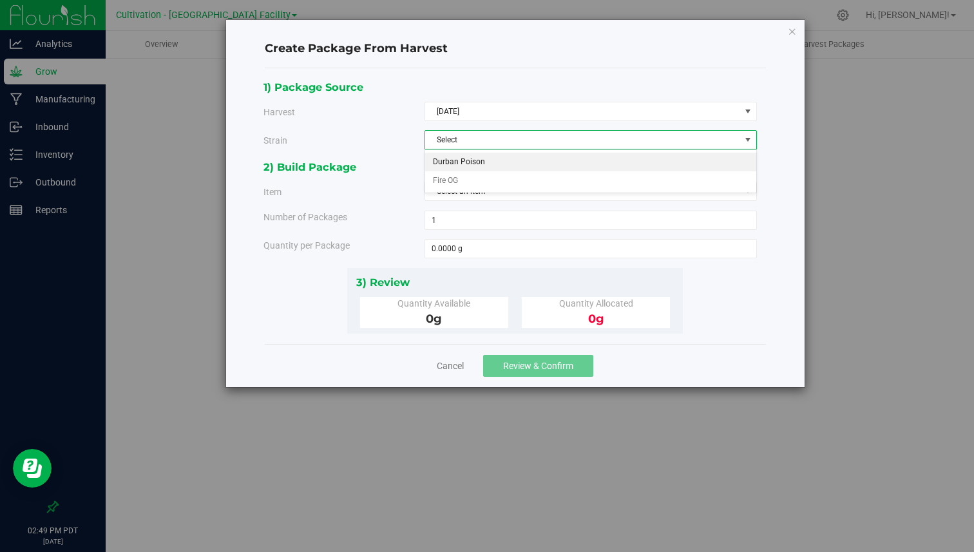
click at [490, 162] on li "Durban Poison" at bounding box center [590, 162] width 331 height 19
click at [472, 189] on span "Select an item" at bounding box center [582, 191] width 315 height 18
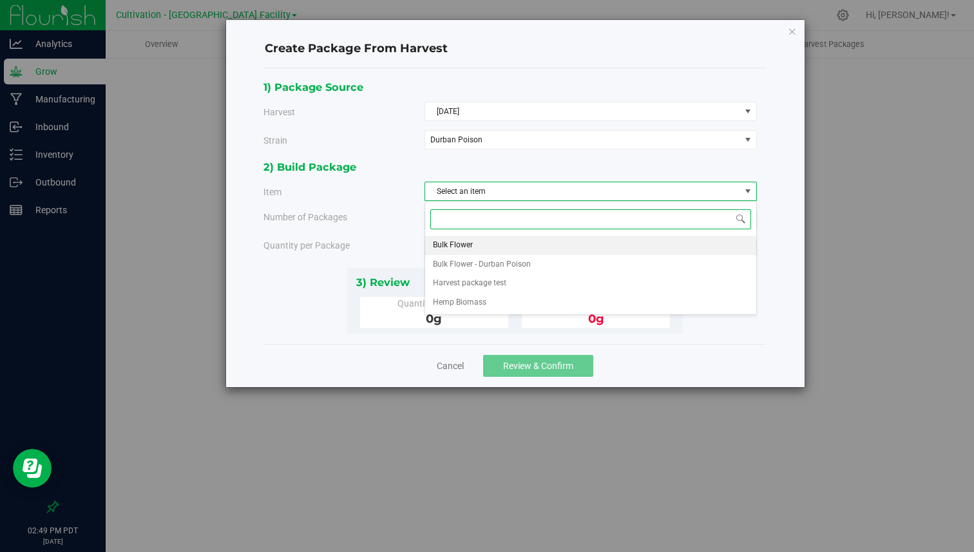
click at [472, 249] on span "Bulk Flower" at bounding box center [453, 245] width 40 height 17
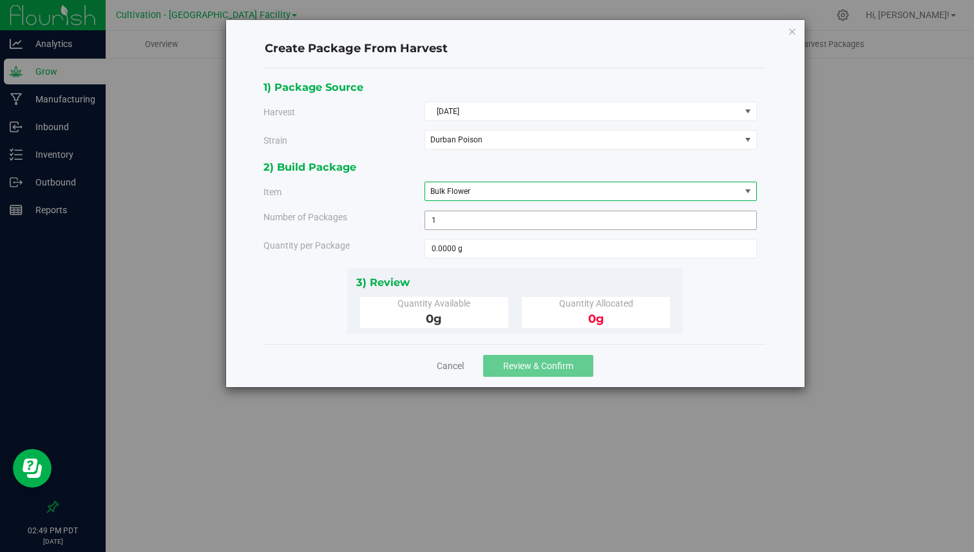
click at [481, 218] on span "1 1" at bounding box center [591, 220] width 333 height 19
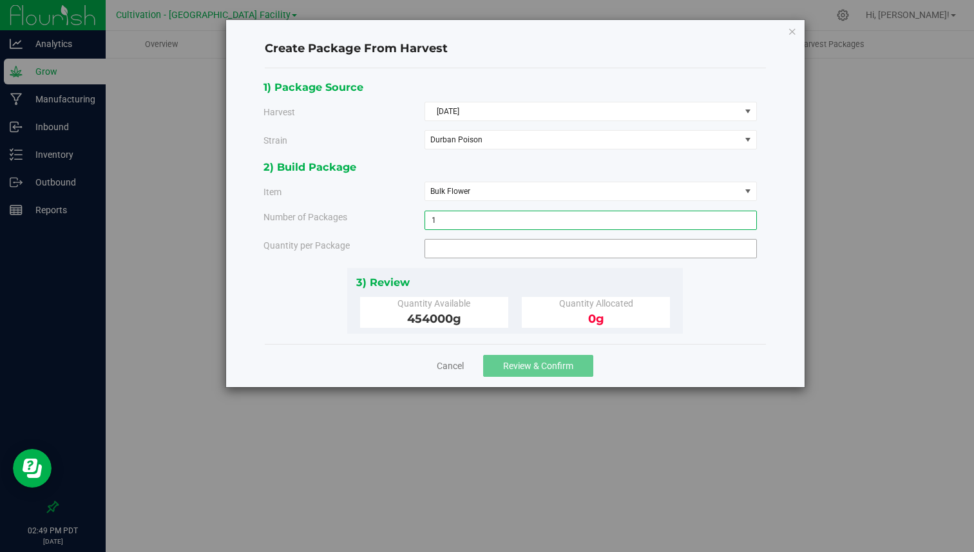
click at [474, 246] on span at bounding box center [591, 248] width 333 height 19
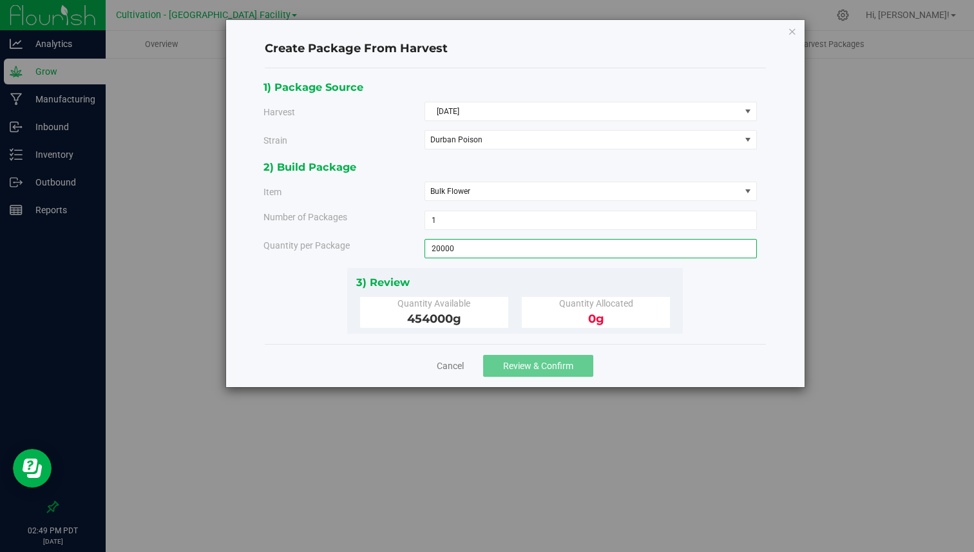
type input "200000"
click at [471, 255] on input "200000" at bounding box center [590, 249] width 331 height 18
click at [444, 256] on input "200000" at bounding box center [590, 249] width 331 height 18
click at [444, 254] on input "200000" at bounding box center [590, 249] width 331 height 18
type input "200000.0000 g"
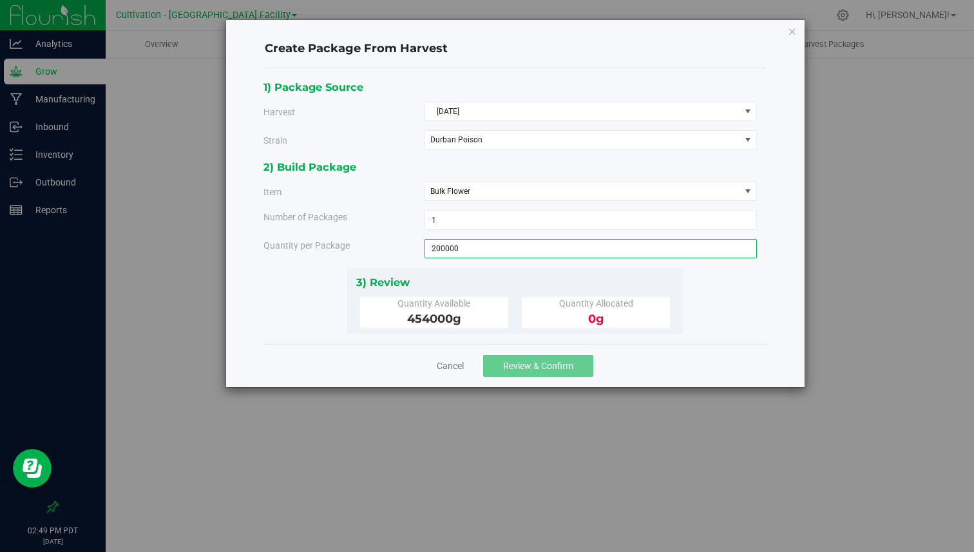
click at [485, 318] on div "454000 g" at bounding box center [434, 319] width 129 height 17
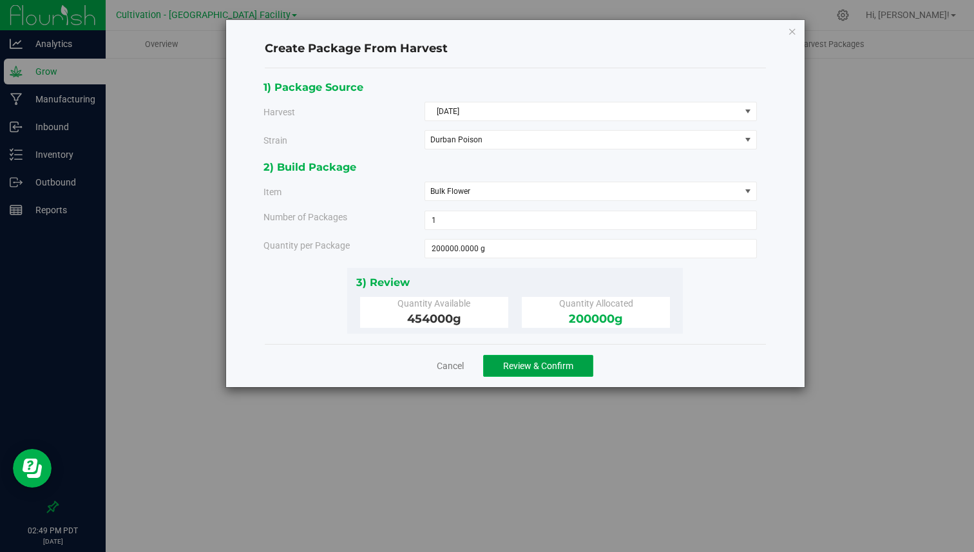
click at [527, 370] on span "Review & Confirm" at bounding box center [538, 366] width 70 height 10
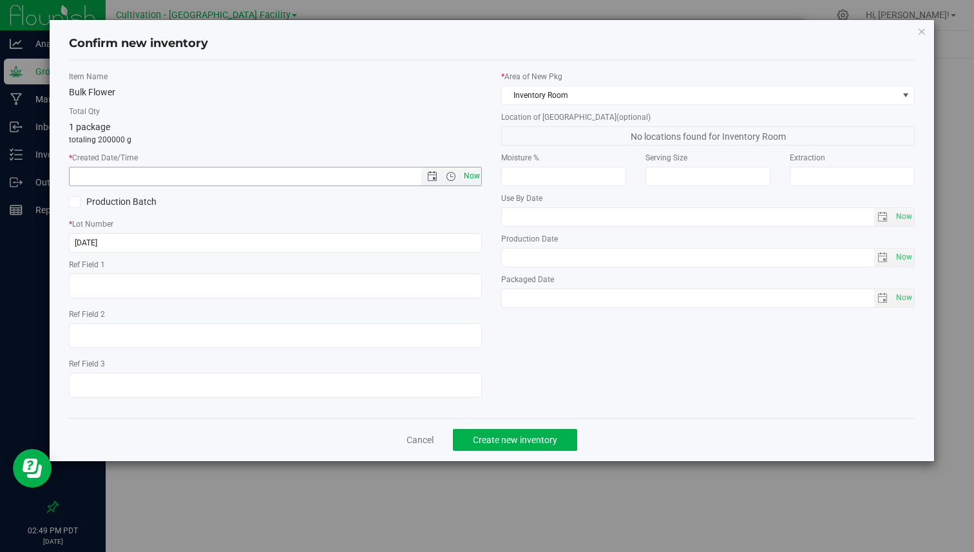
click at [474, 174] on span "Now" at bounding box center [472, 176] width 22 height 19
type input "[DATE] 2:49 PM"
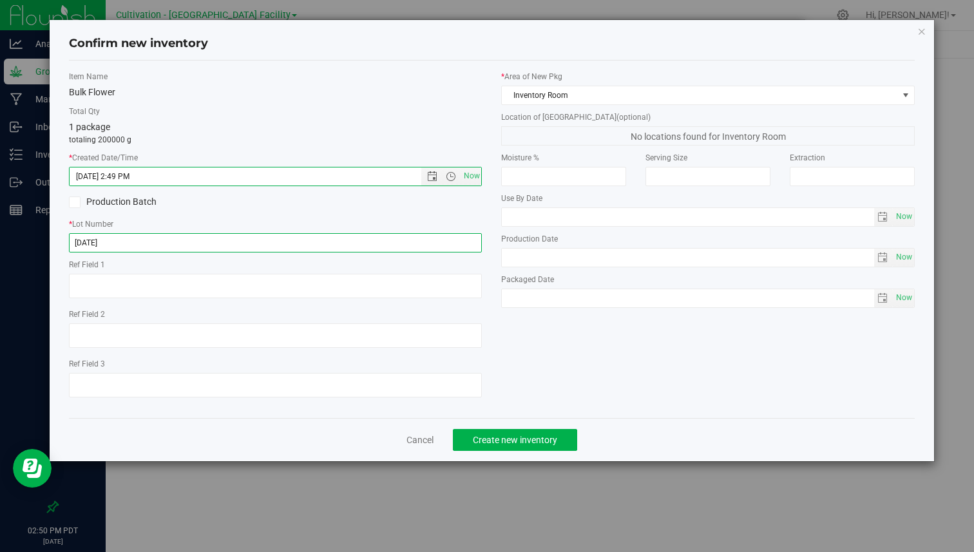
click at [137, 241] on input "[DATE]" at bounding box center [275, 242] width 413 height 19
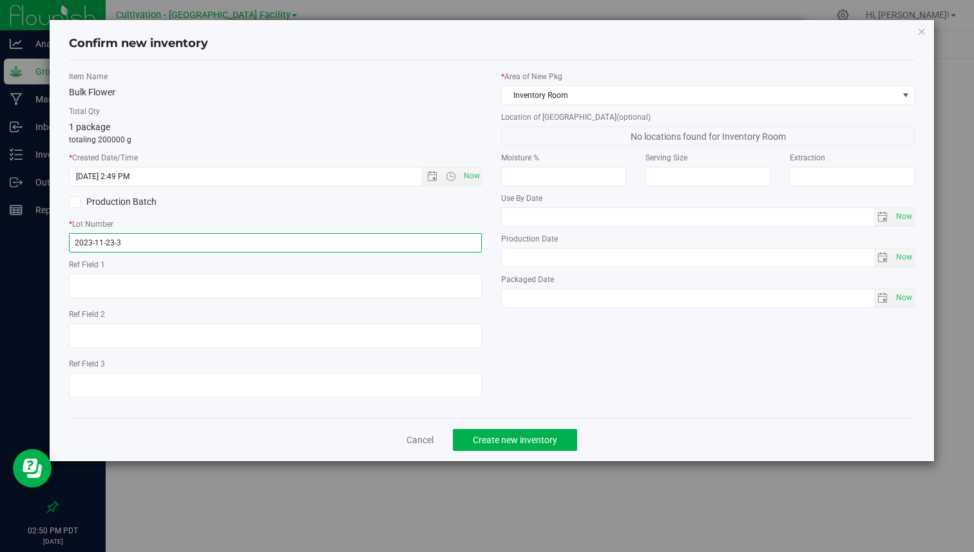
type input "2023-11-23-3"
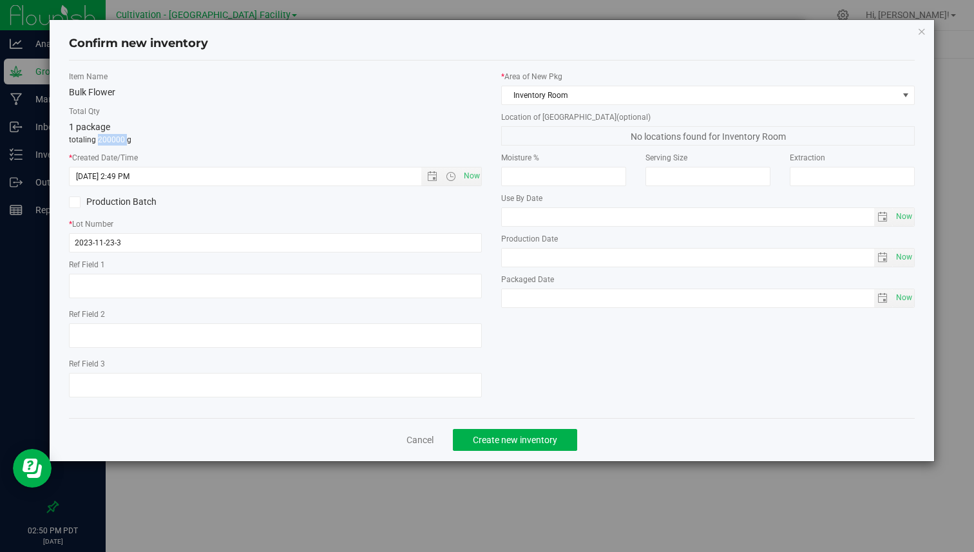
drag, startPoint x: 98, startPoint y: 139, endPoint x: 123, endPoint y: 135, distance: 25.4
click at [123, 135] on p "totaling 200000 g" at bounding box center [275, 140] width 413 height 12
click at [84, 127] on span "1 package" at bounding box center [89, 127] width 41 height 10
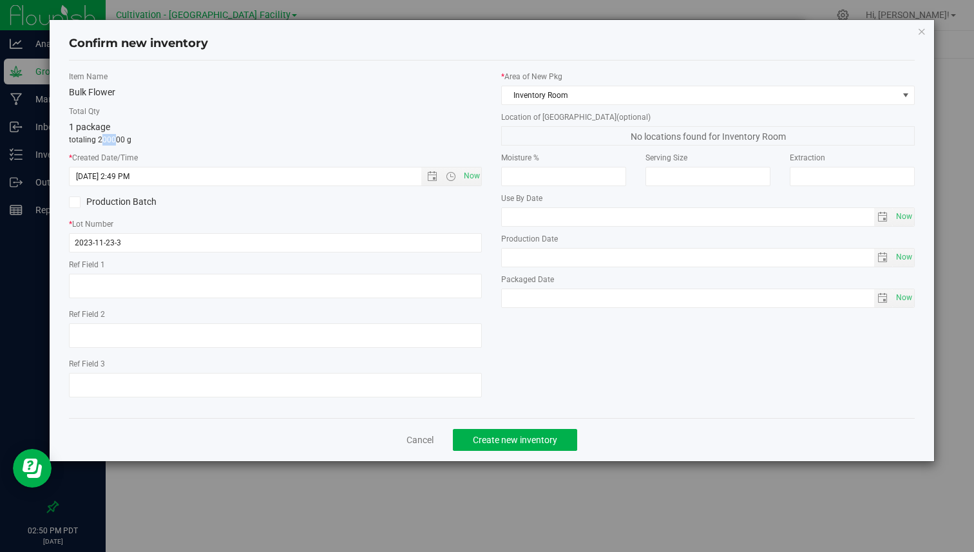
drag, startPoint x: 99, startPoint y: 137, endPoint x: 115, endPoint y: 137, distance: 15.5
click at [115, 137] on p "totaling 200000 g" at bounding box center [275, 140] width 413 height 12
click at [102, 140] on p "totaling 200000 g" at bounding box center [275, 140] width 413 height 12
click at [105, 142] on p "totaling 200000 g" at bounding box center [275, 140] width 413 height 12
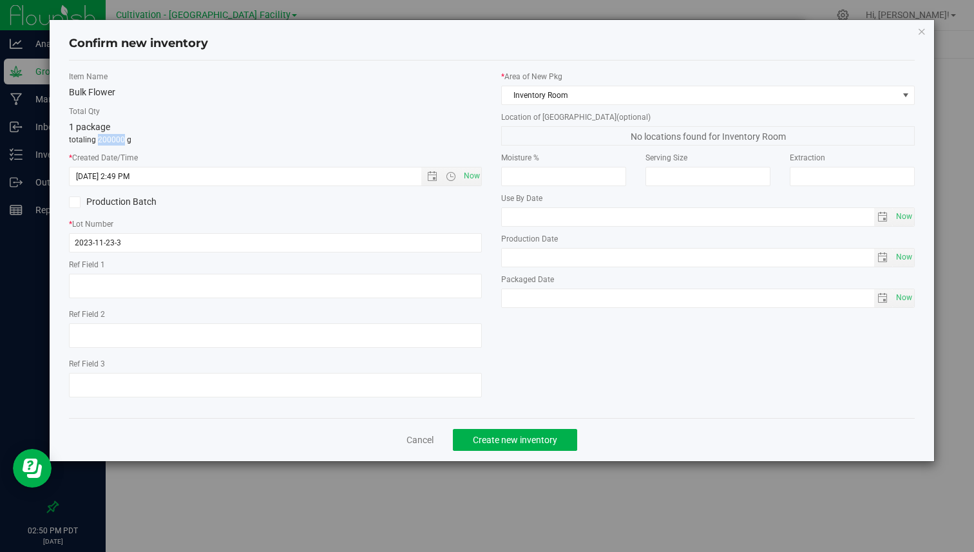
drag, startPoint x: 108, startPoint y: 140, endPoint x: 99, endPoint y: 140, distance: 9.0
click at [99, 140] on p "totaling 200000 g" at bounding box center [275, 140] width 413 height 12
click at [111, 144] on p "totaling 200000 g" at bounding box center [275, 140] width 413 height 12
click at [106, 141] on p "totaling 200000 g" at bounding box center [275, 140] width 413 height 12
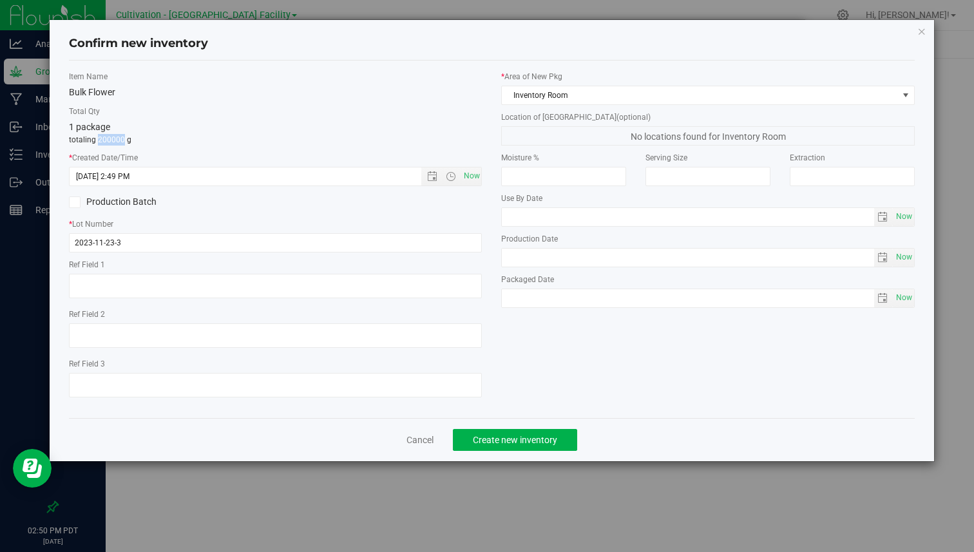
copy p "200000"
click at [194, 84] on div "Item Name Bulk Flower" at bounding box center [275, 85] width 413 height 28
click at [104, 140] on p "totaling 200000 g" at bounding box center [275, 140] width 413 height 12
click at [425, 438] on link "Cancel" at bounding box center [420, 440] width 27 height 13
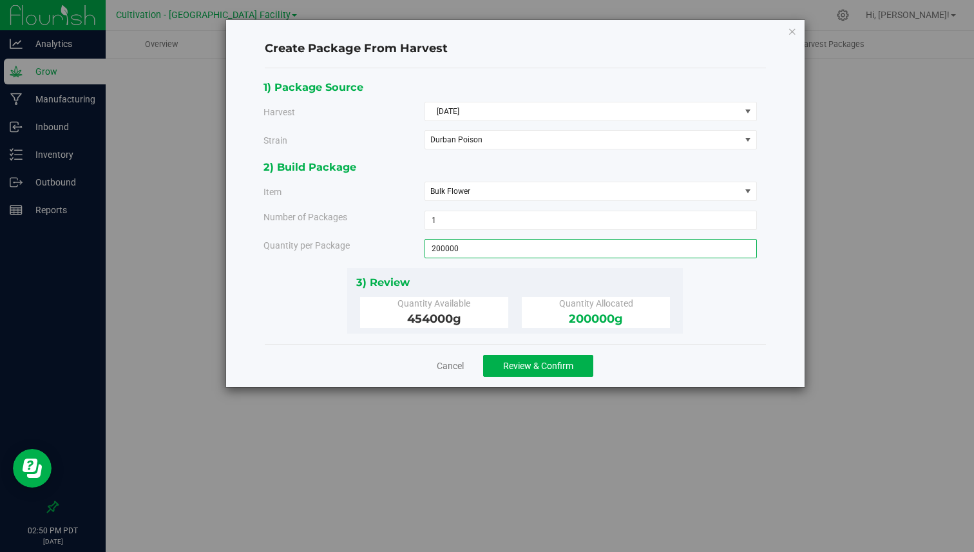
click at [464, 246] on span "200000.0000 g 200000" at bounding box center [591, 248] width 333 height 19
click at [464, 246] on input "200000" at bounding box center [590, 249] width 331 height 18
type input "50000"
type input "50000.0000 g"
click at [463, 260] on div "2) Build Package Item Bulk Flower Bulk Flower Bulk Flower - Durban Poison Harve…" at bounding box center [515, 213] width 503 height 109
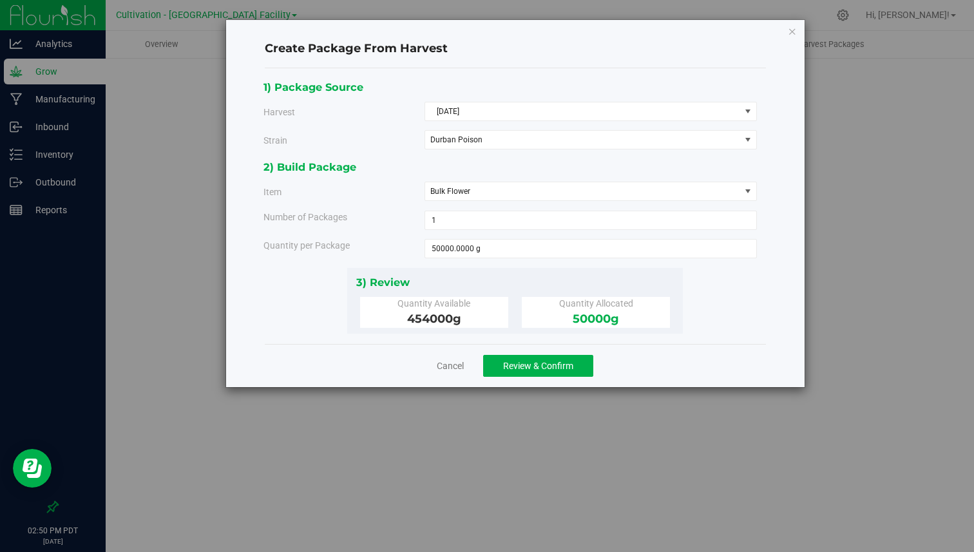
click at [438, 320] on span "454000 g" at bounding box center [434, 319] width 54 height 14
drag, startPoint x: 601, startPoint y: 316, endPoint x: 565, endPoint y: 316, distance: 36.1
click at [565, 316] on div "50000 g" at bounding box center [596, 319] width 129 height 17
drag, startPoint x: 409, startPoint y: 311, endPoint x: 438, endPoint y: 311, distance: 29.6
click at [438, 311] on div "454000 g" at bounding box center [434, 319] width 129 height 17
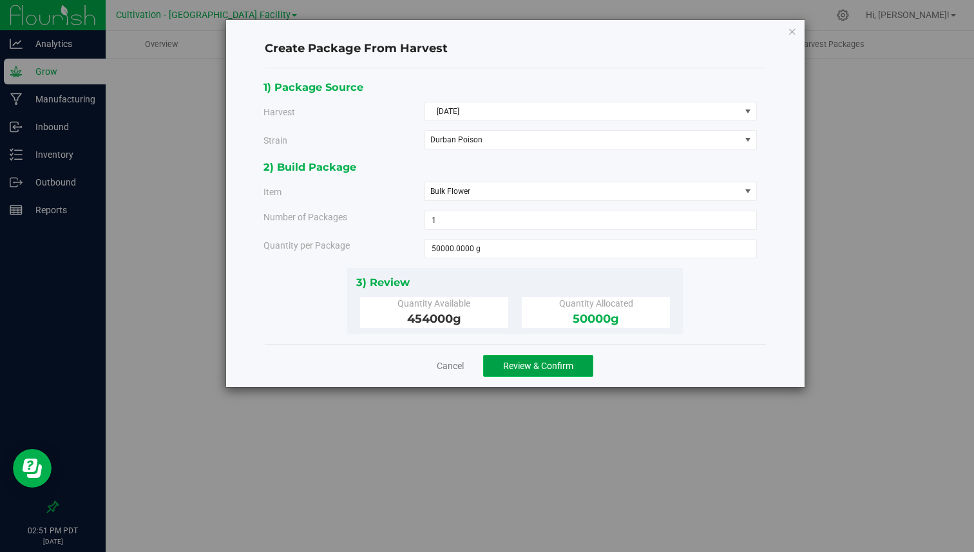
click at [505, 369] on span "Review & Confirm" at bounding box center [538, 366] width 70 height 10
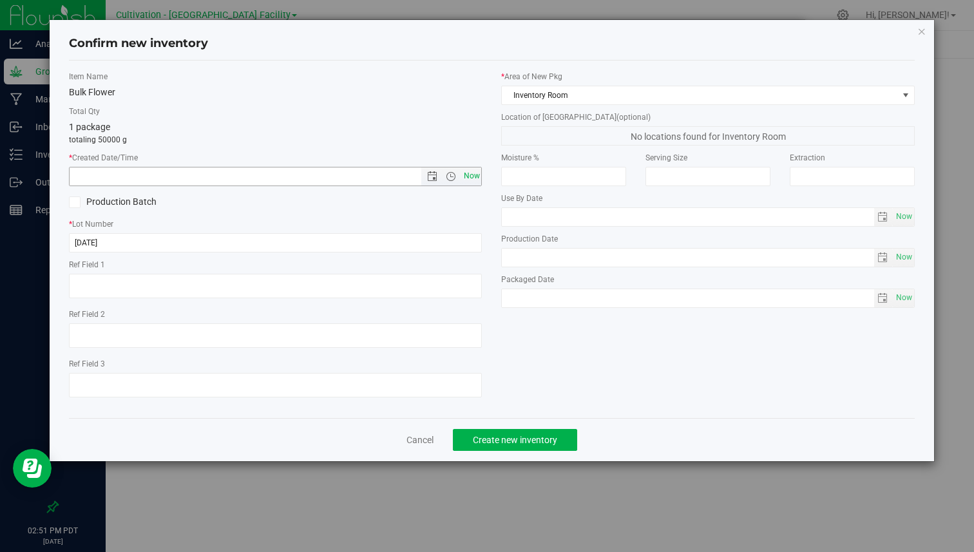
click at [478, 184] on span "Now" at bounding box center [472, 176] width 22 height 19
type input "[DATE] 2:51 PM"
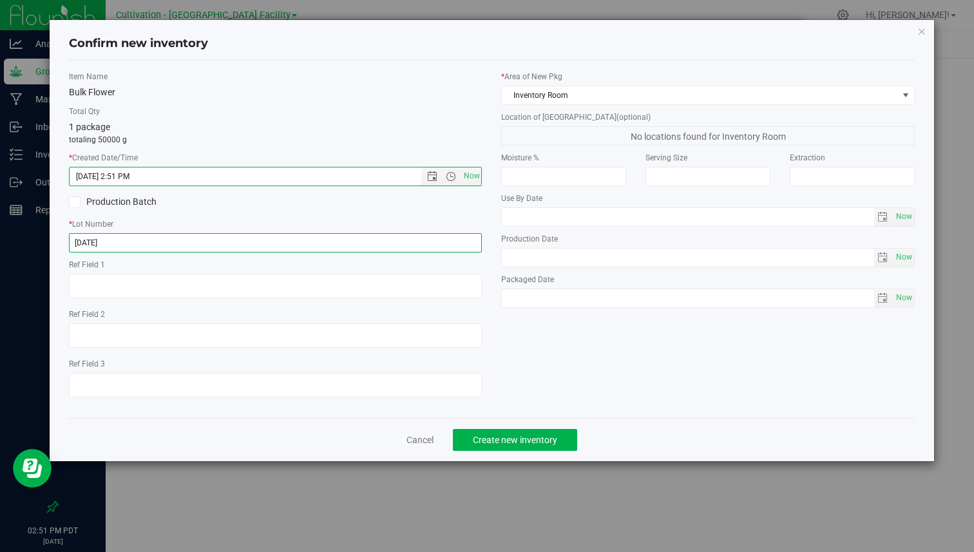
click at [411, 245] on input "[DATE]" at bounding box center [275, 242] width 413 height 19
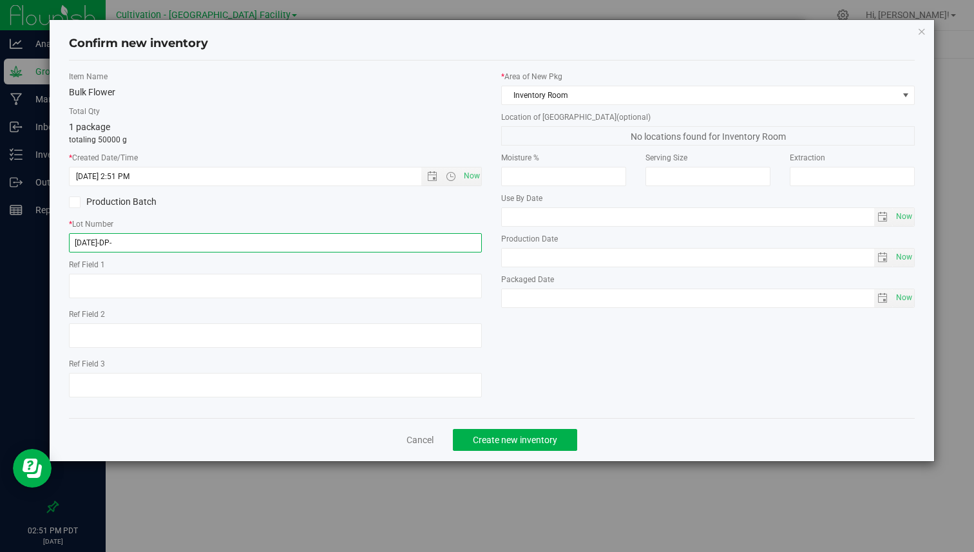
type input "[DATE]-DP-1"
paste input "[DATE]-DP-1"
type input "[DATE]-DP-1"
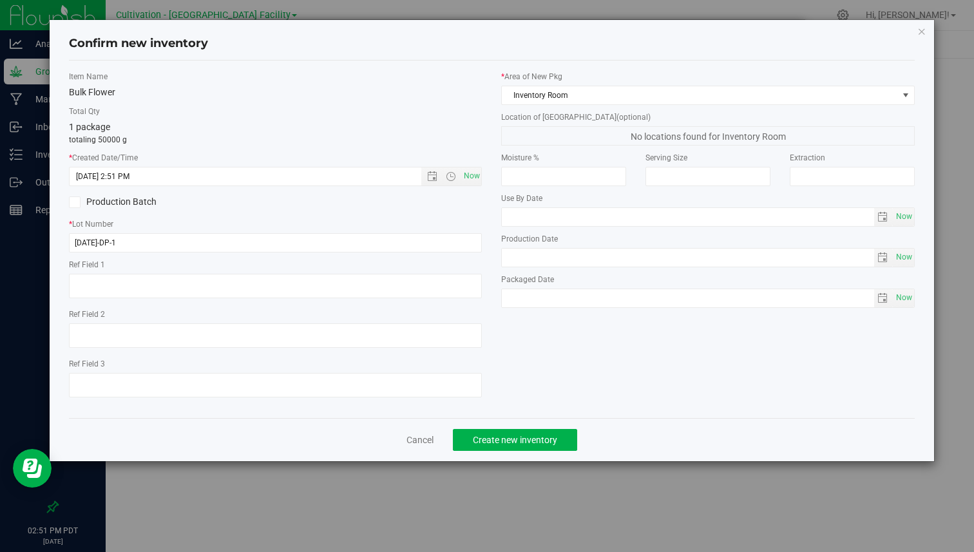
click at [519, 452] on div "Cancel Create new inventory" at bounding box center [491, 439] width 845 height 43
click at [530, 438] on span "Create new inventory" at bounding box center [515, 440] width 84 height 10
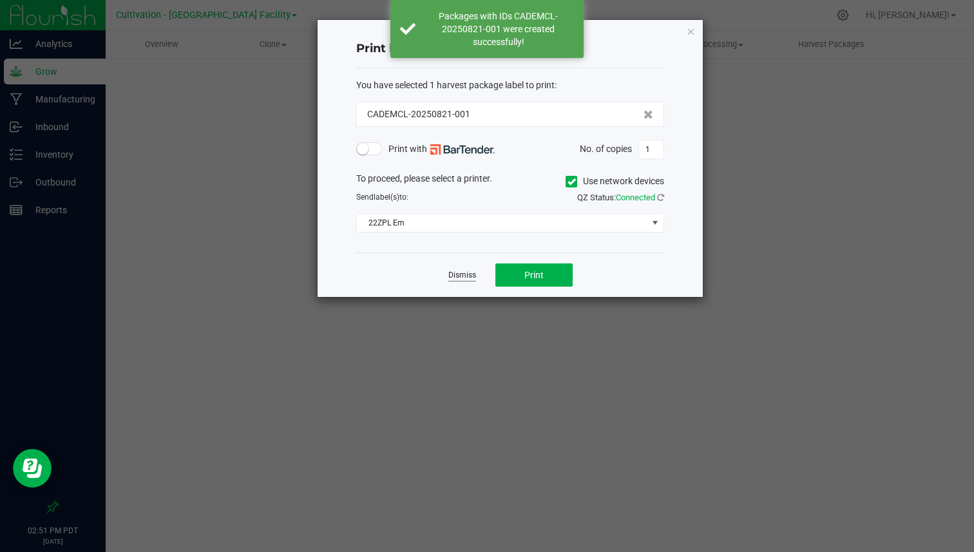
click at [459, 275] on link "Dismiss" at bounding box center [463, 275] width 28 height 11
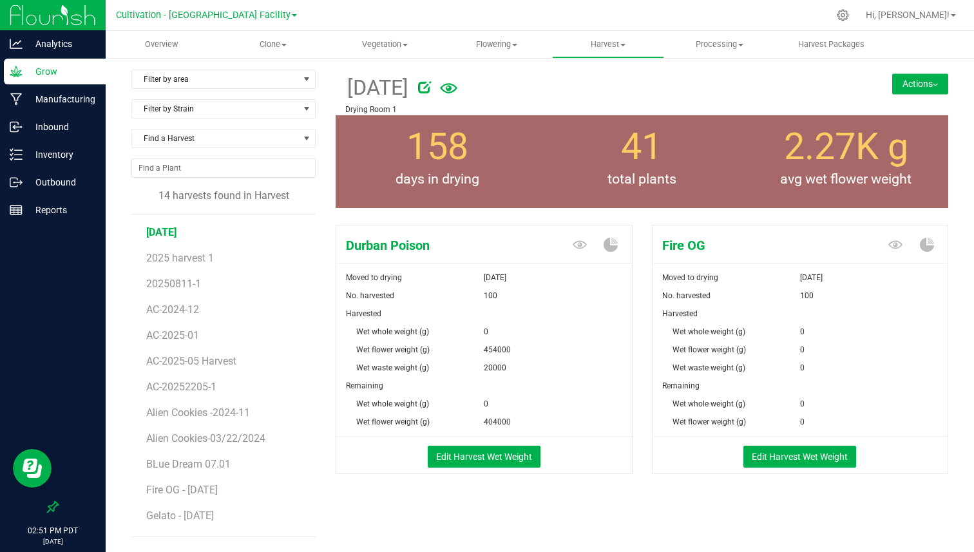
click at [932, 86] on button "Actions" at bounding box center [921, 83] width 56 height 21
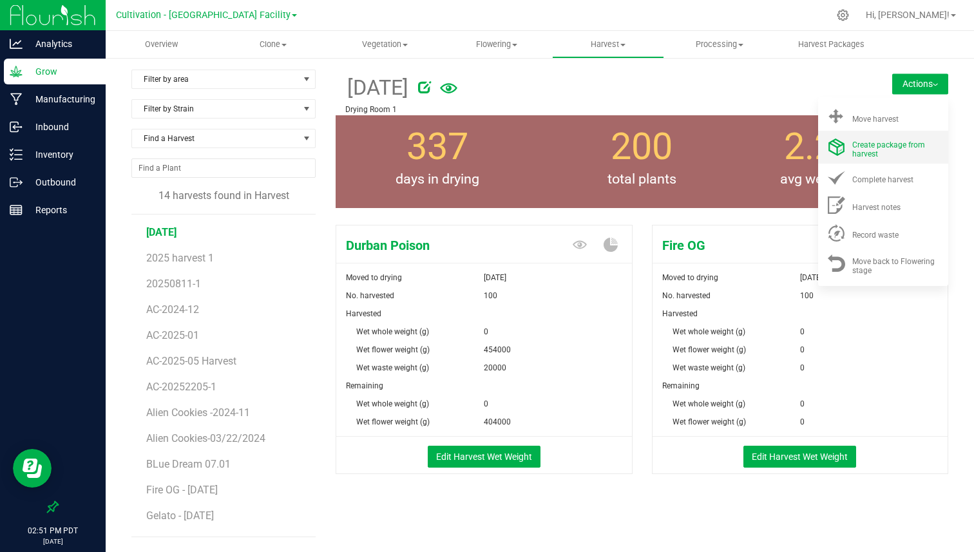
click at [895, 142] on span "Create package from harvest" at bounding box center [889, 149] width 73 height 18
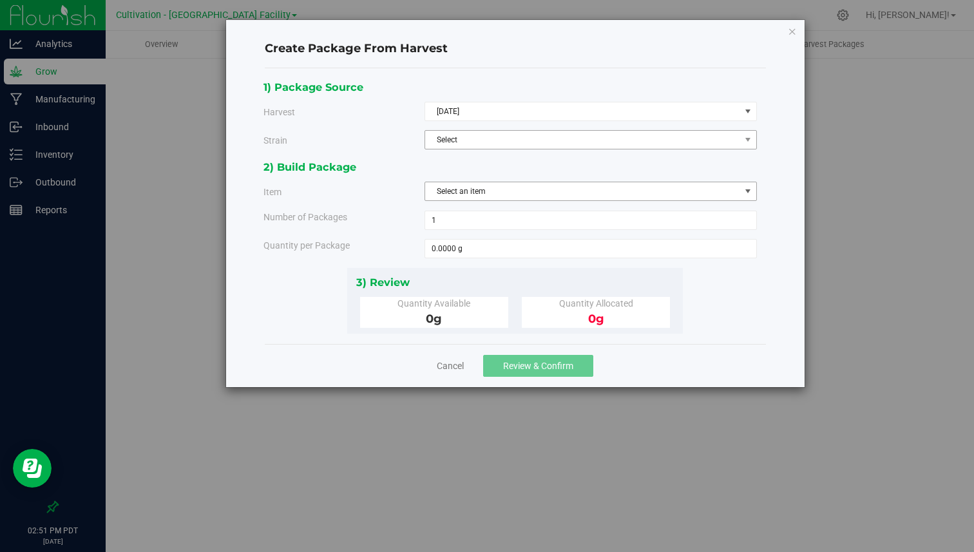
click at [503, 140] on span "Select" at bounding box center [582, 140] width 315 height 18
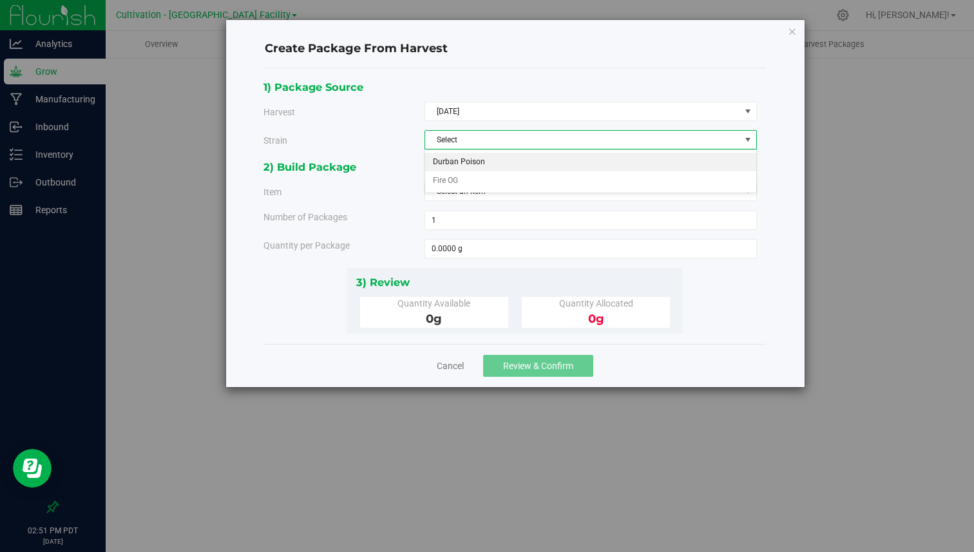
click at [486, 163] on li "Durban Poison" at bounding box center [590, 162] width 331 height 19
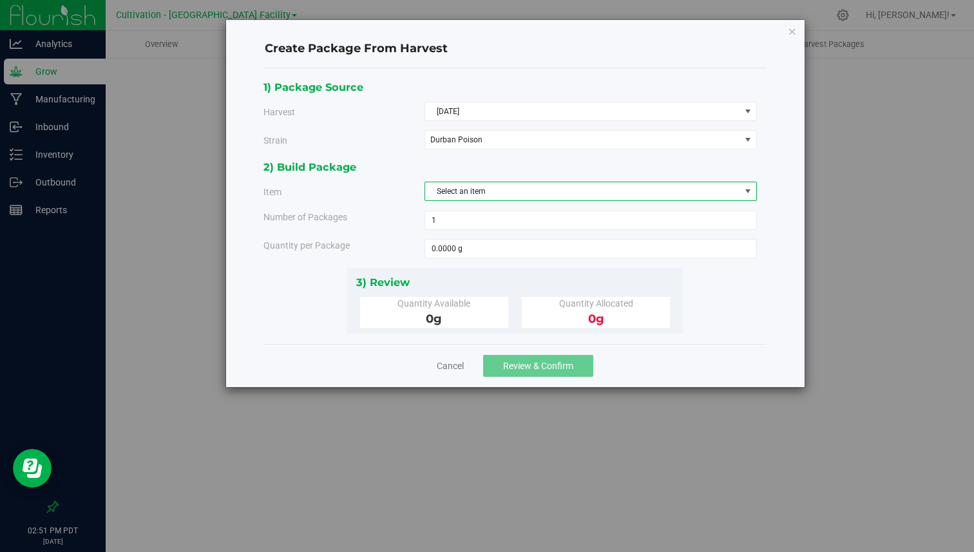
click at [479, 184] on span "Select an item" at bounding box center [582, 191] width 315 height 18
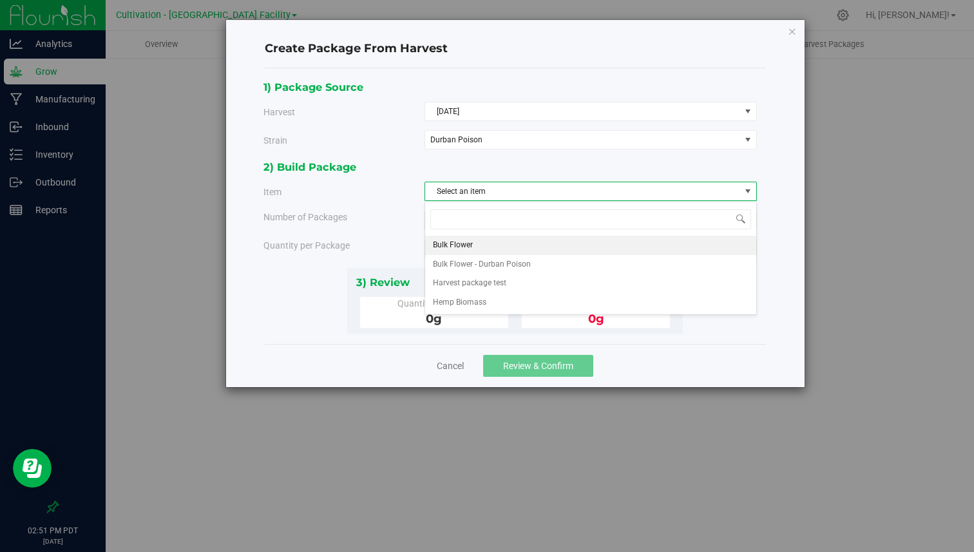
click at [469, 237] on span "Bulk Flower" at bounding box center [453, 245] width 40 height 17
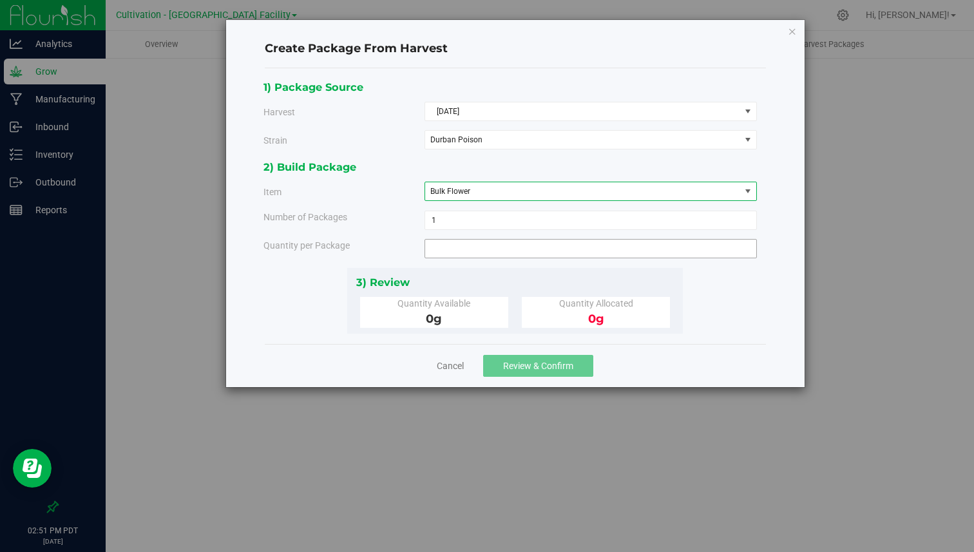
click at [482, 249] on span at bounding box center [591, 248] width 333 height 19
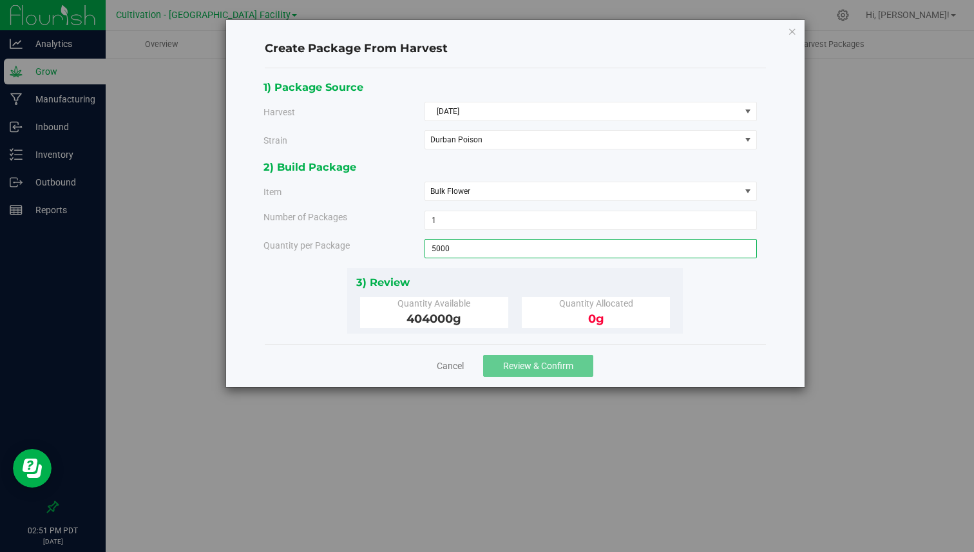
type input "50000"
click at [482, 249] on input "50000" at bounding box center [590, 249] width 331 height 18
type input "50000.0000 g"
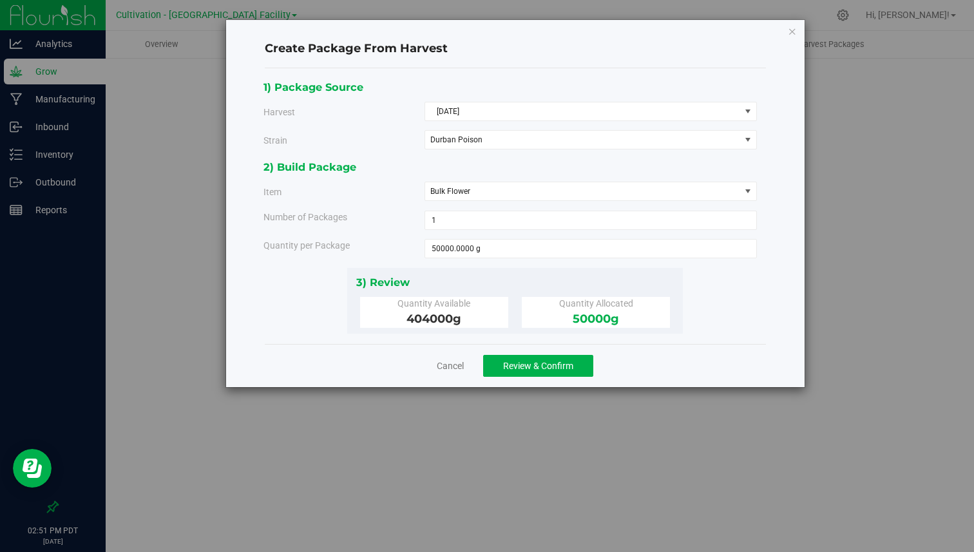
click at [482, 266] on div "2) Build Package Item Bulk Flower Bulk Flower Bulk Flower - Durban Poison Harve…" at bounding box center [515, 213] width 503 height 109
click at [512, 364] on span "Review & Confirm" at bounding box center [538, 366] width 70 height 10
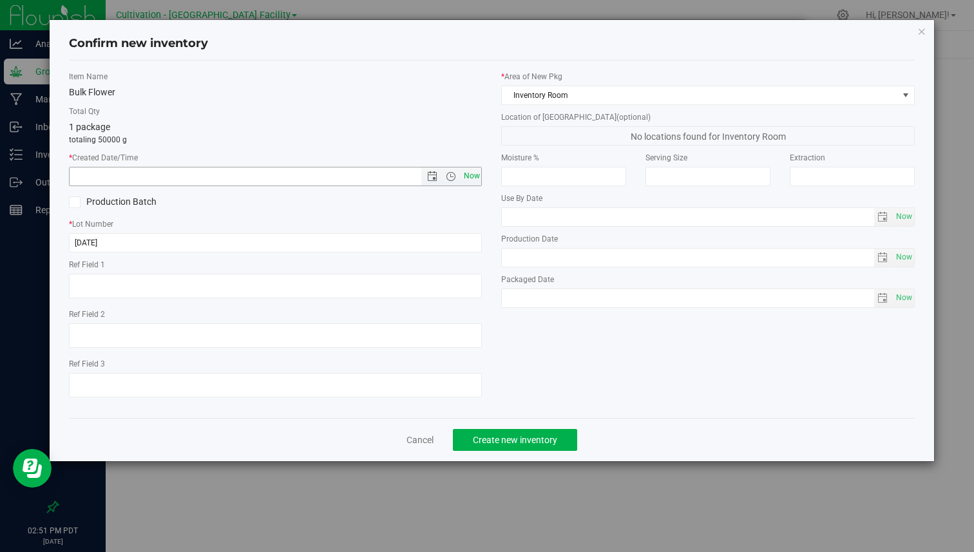
click at [472, 173] on span "Now" at bounding box center [472, 176] width 22 height 19
type input "[DATE] 2:51 PM"
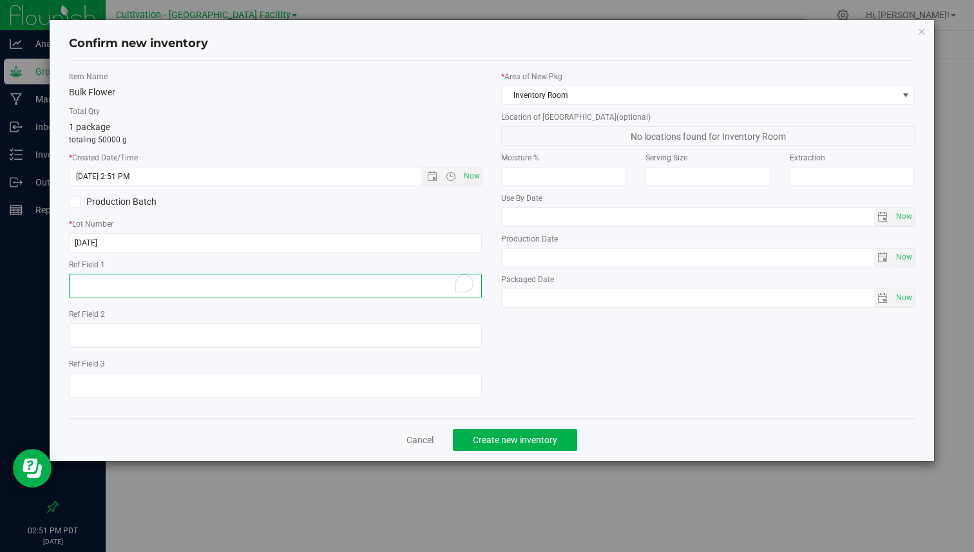
click at [389, 274] on textarea "To enrich screen reader interactions, please activate Accessibility in Grammarl…" at bounding box center [275, 286] width 413 height 24
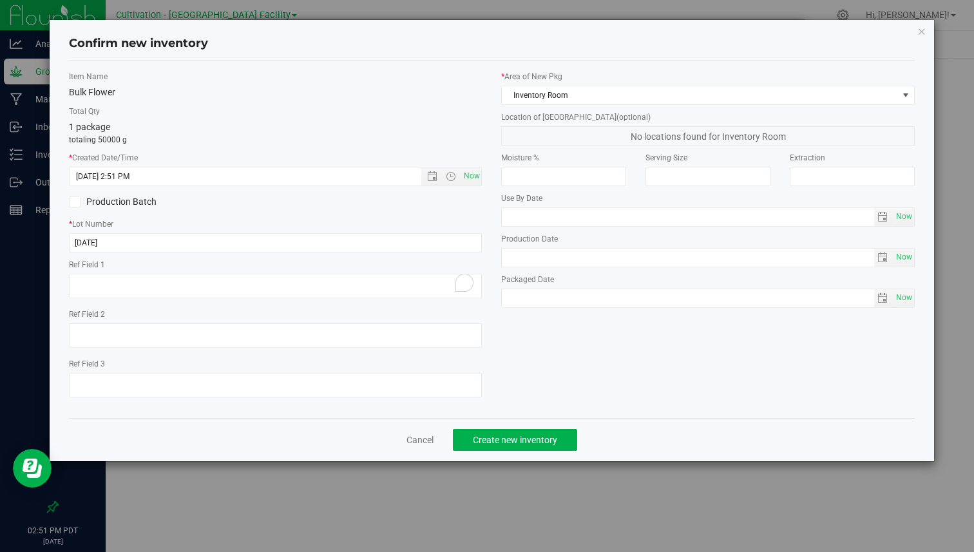
click at [407, 256] on div "Item Name Bulk Flower Total Qty 1 package totaling 50000 g * Created Date/Time …" at bounding box center [275, 239] width 432 height 337
click at [411, 253] on div "Item Name Bulk Flower Total Qty 1 package totaling 50000 g * Created Date/Time …" at bounding box center [275, 239] width 432 height 337
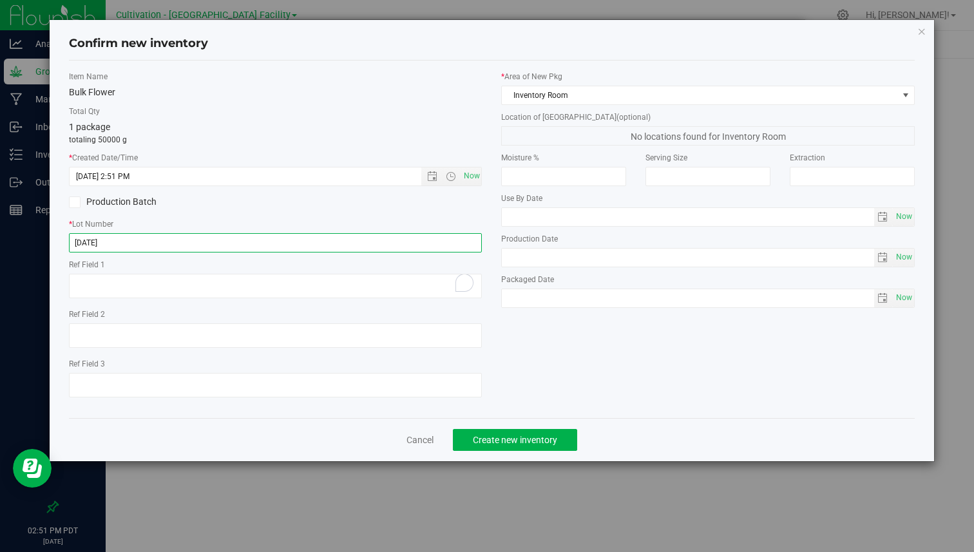
click at [419, 244] on input "[DATE]" at bounding box center [275, 242] width 413 height 19
paste input "-DP-1"
paste input "text"
type input "[DATE]-DP-2"
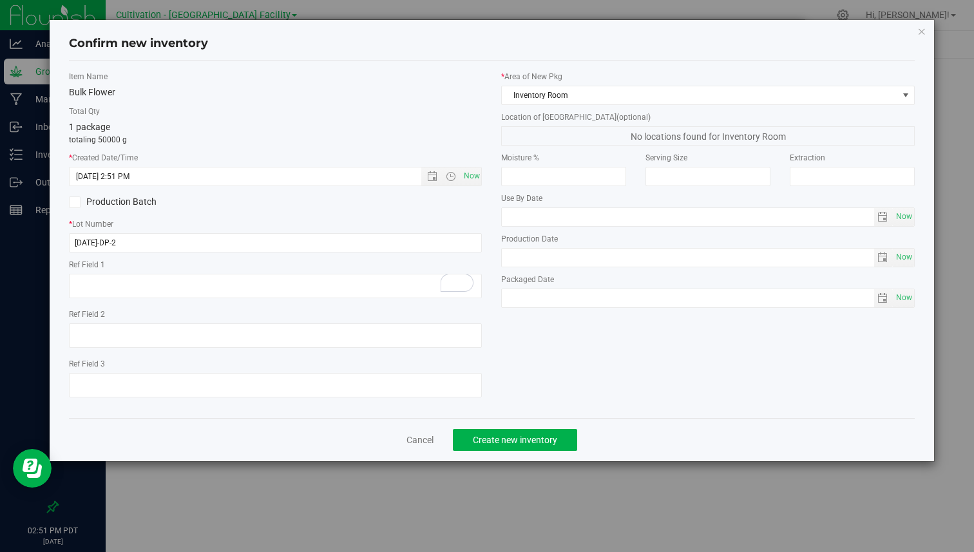
click at [404, 273] on div "Ref Field 1" at bounding box center [275, 280] width 413 height 43
click at [505, 431] on button "Create new inventory" at bounding box center [515, 440] width 124 height 22
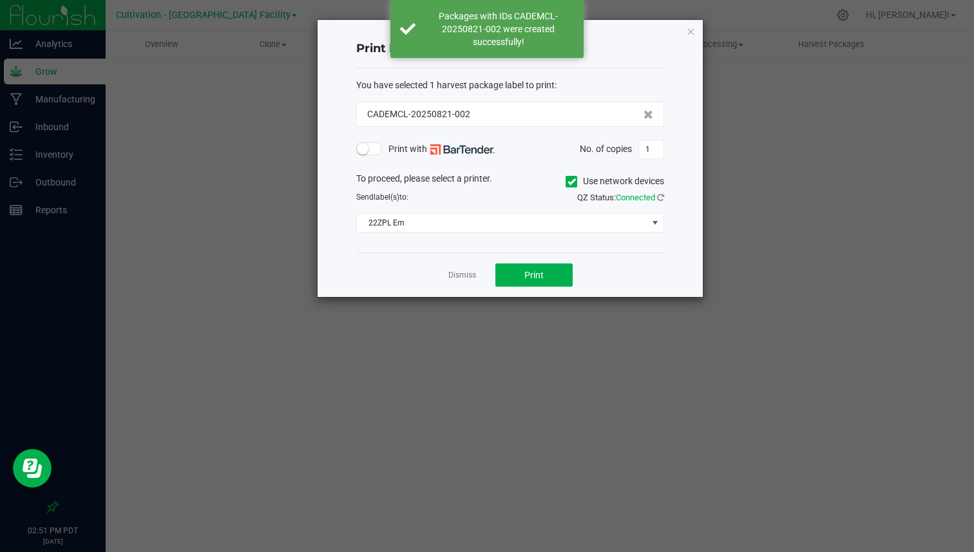
click at [463, 269] on app-cancel-button "Dismiss" at bounding box center [463, 276] width 28 height 14
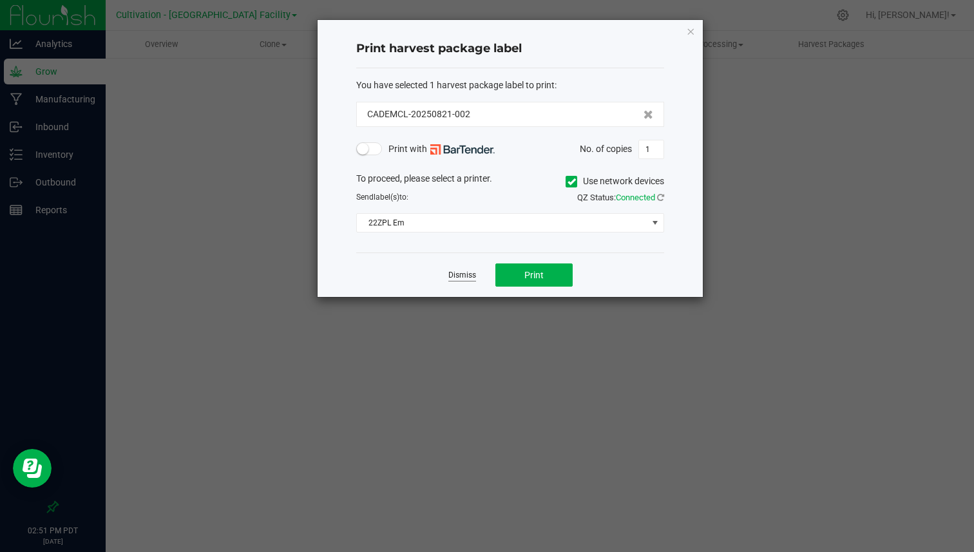
click at [458, 275] on link "Dismiss" at bounding box center [463, 275] width 28 height 11
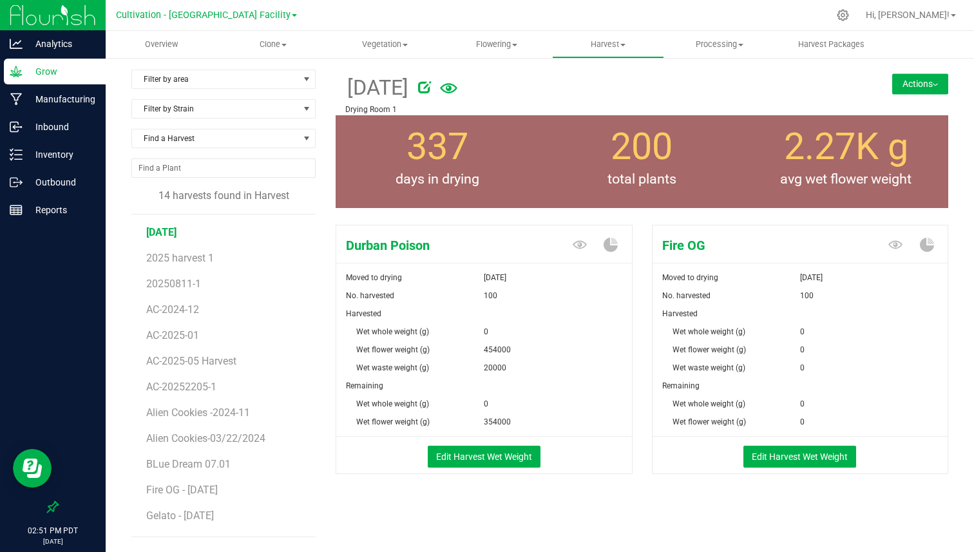
click at [907, 81] on button "Actions" at bounding box center [921, 83] width 56 height 21
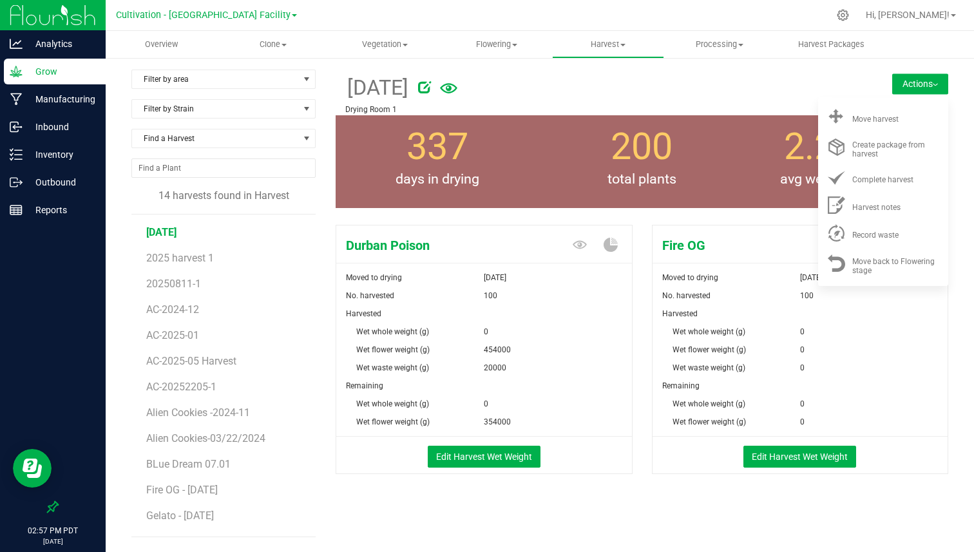
click at [561, 287] on div "100" at bounding box center [558, 296] width 148 height 18
drag, startPoint x: 346, startPoint y: 246, endPoint x: 427, endPoint y: 245, distance: 81.2
click at [427, 245] on span "Durban Poison" at bounding box center [433, 245] width 195 height 19
drag, startPoint x: 360, startPoint y: 79, endPoint x: 457, endPoint y: 78, distance: 96.7
click at [457, 78] on div "[DATE]" at bounding box center [591, 87] width 492 height 34
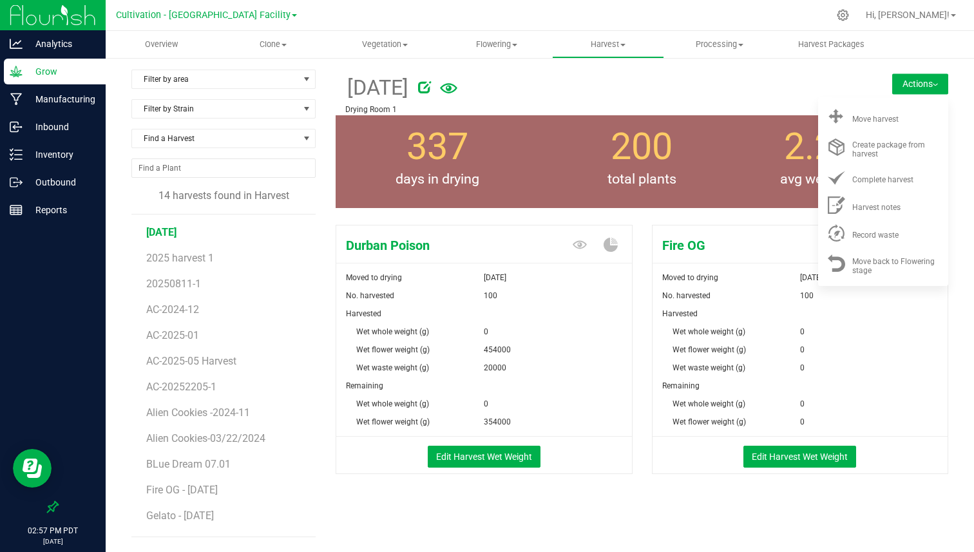
drag, startPoint x: 336, startPoint y: 224, endPoint x: 423, endPoint y: 224, distance: 87.0
click at [424, 225] on div "Durban Poison Moved to drying [DATE] No. harvested 100 Harvested Wet whole weig…" at bounding box center [484, 349] width 297 height 249
drag, startPoint x: 345, startPoint y: 296, endPoint x: 498, endPoint y: 293, distance: 153.4
click at [498, 293] on div "No. harvested 100" at bounding box center [484, 296] width 296 height 18
drag, startPoint x: 382, startPoint y: 331, endPoint x: 383, endPoint y: 376, distance: 45.1
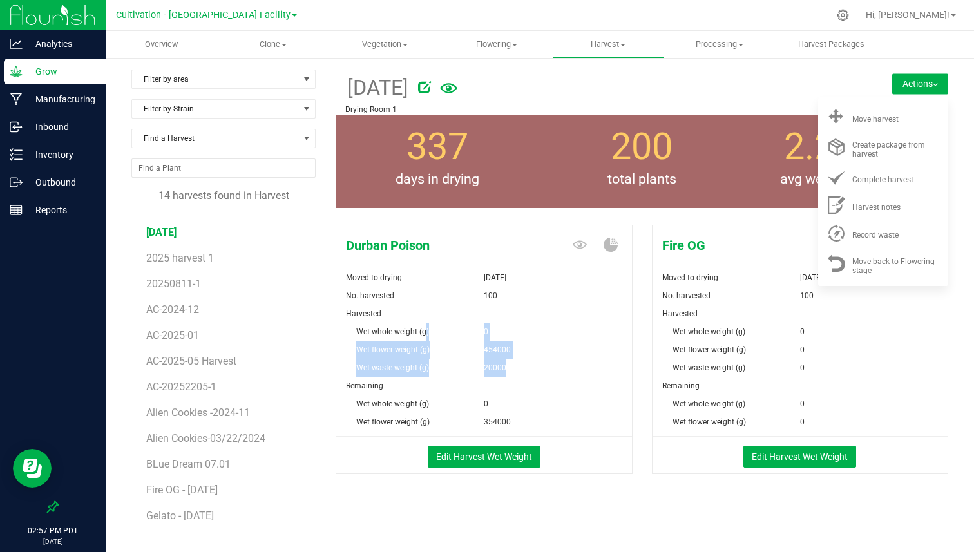
click at [383, 376] on form "Moved to drying [DATE] No. harvested 100 Harvested Wet whole weight (g) 0 Wet f…" at bounding box center [484, 371] width 296 height 205
click at [383, 377] on div "Remaining" at bounding box center [484, 386] width 296 height 18
click at [915, 88] on button "Actions" at bounding box center [921, 83] width 56 height 21
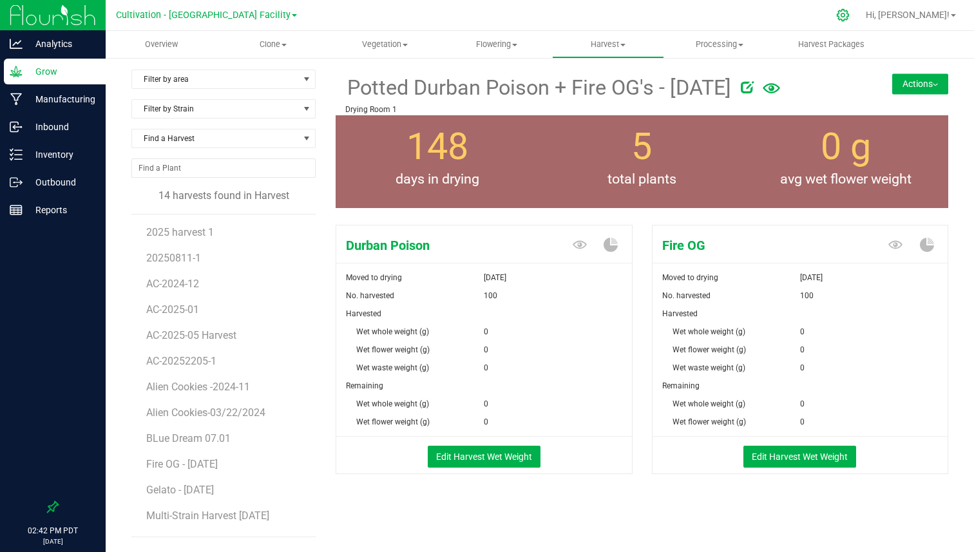
click at [850, 19] on icon at bounding box center [843, 15] width 14 height 14
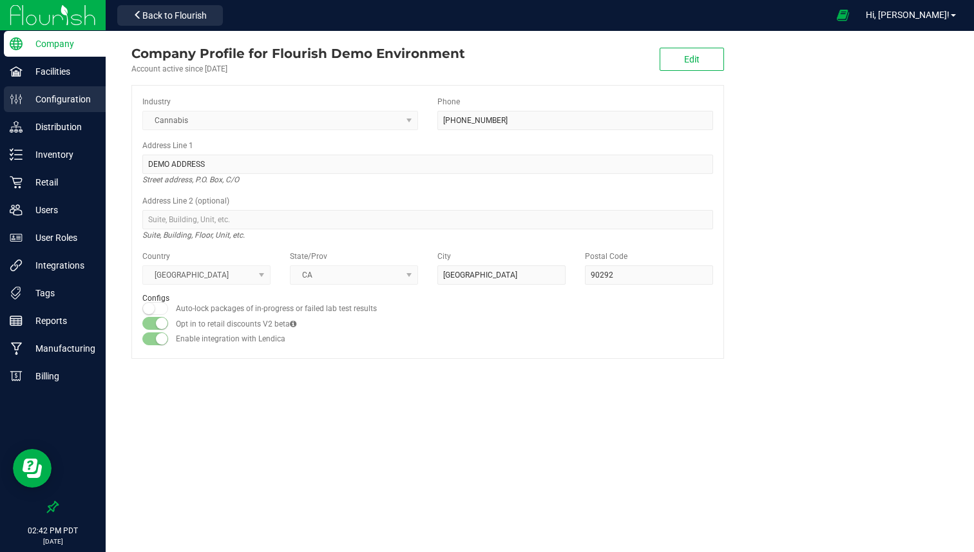
click at [87, 102] on p "Configuration" at bounding box center [61, 99] width 77 height 15
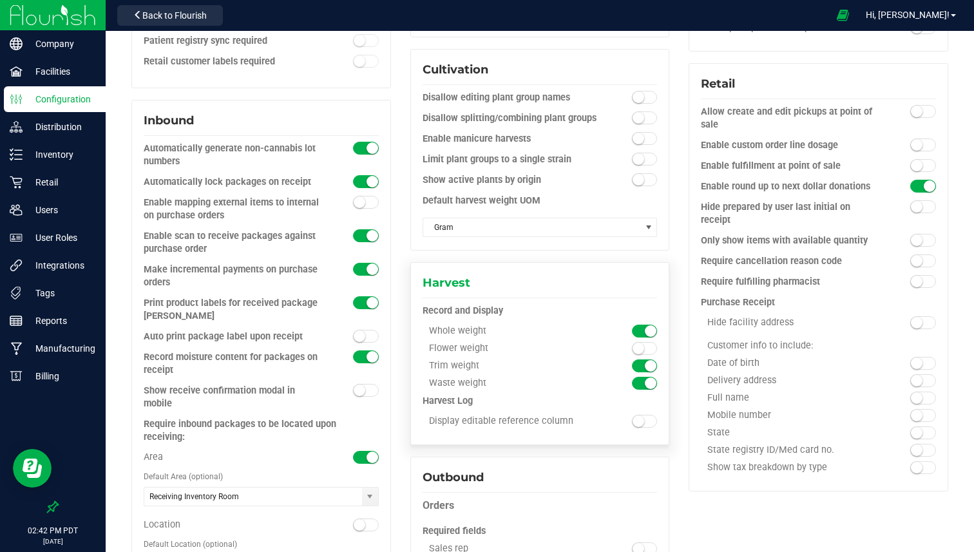
scroll to position [475, 0]
drag, startPoint x: 430, startPoint y: 312, endPoint x: 489, endPoint y: 312, distance: 59.3
click at [489, 326] on div "Whole weight" at bounding box center [511, 332] width 176 height 12
drag, startPoint x: 424, startPoint y: 330, endPoint x: 482, endPoint y: 329, distance: 58.0
click at [483, 343] on div "Flower weight" at bounding box center [511, 349] width 176 height 12
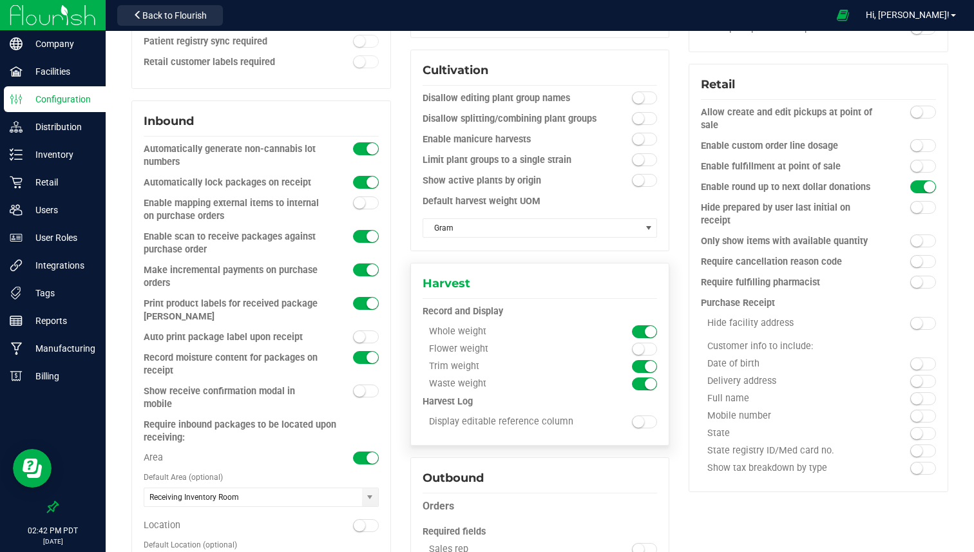
click at [450, 361] on div "Trim weight" at bounding box center [511, 367] width 176 height 12
drag, startPoint x: 422, startPoint y: 363, endPoint x: 467, endPoint y: 363, distance: 44.5
click at [467, 378] on div "Waste weight" at bounding box center [511, 384] width 176 height 12
click at [458, 361] on div "Trim weight" at bounding box center [511, 367] width 176 height 12
drag, startPoint x: 433, startPoint y: 398, endPoint x: 546, endPoint y: 398, distance: 113.4
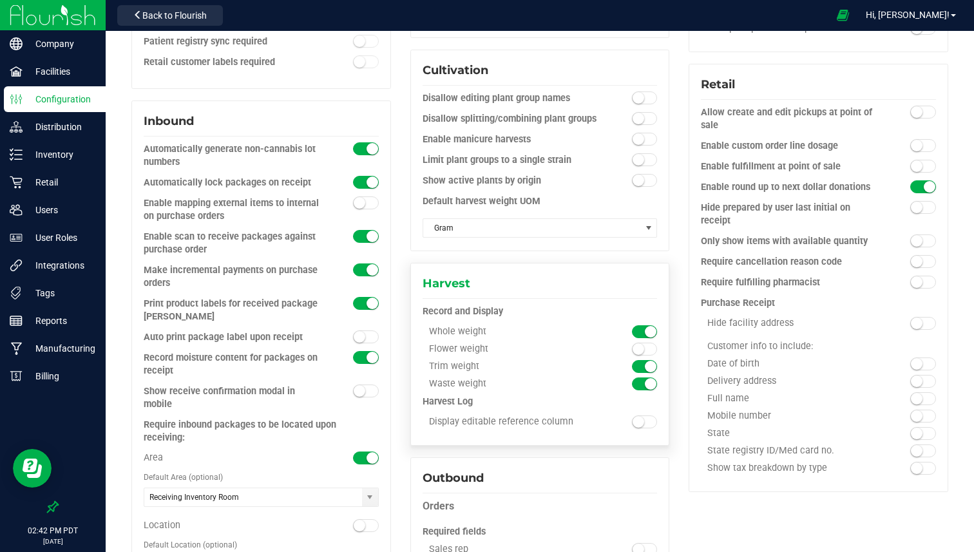
click at [547, 416] on div "Display editable reference column" at bounding box center [511, 422] width 176 height 12
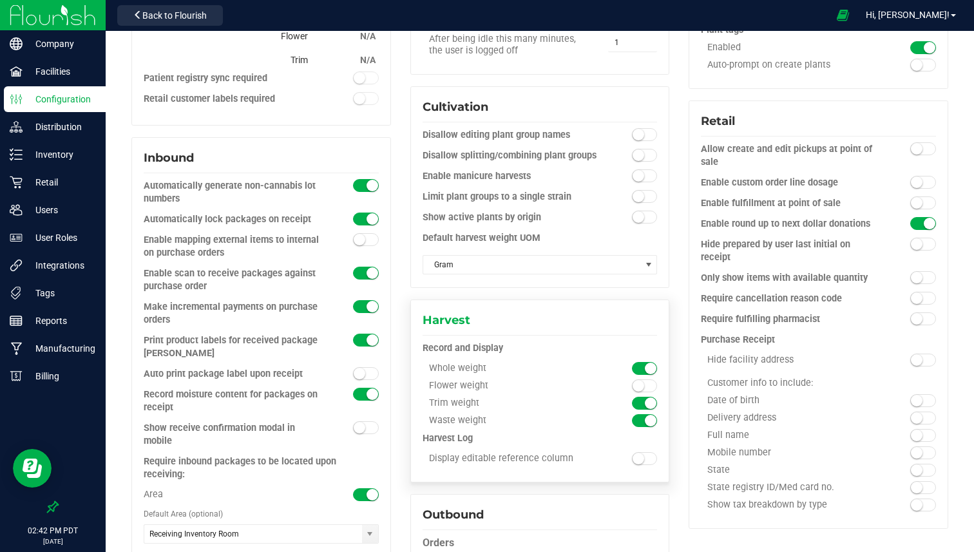
scroll to position [407, 0]
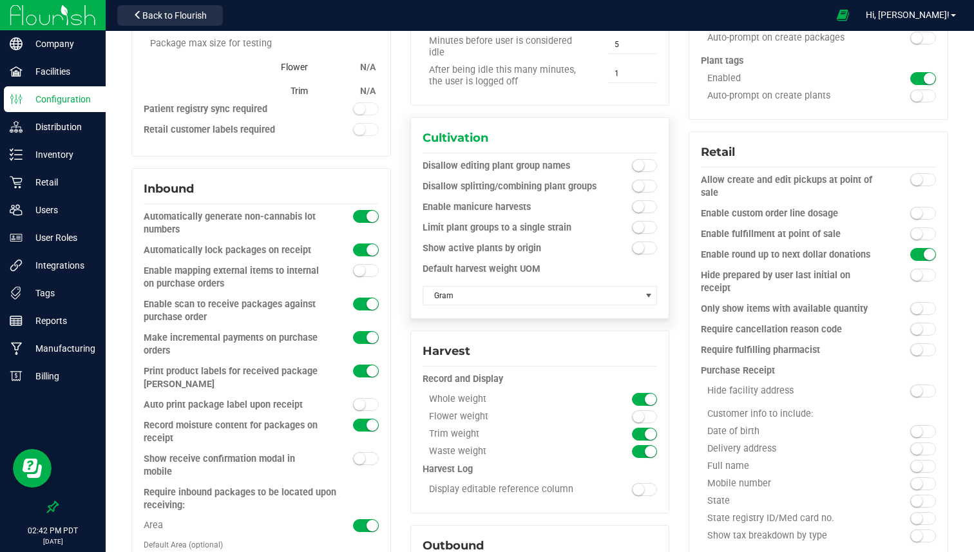
click at [431, 263] on div "Default harvest weight UOM" at bounding box center [540, 269] width 235 height 13
click at [503, 263] on div "Default harvest weight UOM" at bounding box center [540, 269] width 235 height 13
click at [510, 287] on span "Gram" at bounding box center [532, 296] width 218 height 18
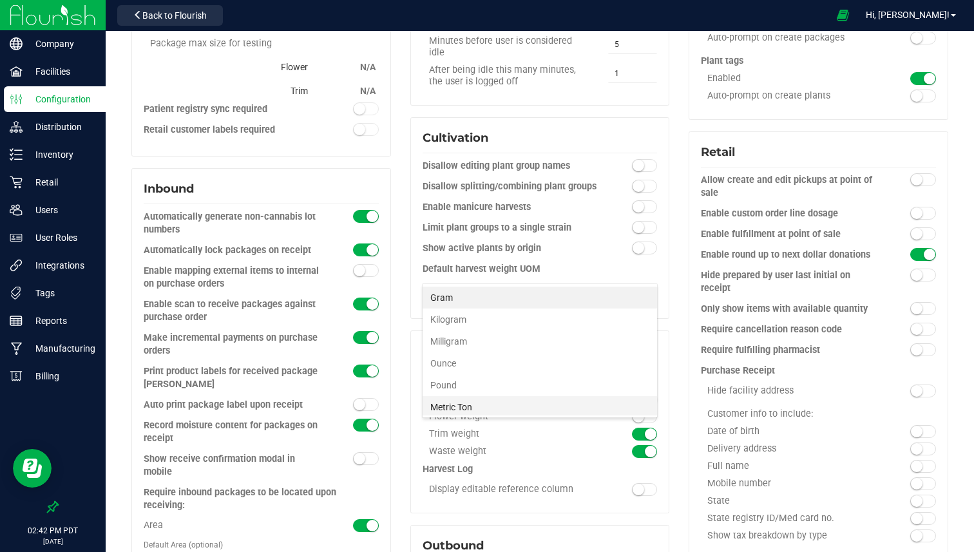
scroll to position [3, 0]
click at [502, 263] on div "Default harvest weight UOM" at bounding box center [540, 269] width 235 height 13
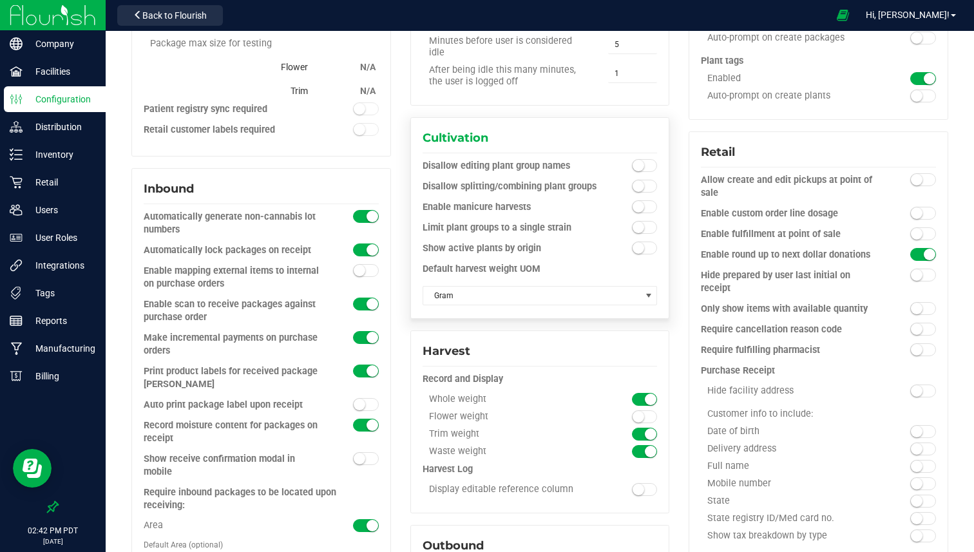
click at [523, 263] on div "Default harvest weight UOM" at bounding box center [540, 269] width 235 height 13
click at [503, 287] on span "Gram" at bounding box center [532, 296] width 218 height 18
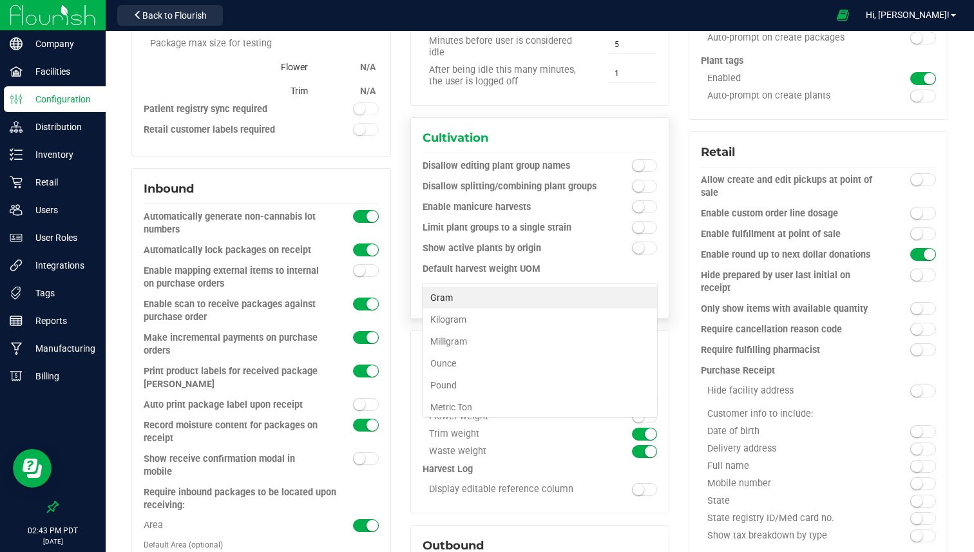
scroll to position [19, 236]
click at [517, 201] on div "Enable manicure harvests" at bounding box center [511, 207] width 176 height 13
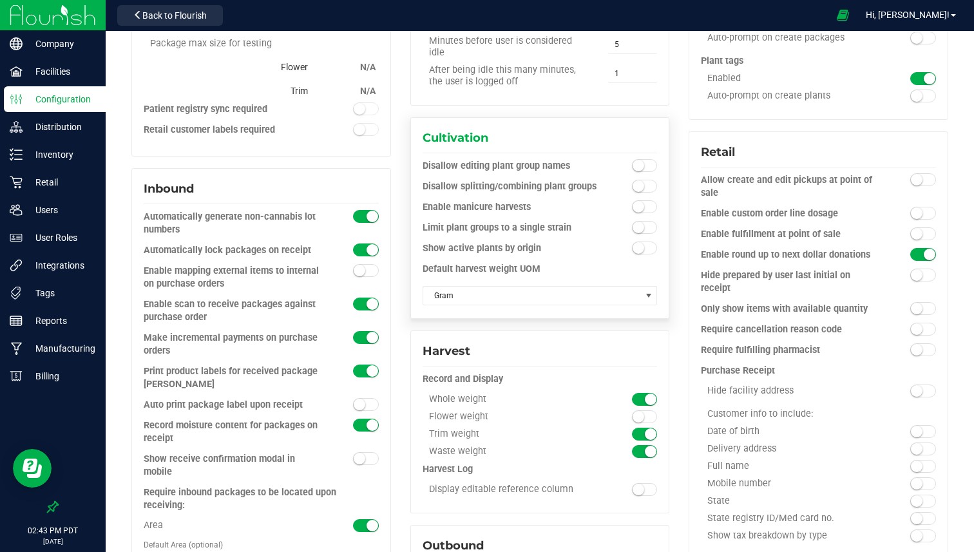
click at [517, 201] on div "Enable manicure harvests" at bounding box center [511, 207] width 176 height 13
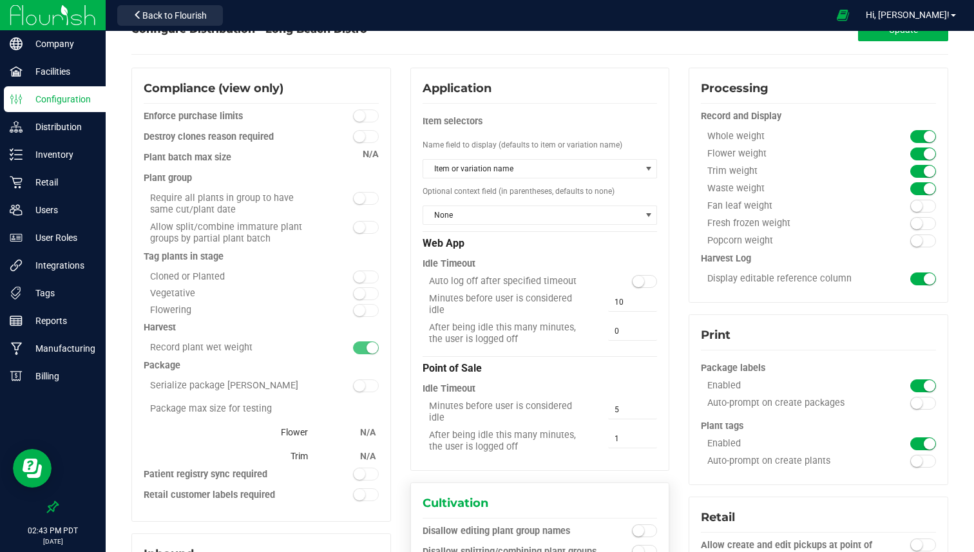
scroll to position [0, 0]
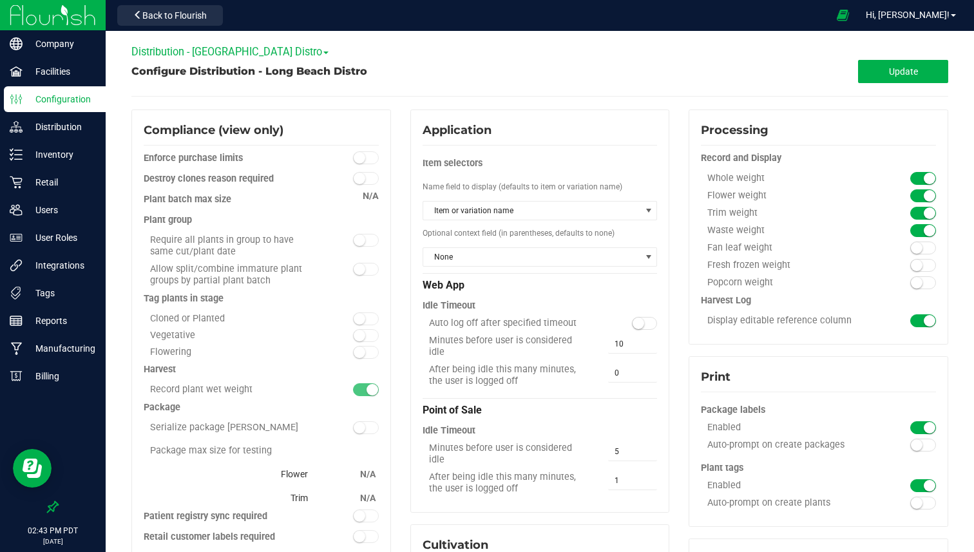
click at [236, 53] on span "Distribution - [GEOGRAPHIC_DATA] Distro" at bounding box center [229, 52] width 197 height 12
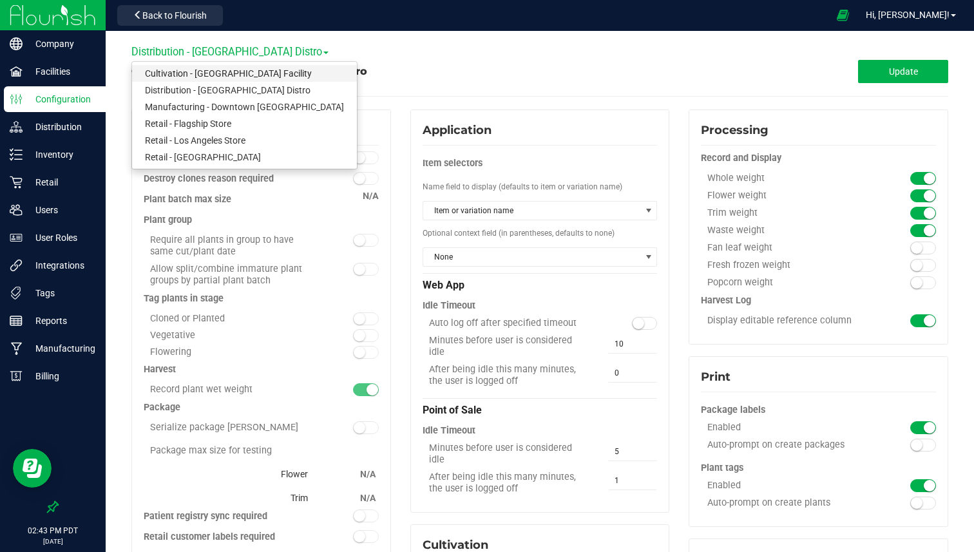
click at [184, 72] on link "Cultivation - [GEOGRAPHIC_DATA] Facility" at bounding box center [244, 73] width 225 height 17
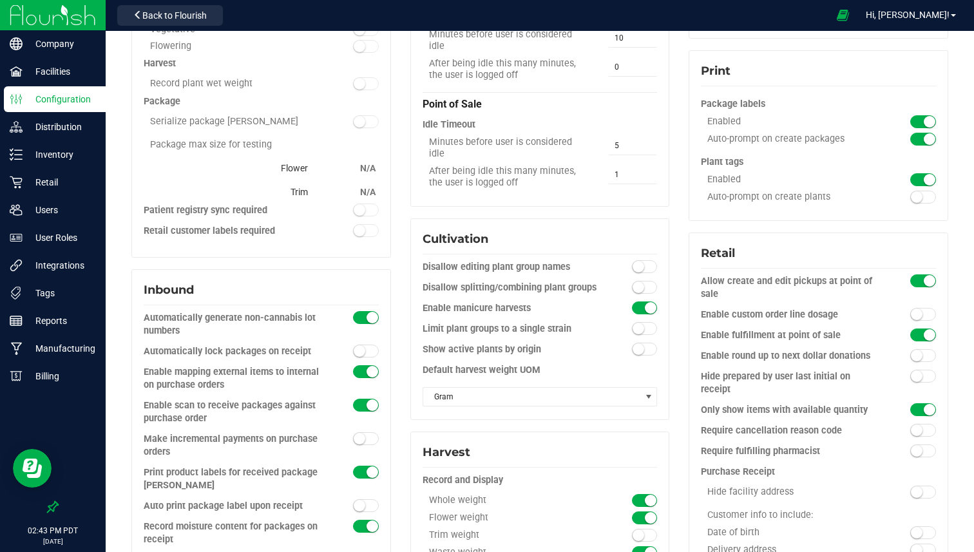
scroll to position [333, 0]
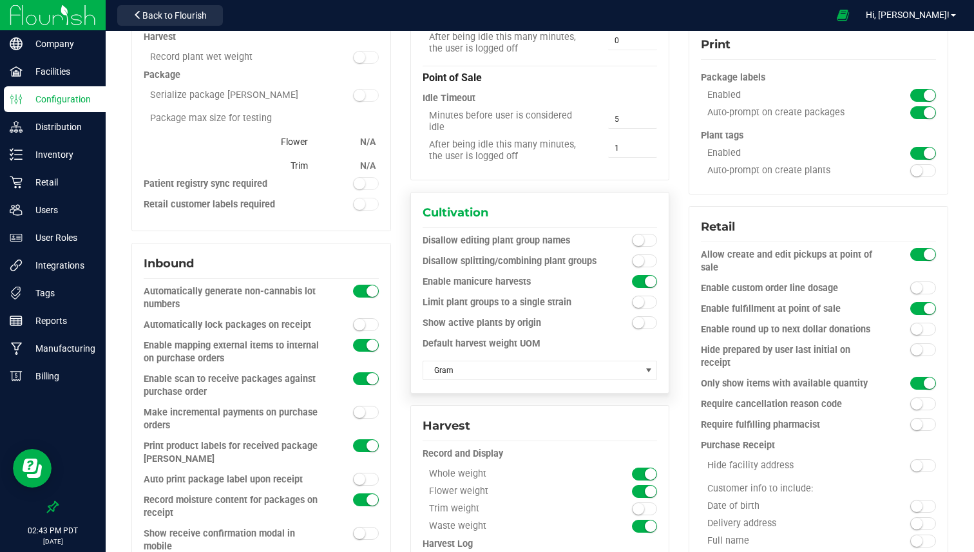
click at [474, 276] on div "Enable manicure harvests" at bounding box center [511, 282] width 176 height 13
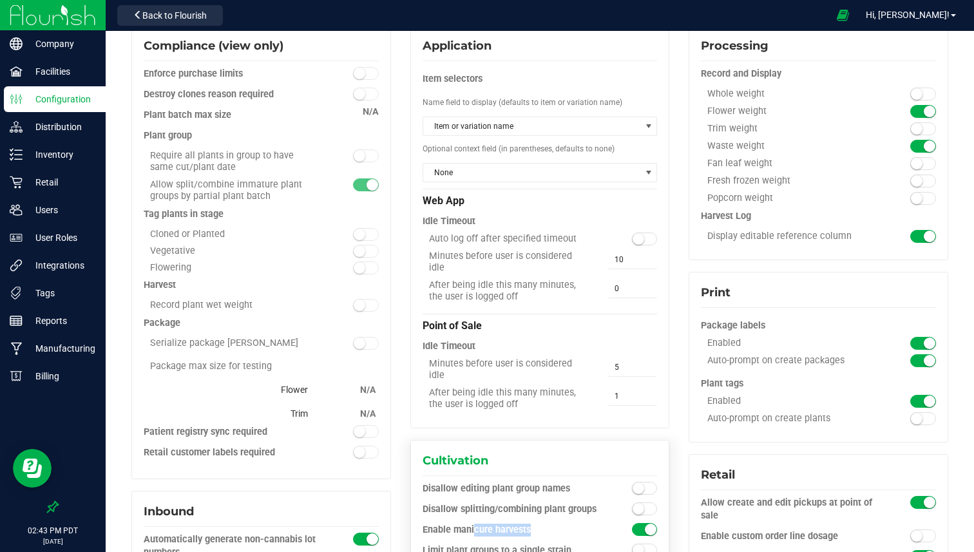
scroll to position [0, 0]
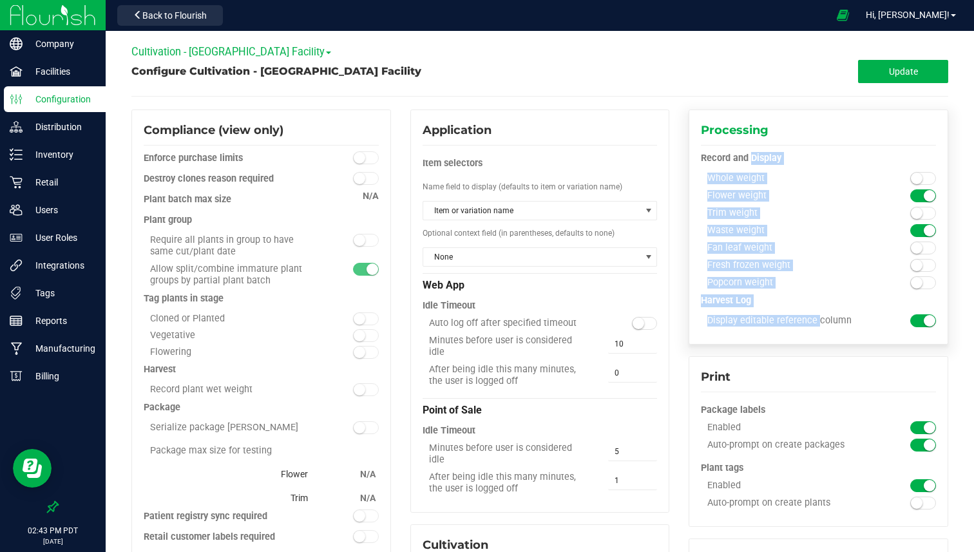
drag, startPoint x: 740, startPoint y: 148, endPoint x: 749, endPoint y: 317, distance: 169.1
click at [749, 319] on div "Processing Record and Display Whole weight Flower weight Trim weight" at bounding box center [819, 227] width 260 height 235
click at [749, 317] on div "Display editable reference column" at bounding box center [789, 321] width 176 height 12
